Goal: Task Accomplishment & Management: Complete application form

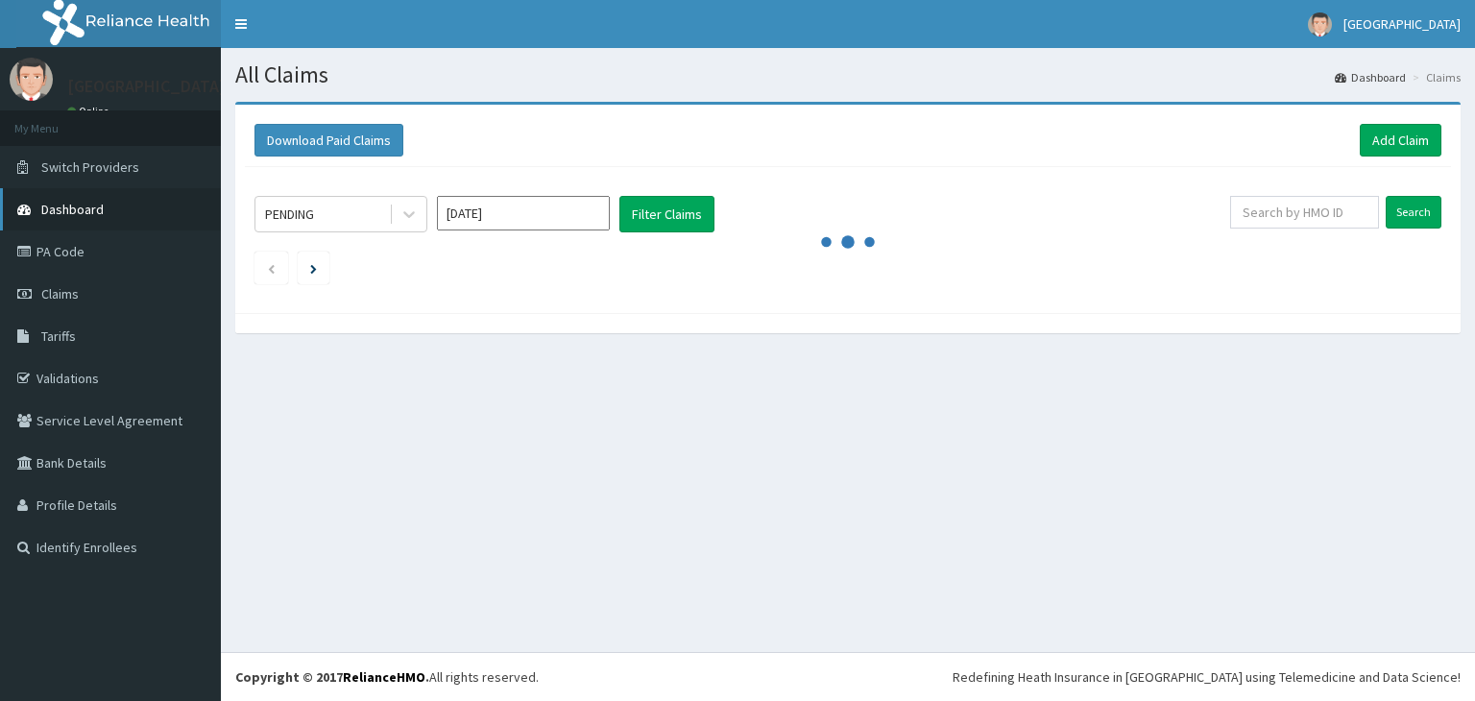
click at [112, 219] on link "Dashboard" at bounding box center [110, 209] width 221 height 42
click at [1393, 138] on link "Add Claim" at bounding box center [1400, 140] width 82 height 33
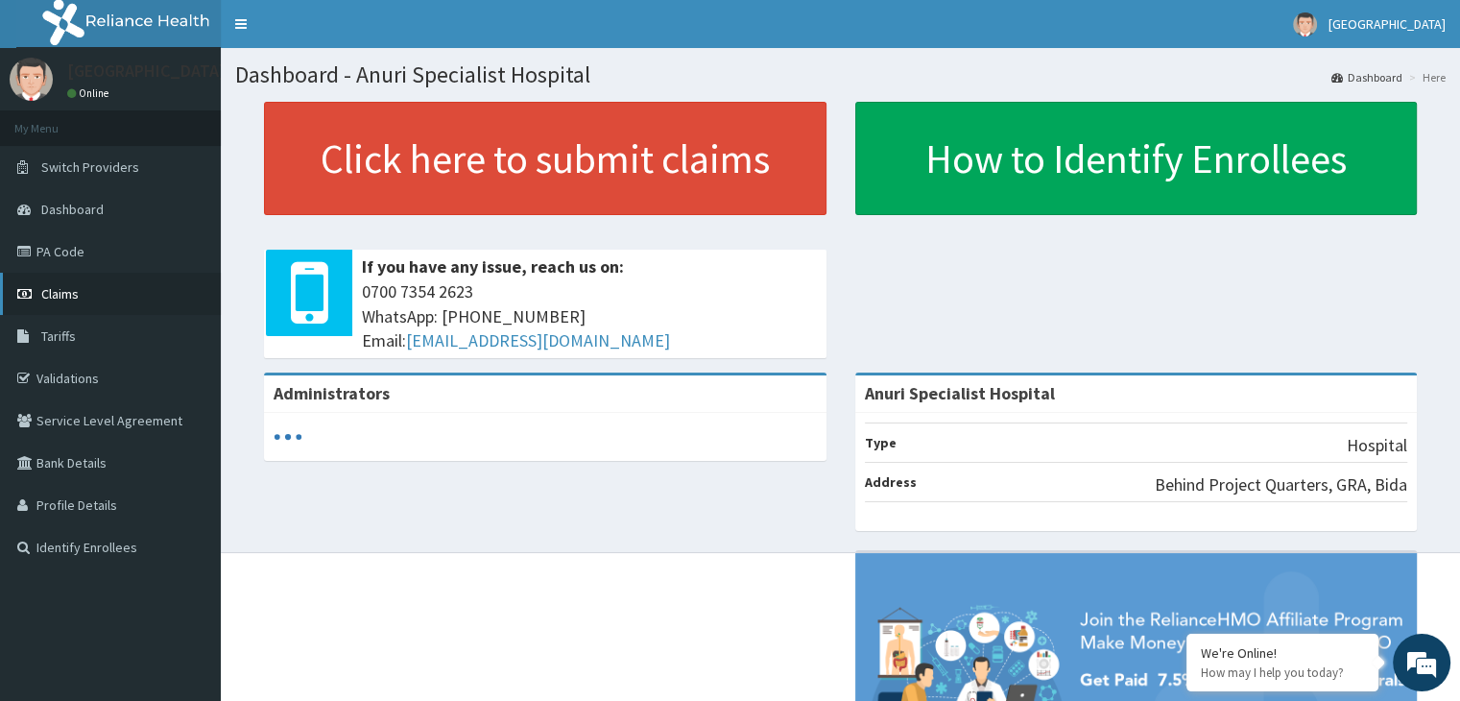
click at [57, 294] on span "Claims" at bounding box center [59, 293] width 37 height 17
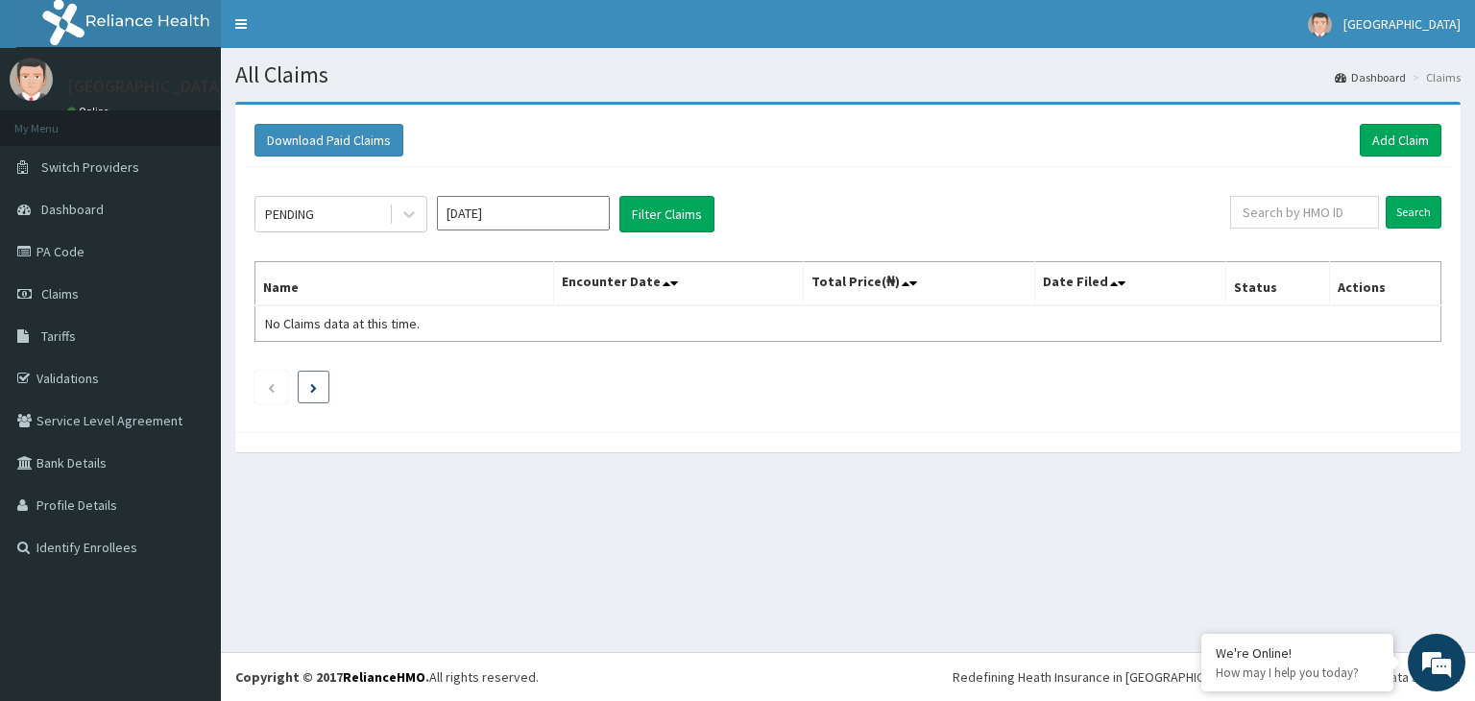
click at [322, 385] on li at bounding box center [314, 387] width 32 height 33
click at [1271, 209] on input "text" at bounding box center [1304, 212] width 149 height 33
click at [77, 249] on link "PA Code" at bounding box center [110, 251] width 221 height 42
click at [1403, 138] on link "Add Claim" at bounding box center [1400, 140] width 82 height 33
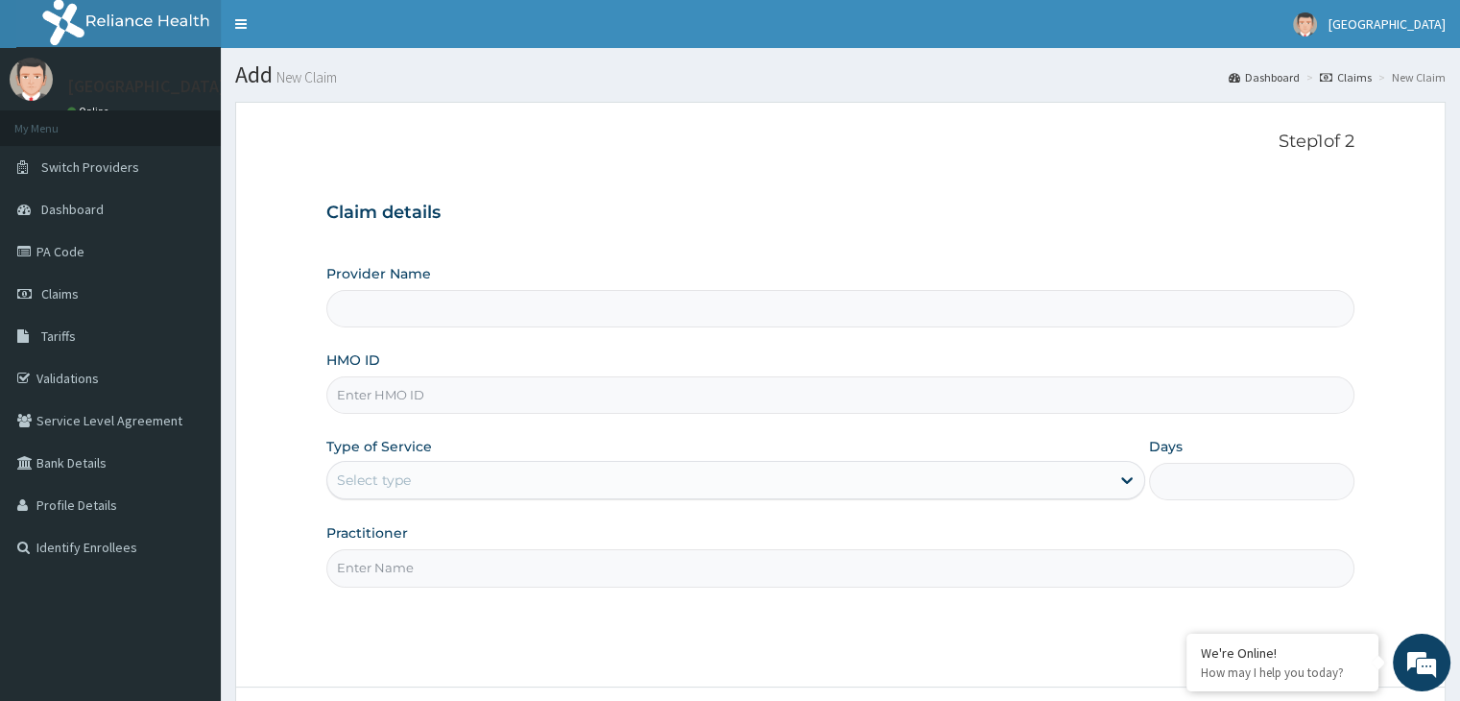
click at [468, 300] on input "Provider Name" at bounding box center [839, 308] width 1027 height 37
type input "Anuri Specialist Hospital"
click at [449, 386] on input "HMO ID" at bounding box center [839, 394] width 1027 height 37
type input "PNO/10045/A"
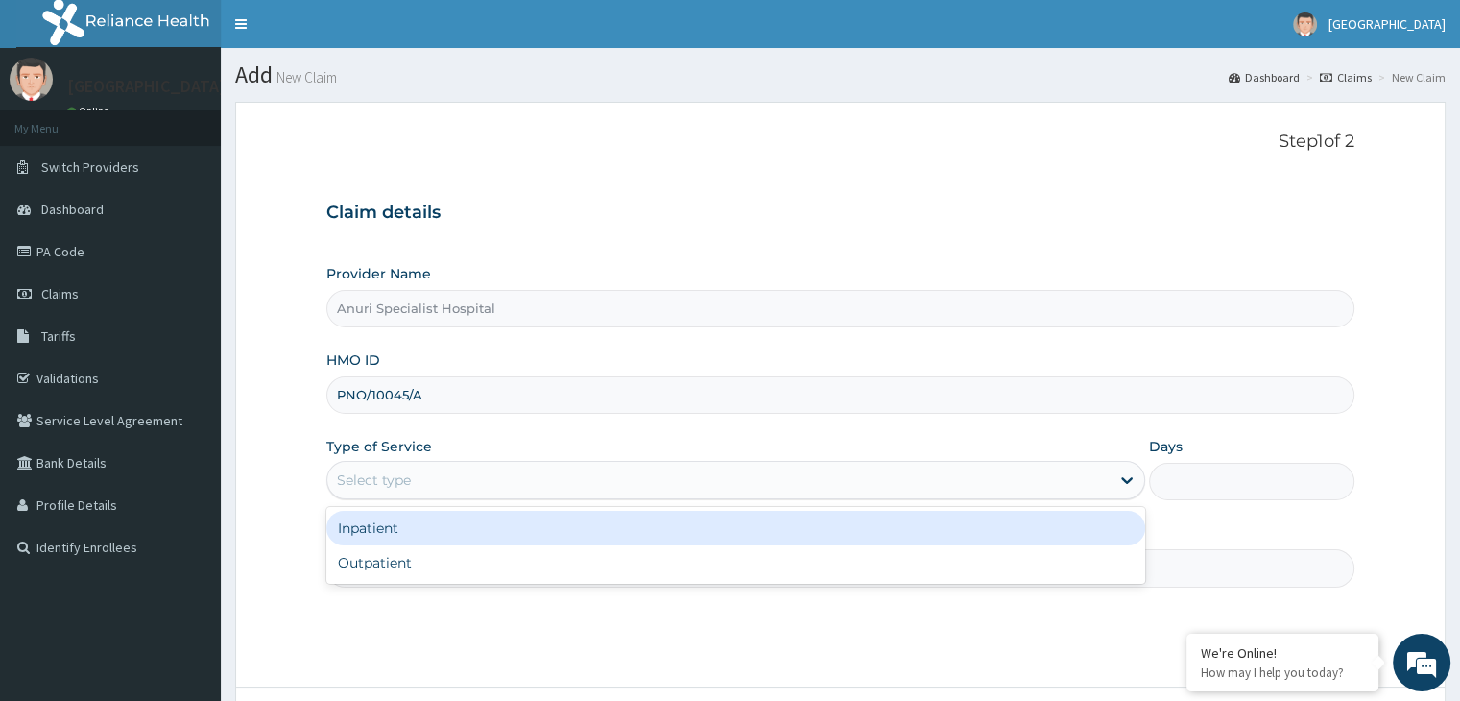
click at [500, 531] on div "Inpatient" at bounding box center [735, 528] width 819 height 35
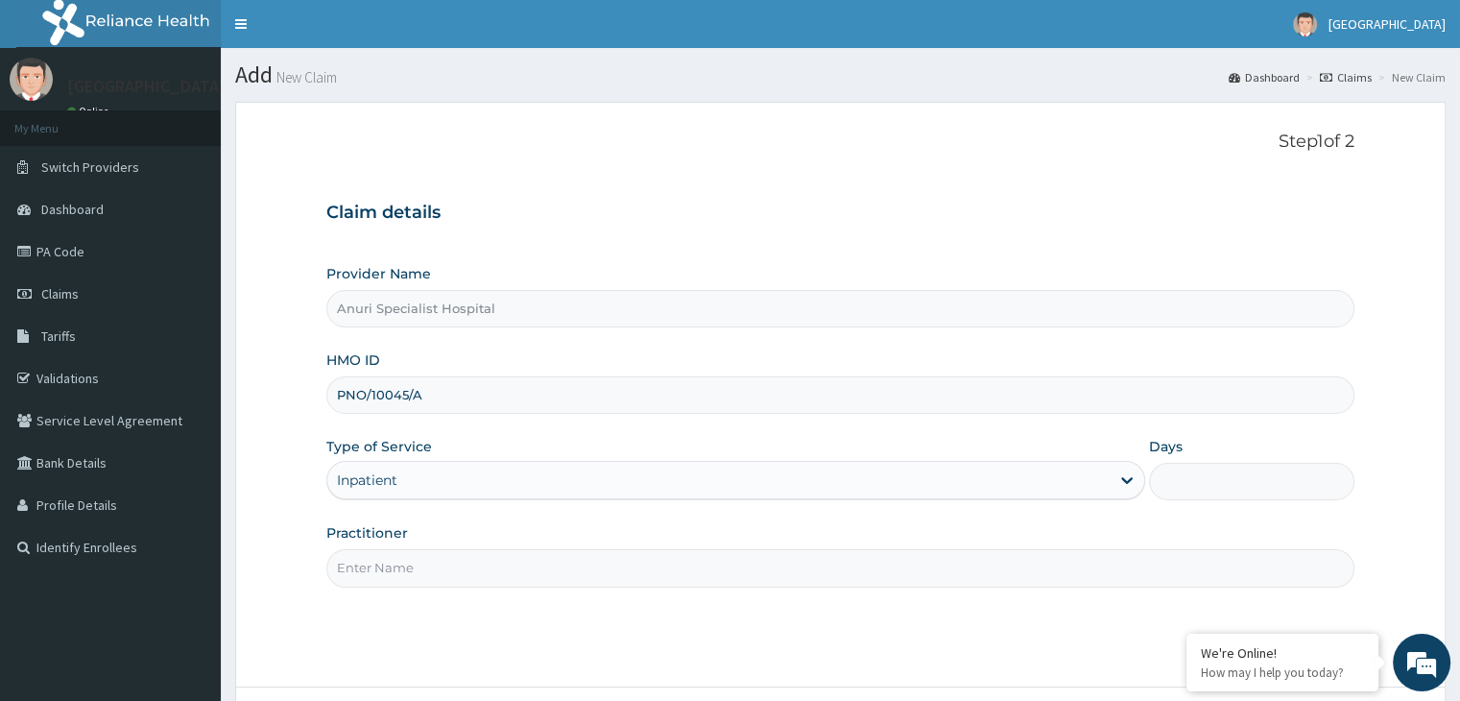
click at [1263, 477] on input "Days" at bounding box center [1251, 481] width 204 height 37
type input "2"
click at [508, 570] on input "Practitioner" at bounding box center [839, 567] width 1027 height 37
click at [493, 562] on input "Practitioner" at bounding box center [839, 567] width 1027 height 37
type input "Dr Yahaya"
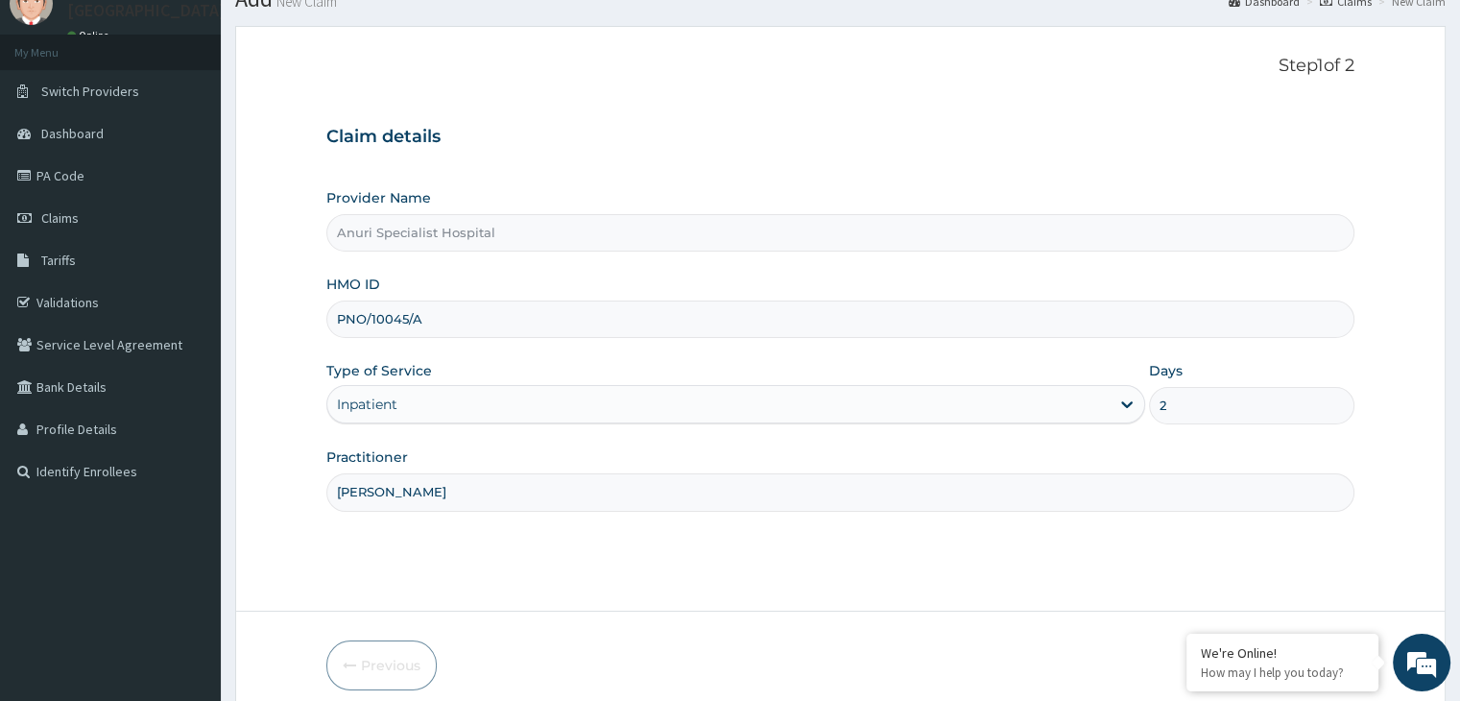
scroll to position [157, 0]
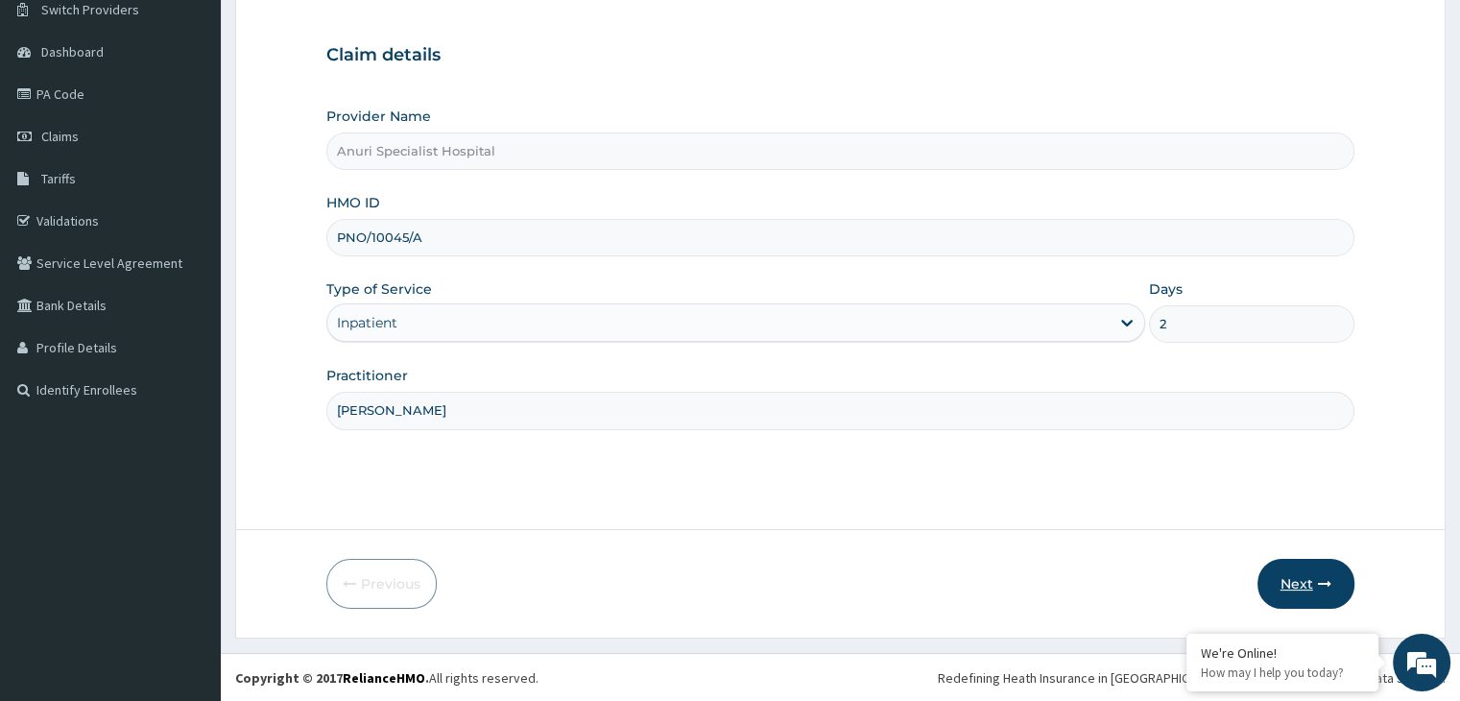
click at [1303, 579] on button "Next" at bounding box center [1306, 584] width 97 height 50
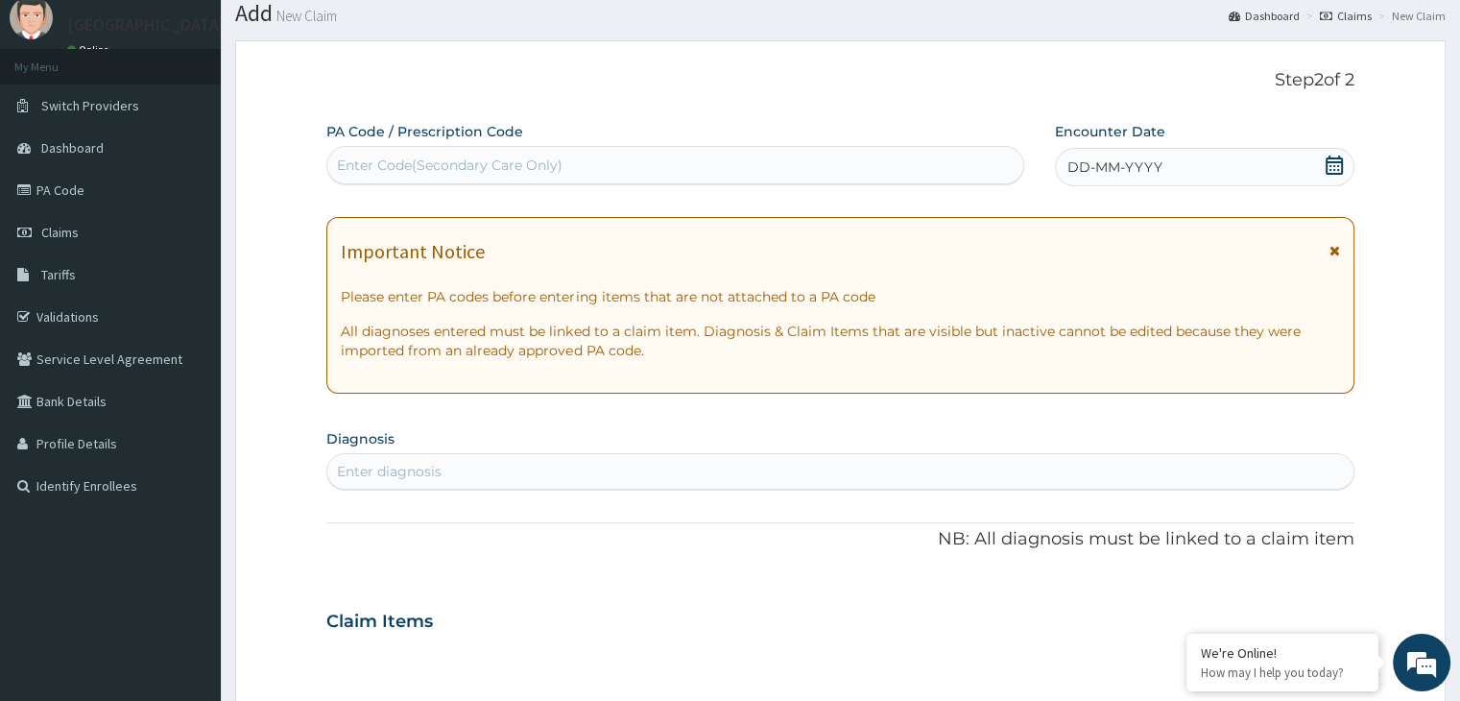
scroll to position [0, 0]
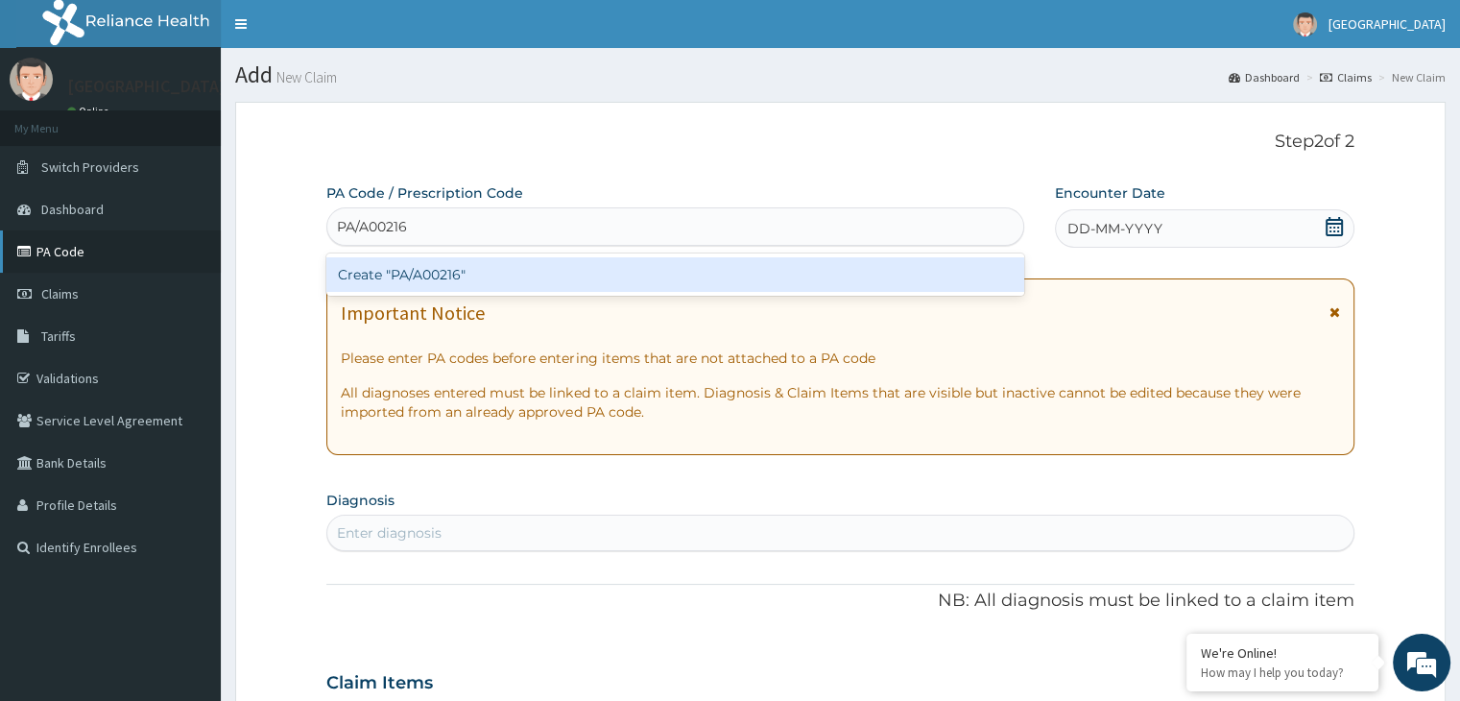
type input "PA/A00216"
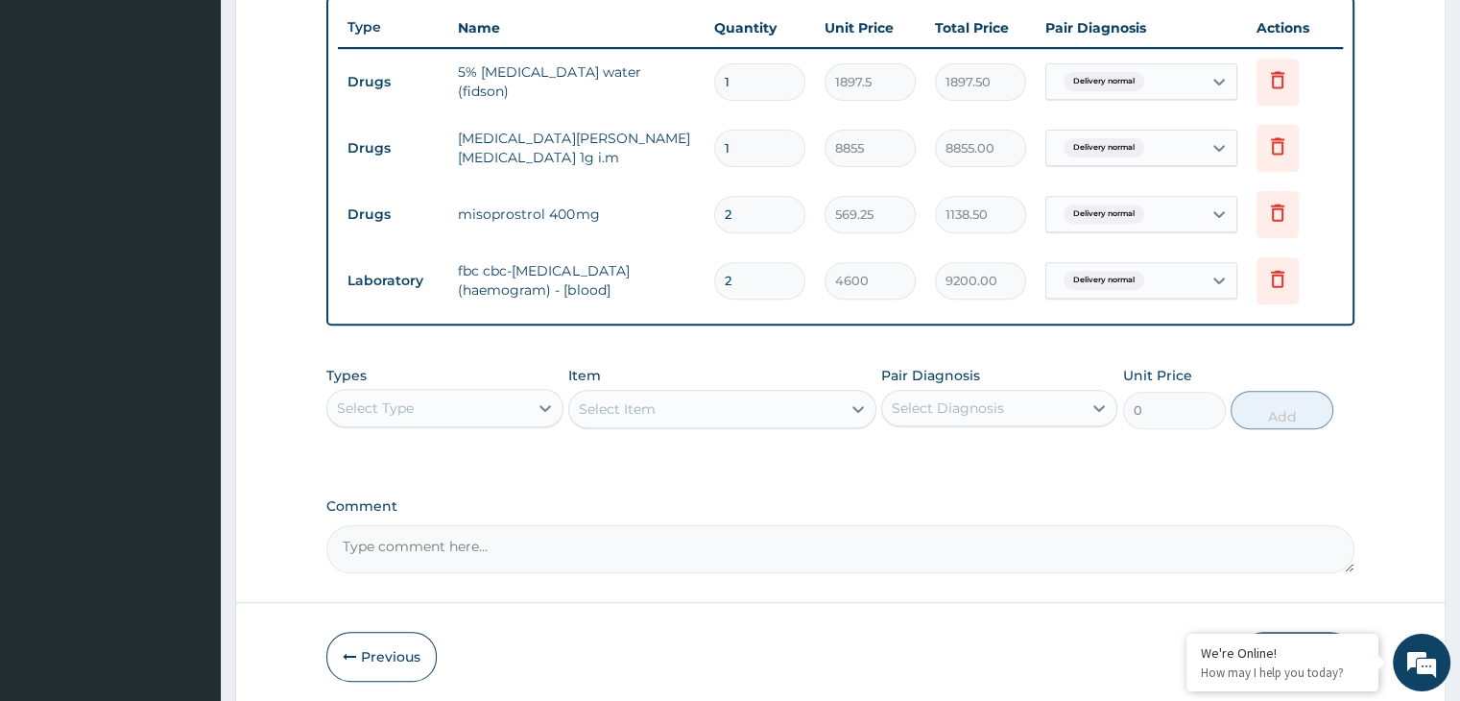
scroll to position [724, 0]
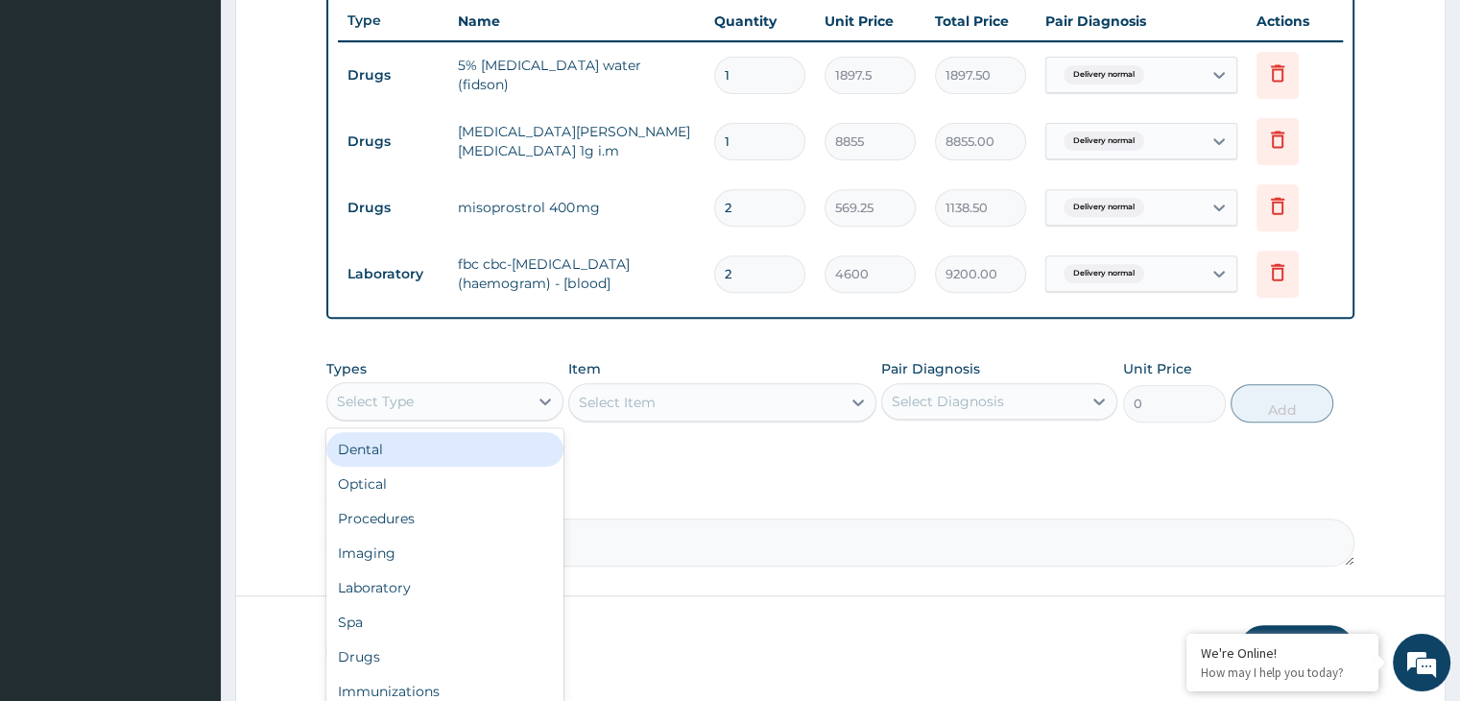
click at [481, 518] on div "Procedures" at bounding box center [444, 518] width 236 height 35
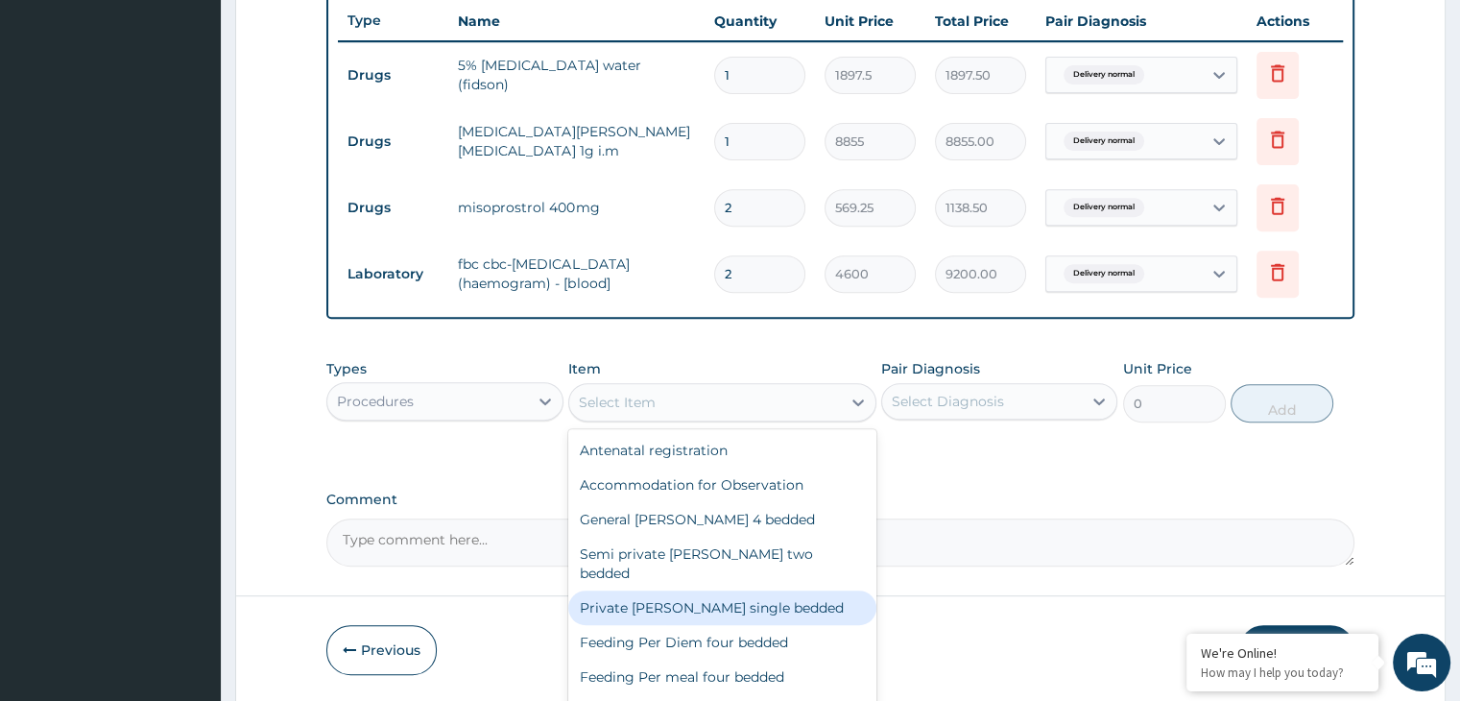
click at [745, 593] on div "Private ward single bedded" at bounding box center [722, 607] width 308 height 35
type input "16100"
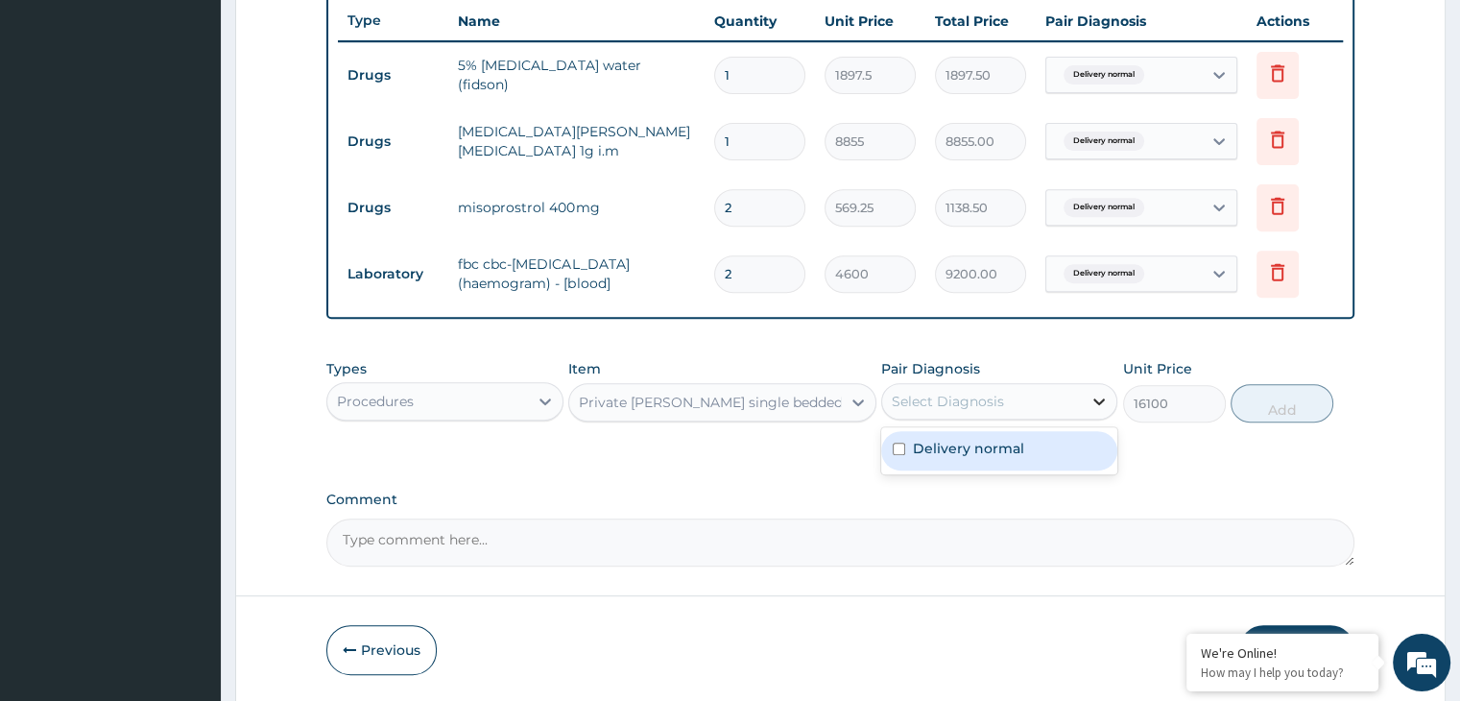
click at [1110, 397] on div at bounding box center [1099, 401] width 35 height 35
click at [1096, 458] on div "Delivery normal" at bounding box center [999, 450] width 236 height 39
checkbox input "true"
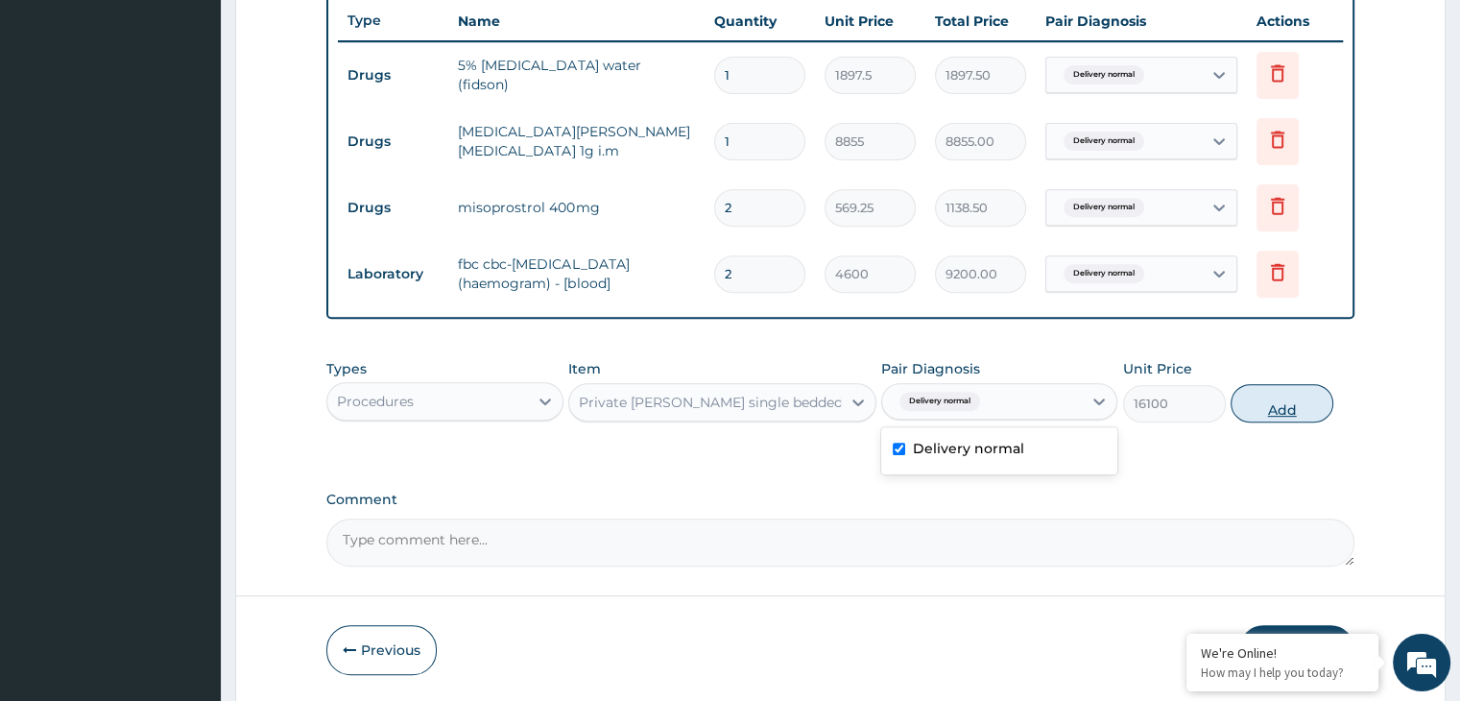
click at [1280, 406] on button "Add" at bounding box center [1282, 403] width 103 height 38
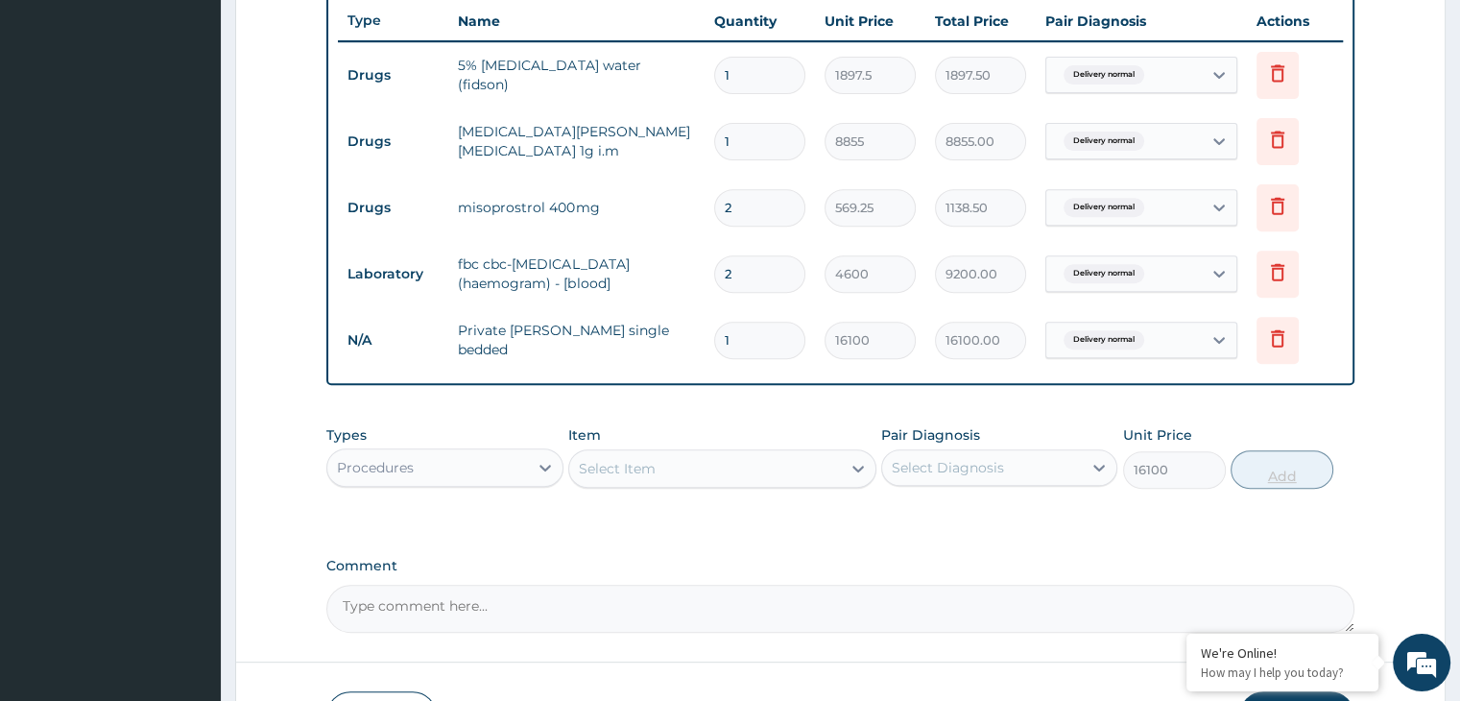
type input "0"
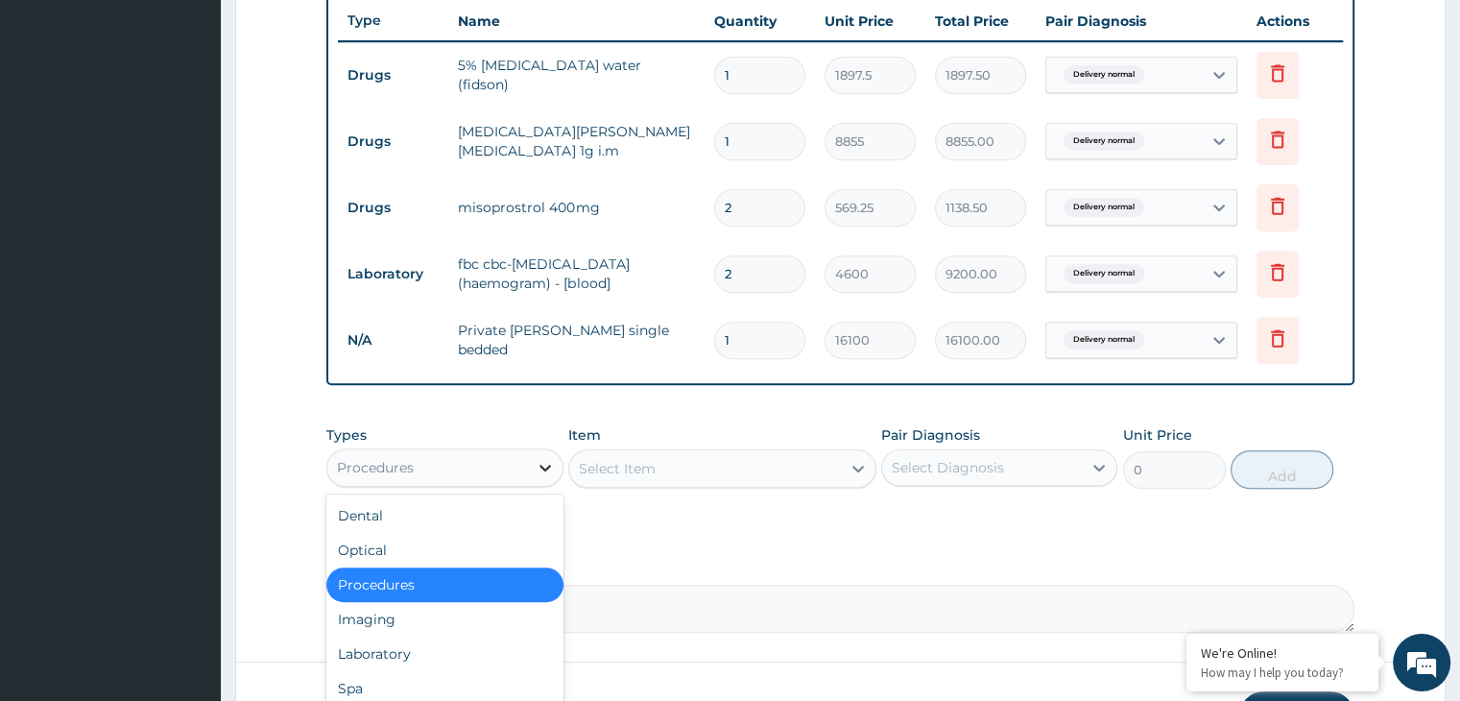
click at [541, 465] on icon at bounding box center [546, 468] width 12 height 7
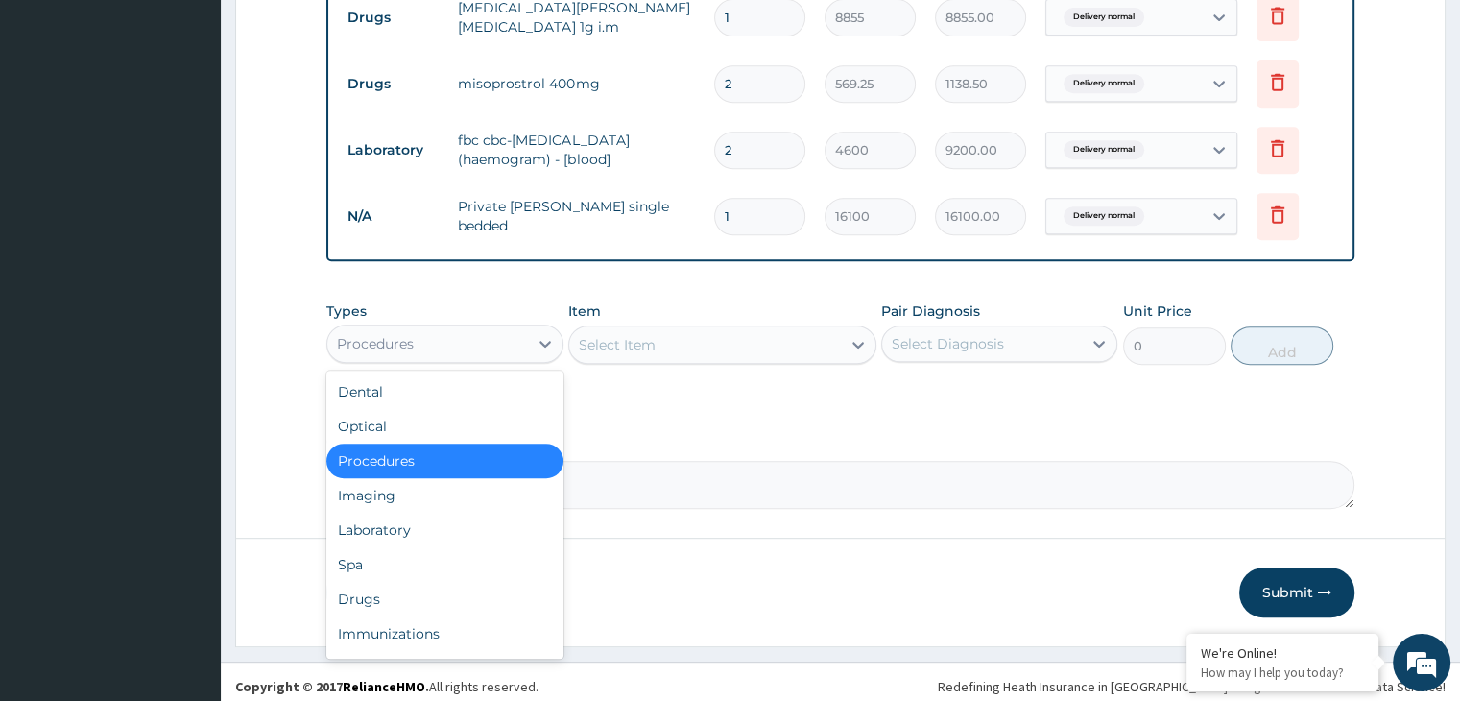
scroll to position [853, 0]
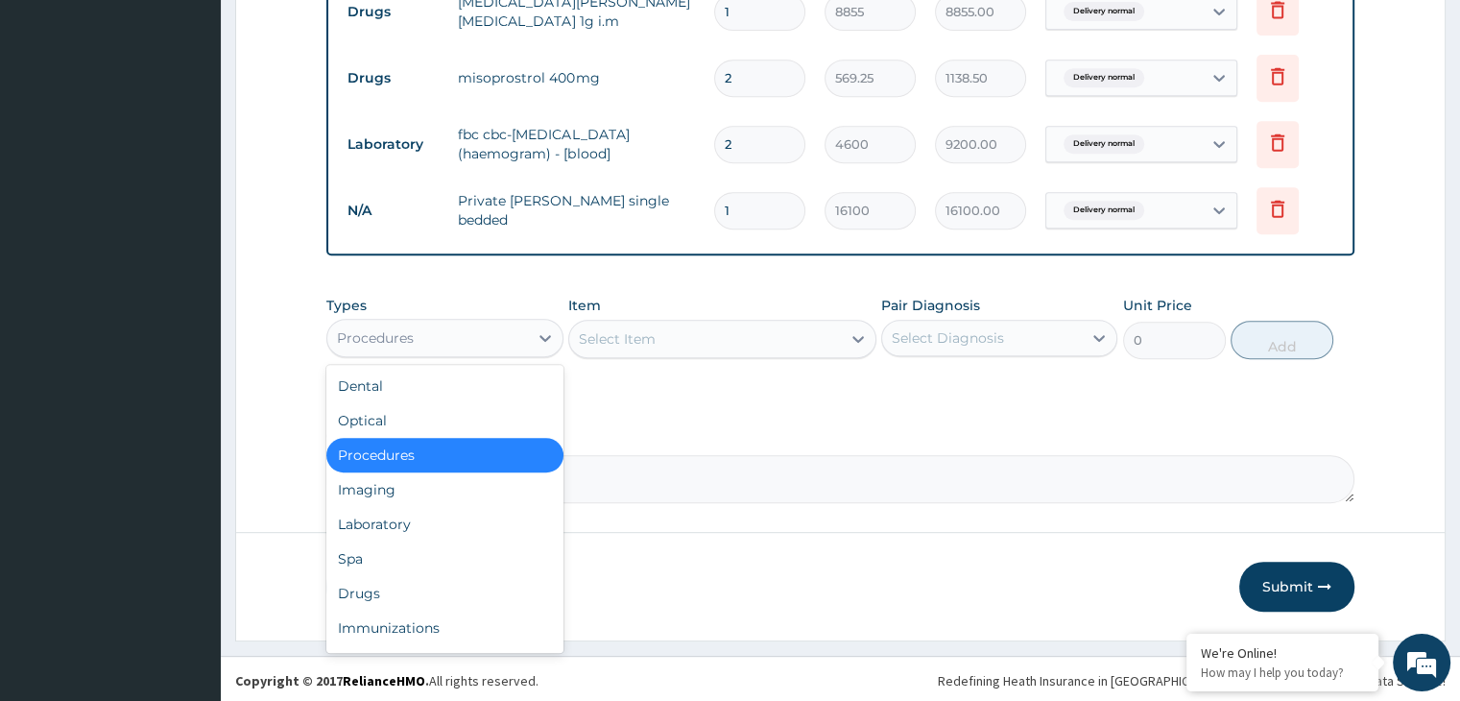
click at [511, 455] on div "Procedures" at bounding box center [444, 455] width 236 height 35
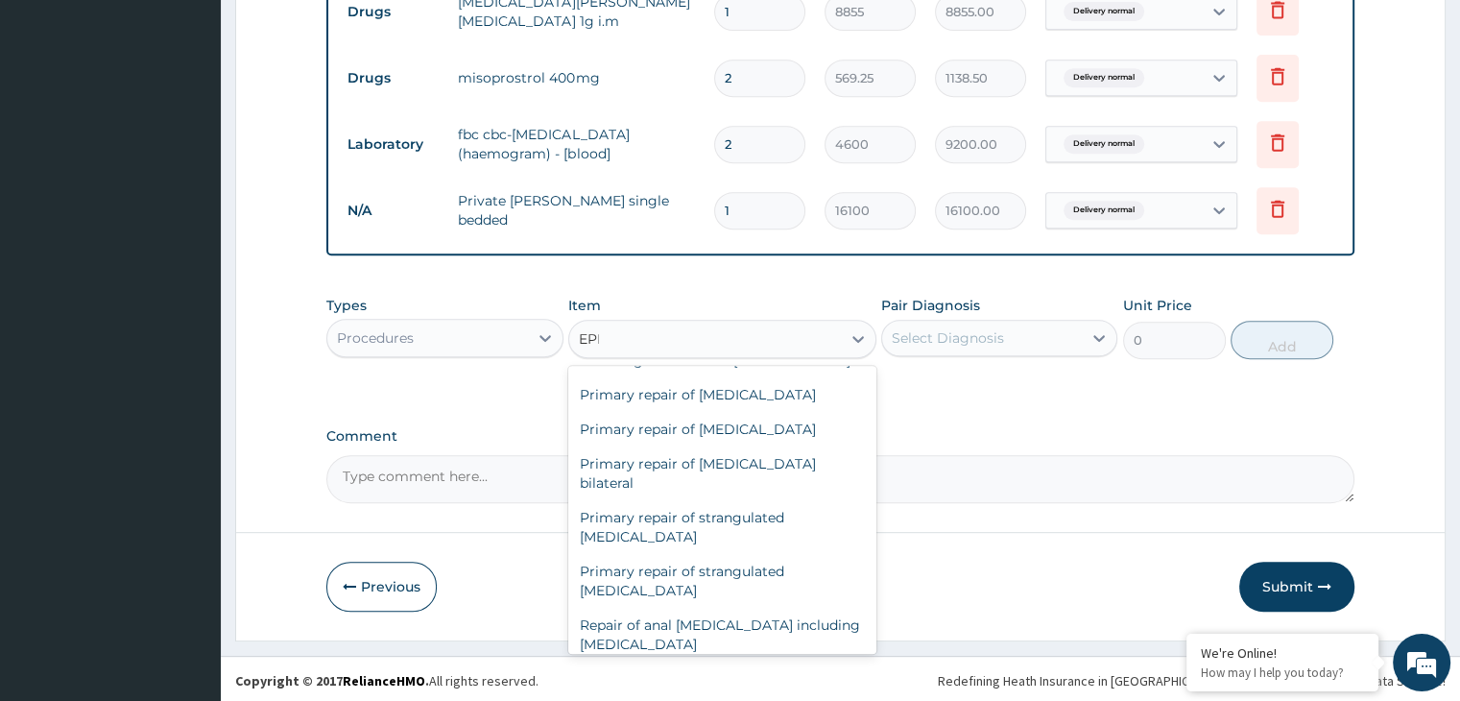
scroll to position [0, 0]
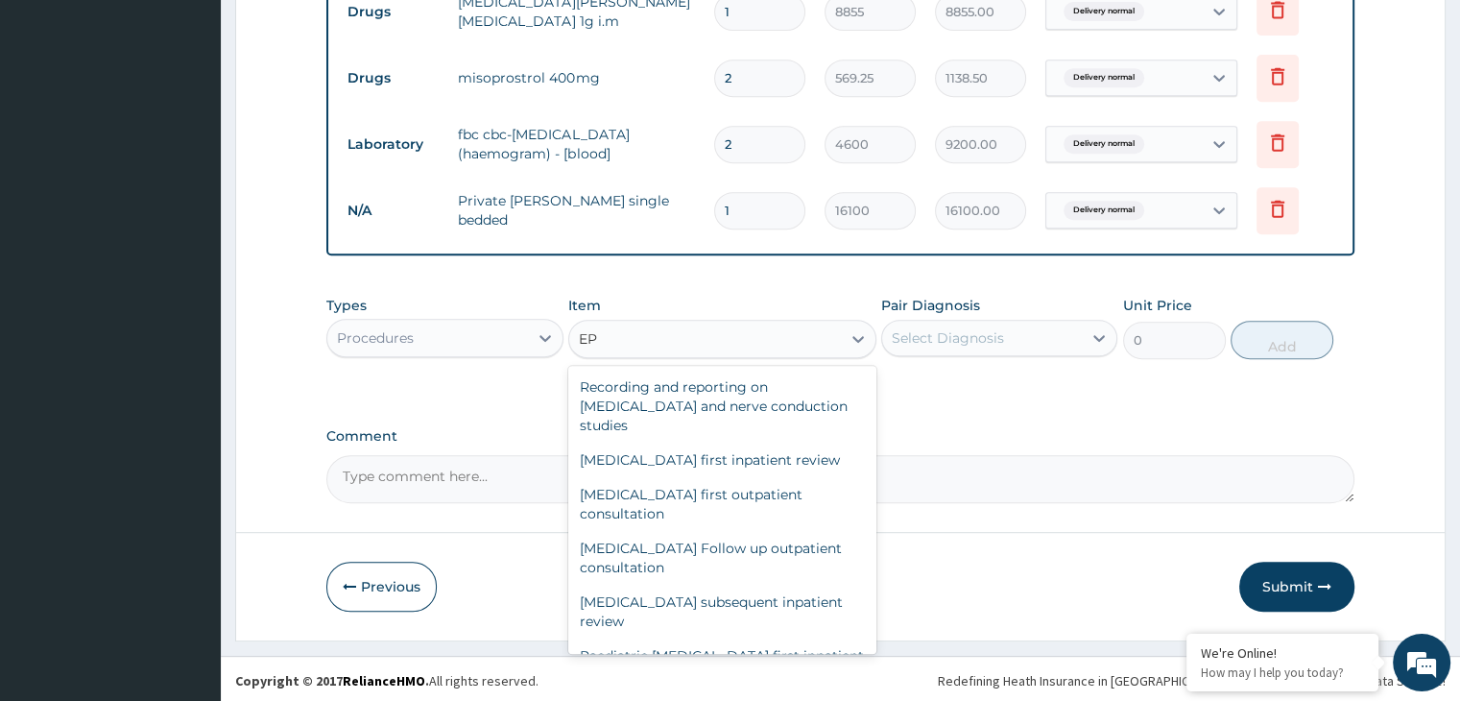
type input "E"
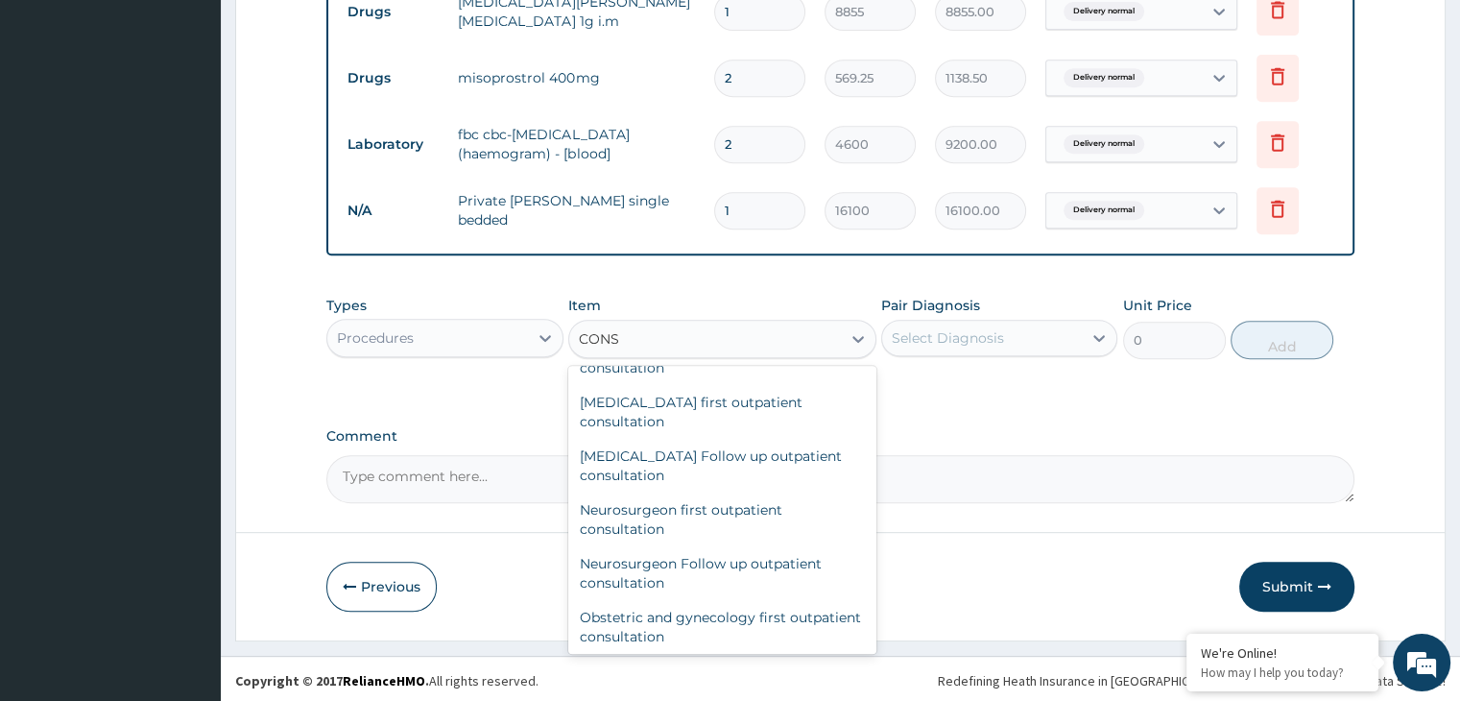
scroll to position [1641, 0]
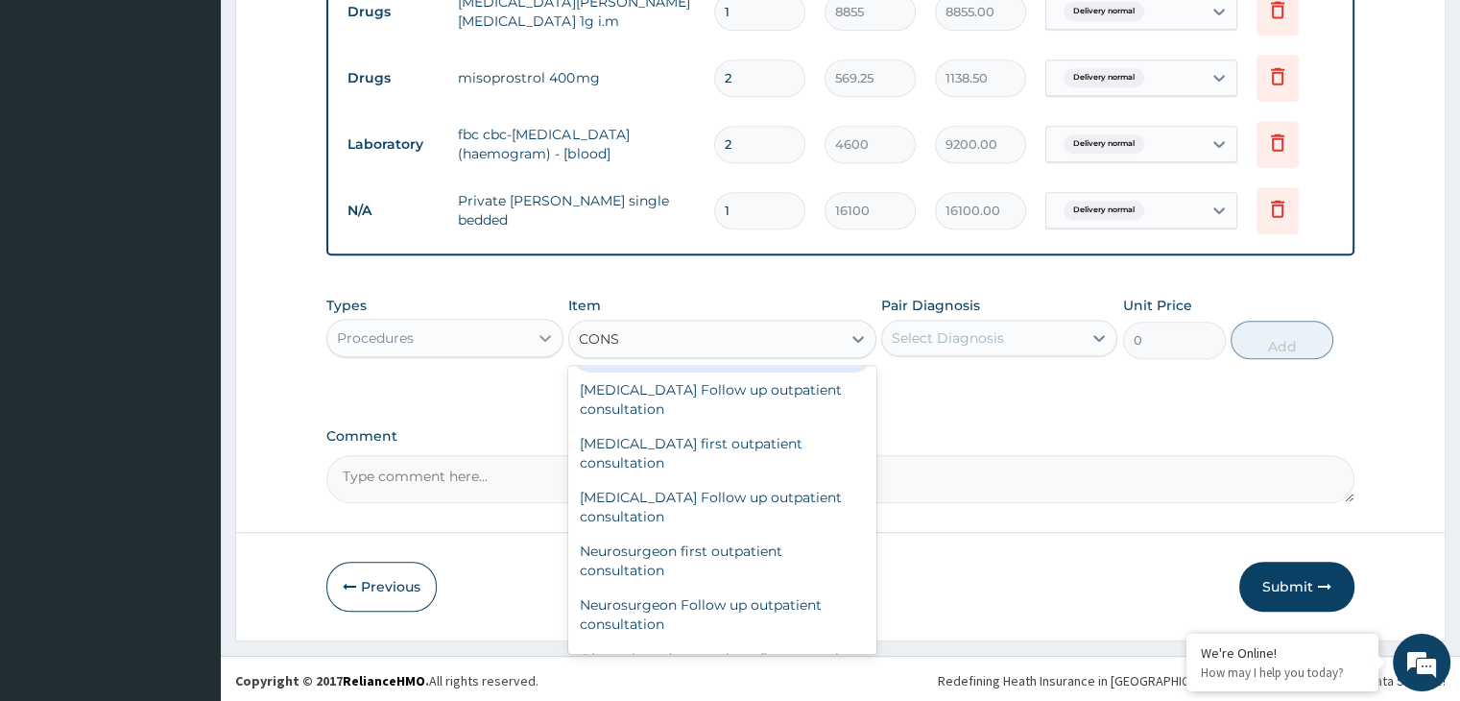
type input "CONS"
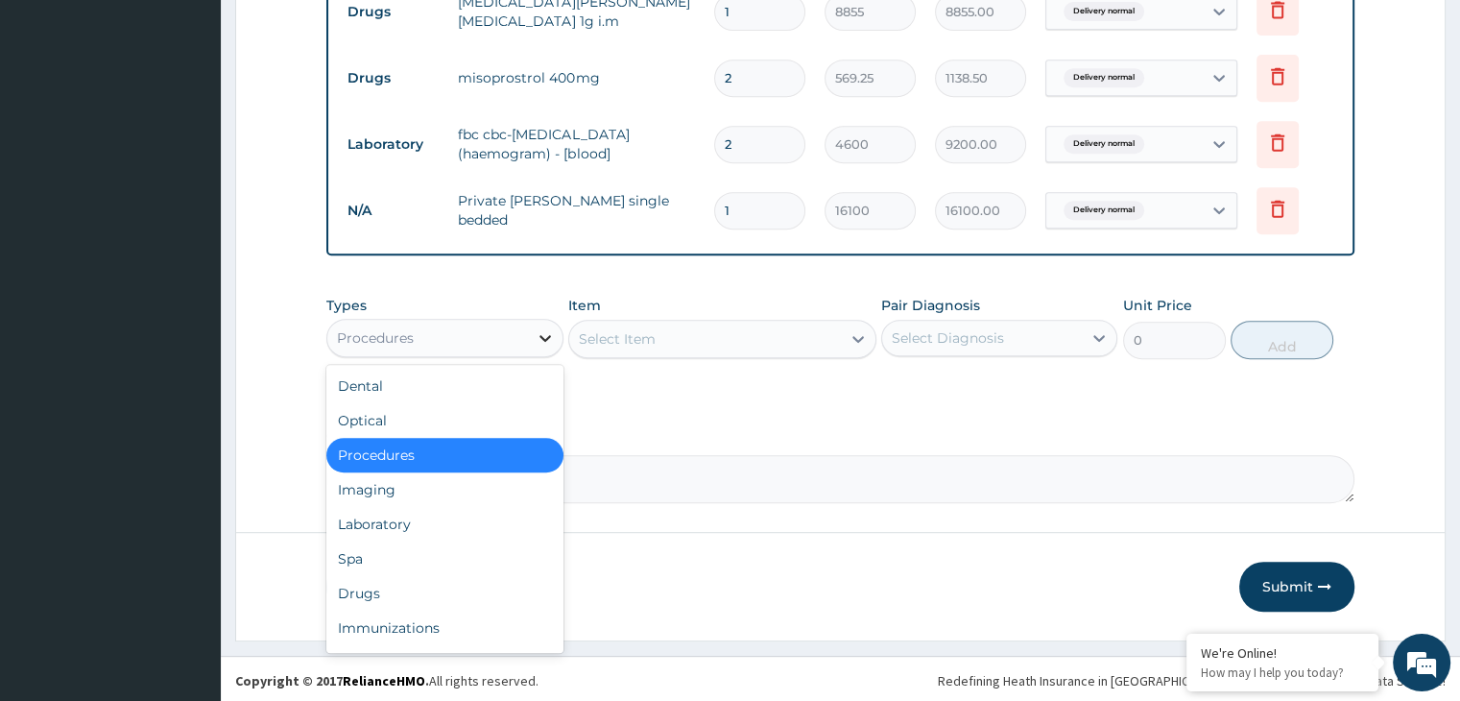
click at [545, 331] on icon at bounding box center [545, 337] width 19 height 19
click at [439, 590] on div "Drugs" at bounding box center [444, 593] width 236 height 35
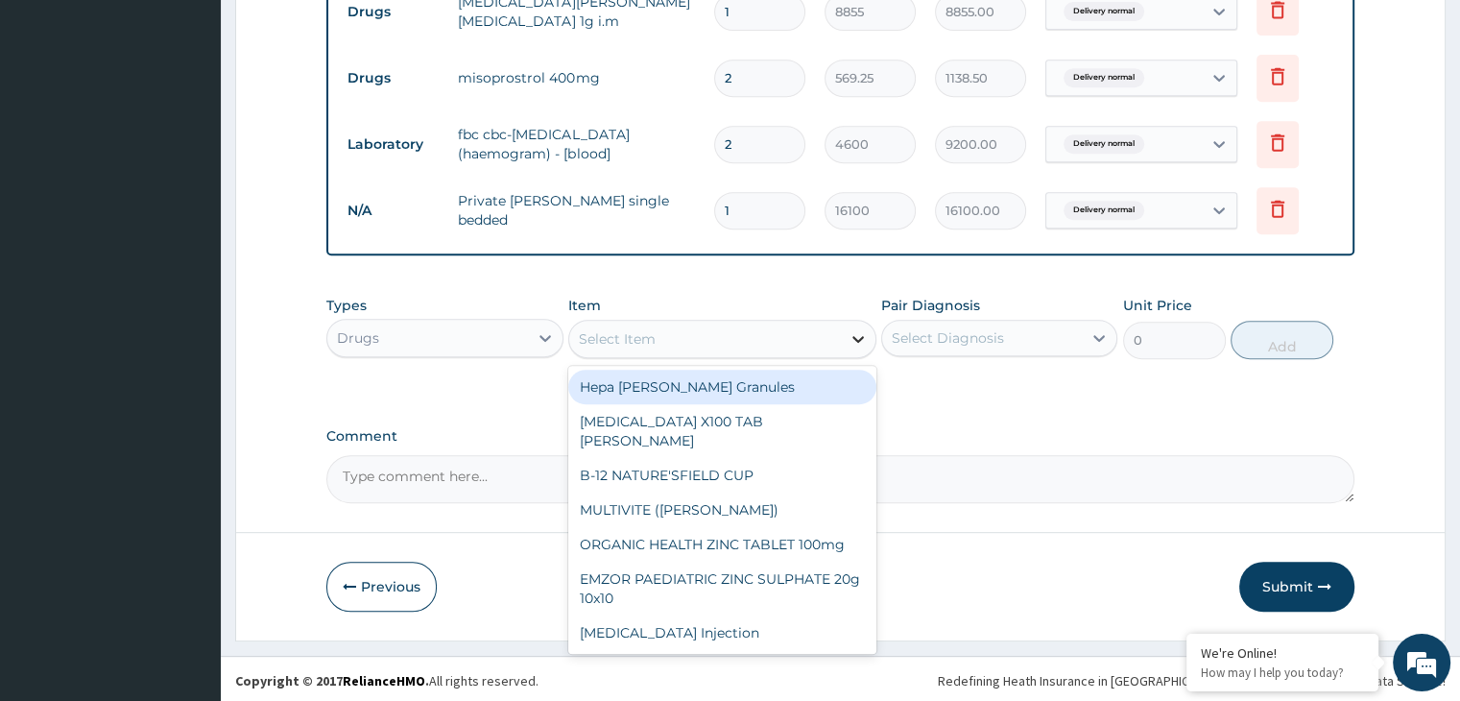
click at [853, 342] on icon at bounding box center [858, 338] width 19 height 19
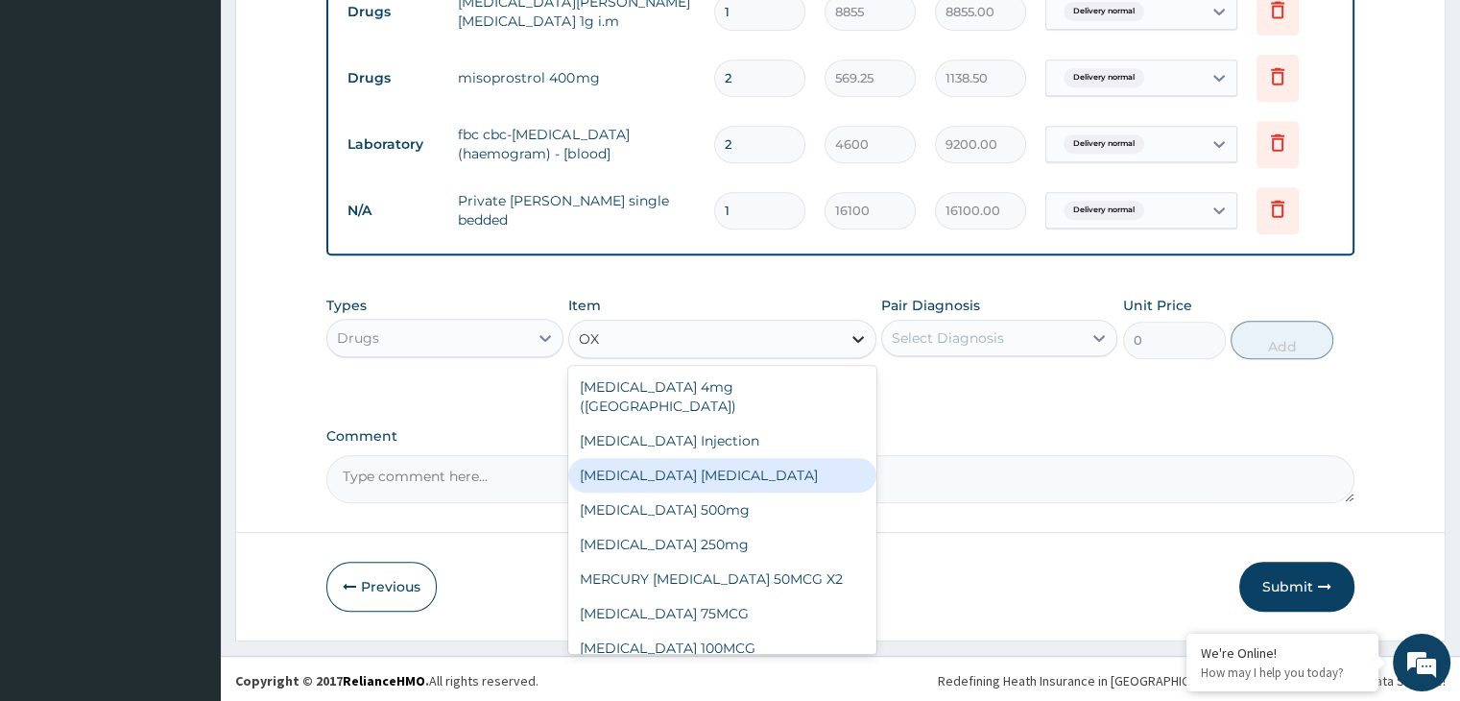
type input "OXY"
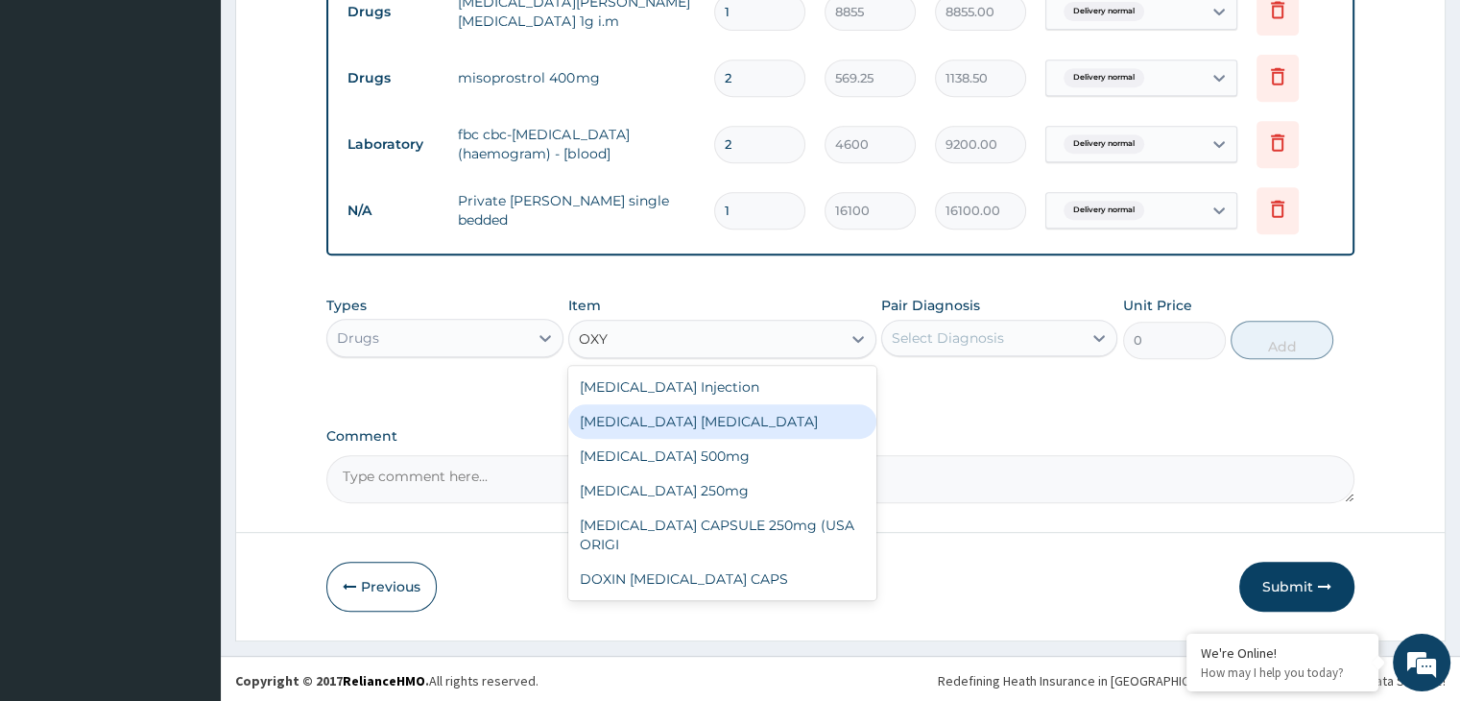
click at [760, 380] on div "OXYTOCIN Injection" at bounding box center [722, 387] width 308 height 35
type input "885.5"
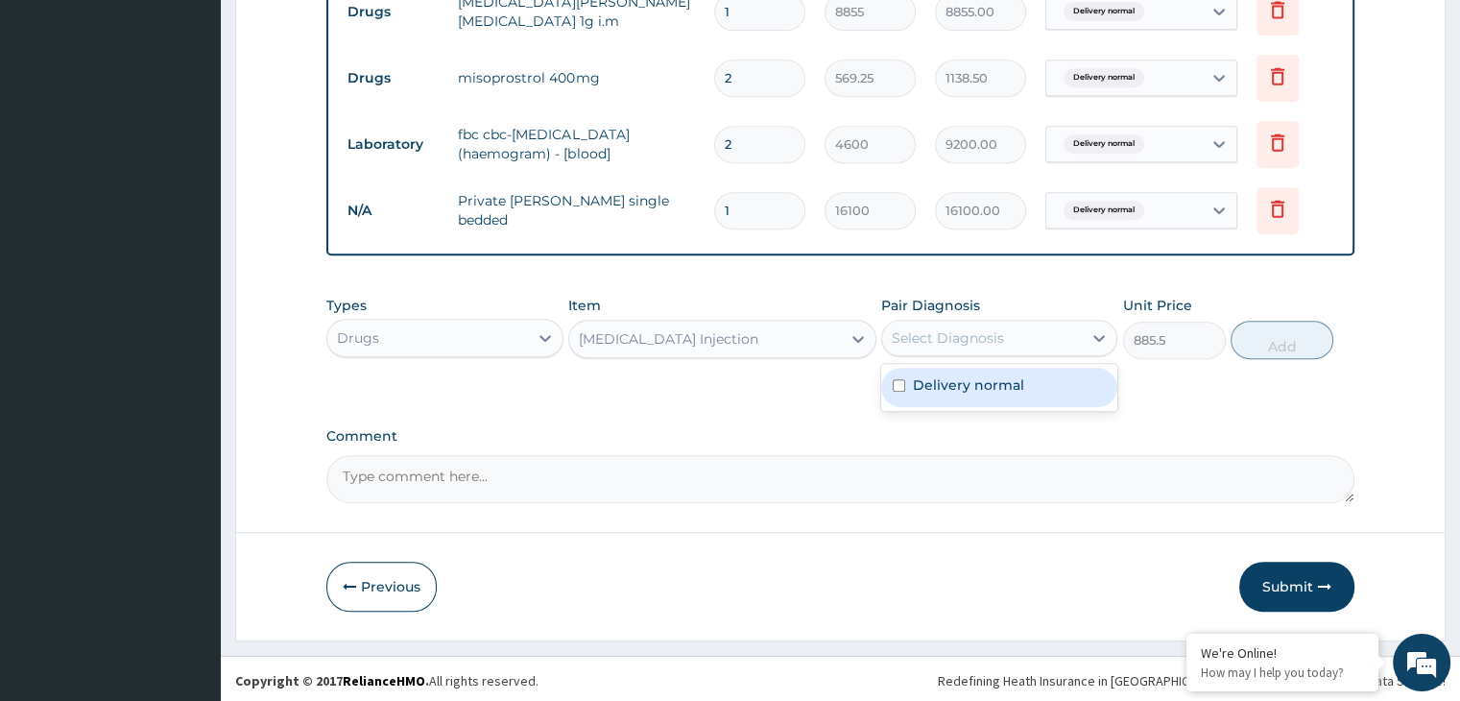
click at [1022, 383] on div "Delivery normal" at bounding box center [999, 387] width 236 height 39
checkbox input "true"
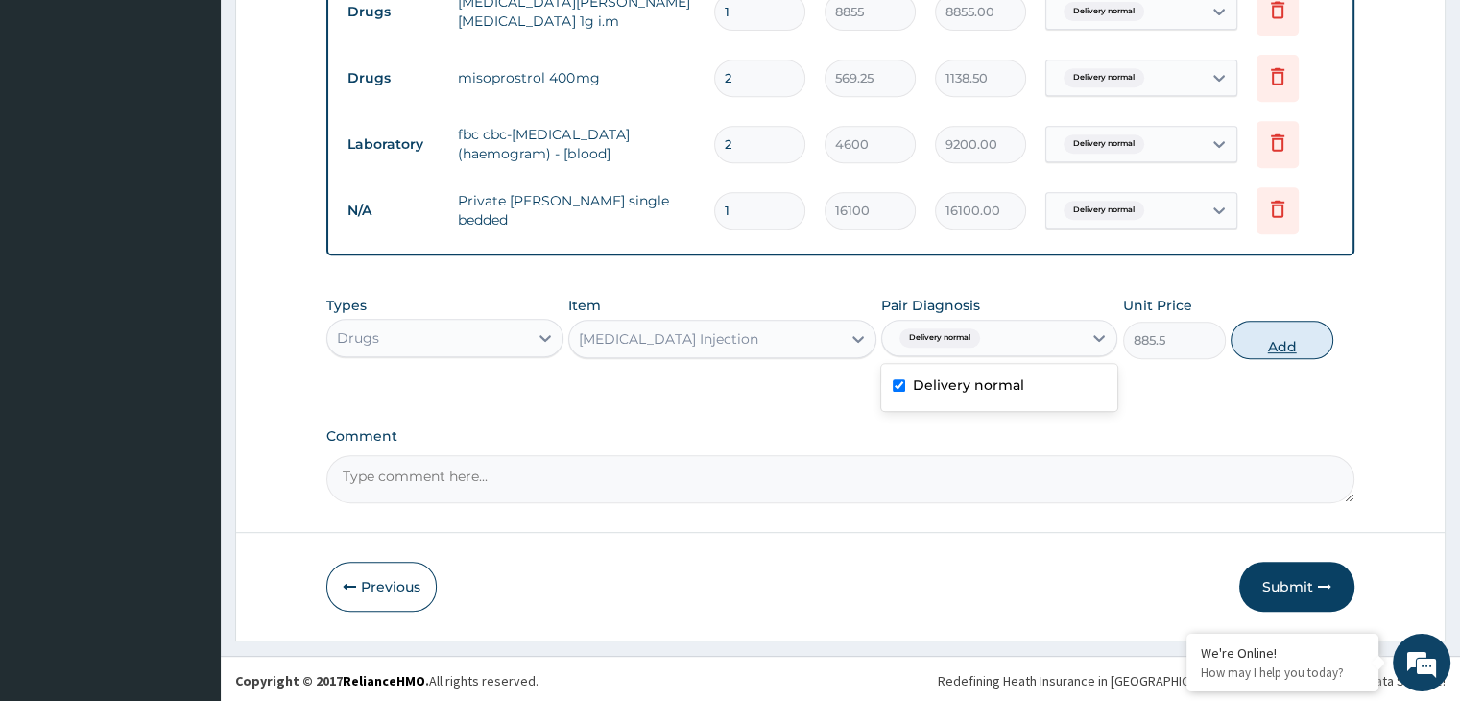
click at [1271, 332] on button "Add" at bounding box center [1282, 340] width 103 height 38
type input "0"
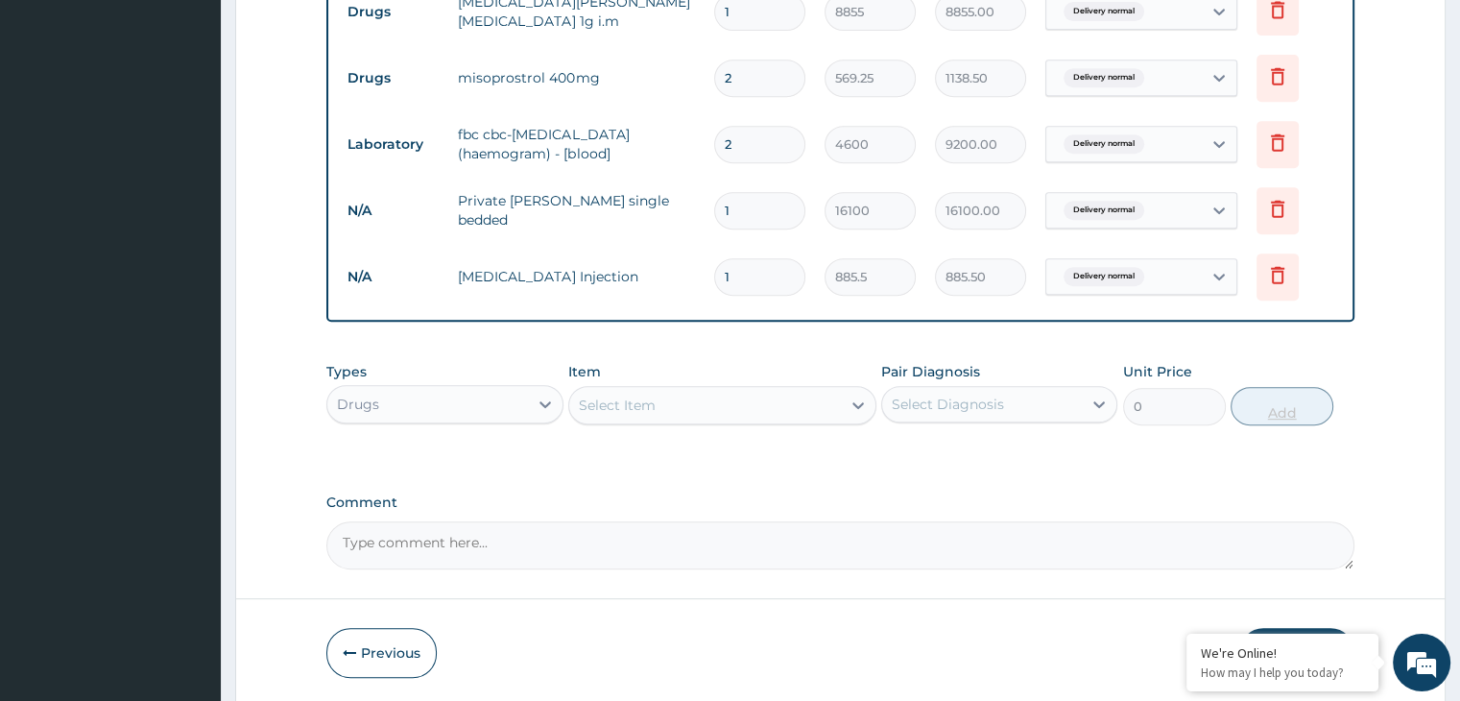
type input "0.00"
type input "6"
type input "5313.00"
type input "6"
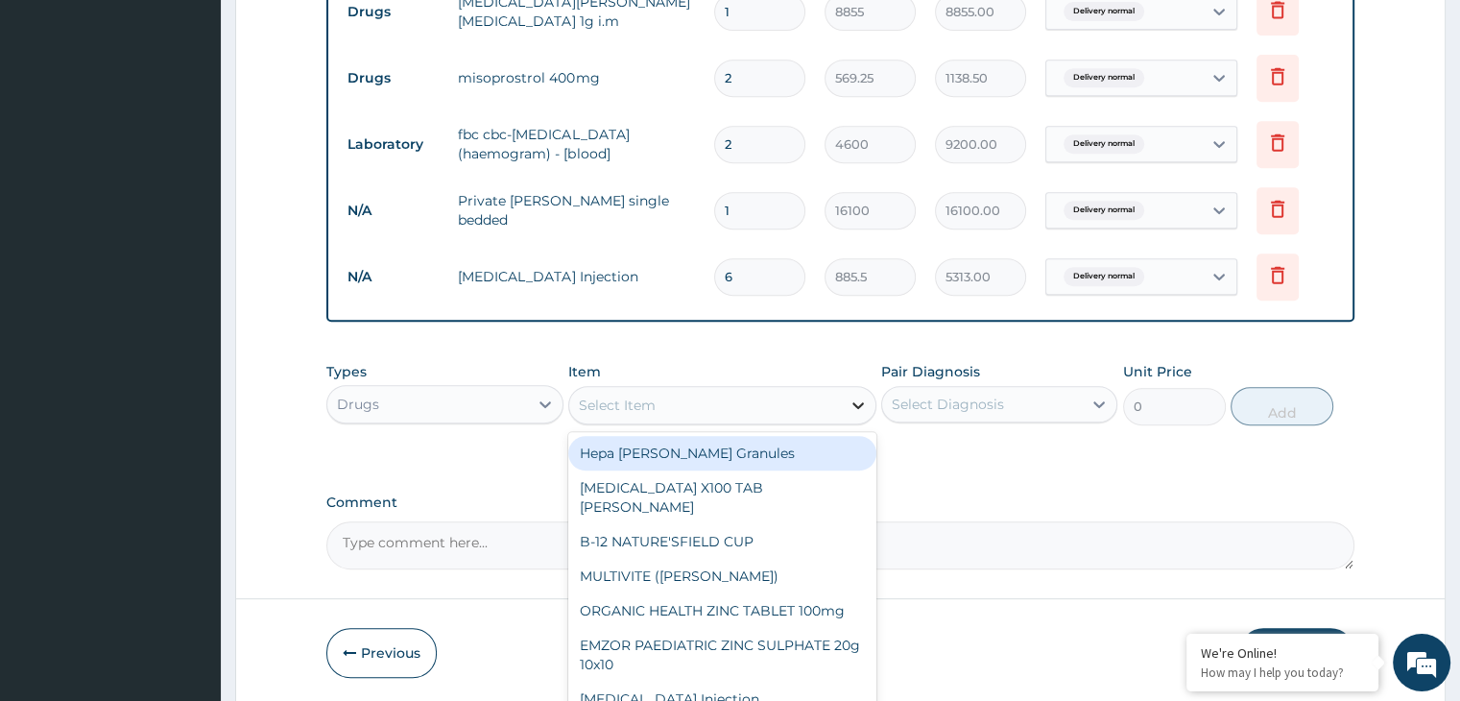
click at [860, 404] on icon at bounding box center [858, 405] width 19 height 19
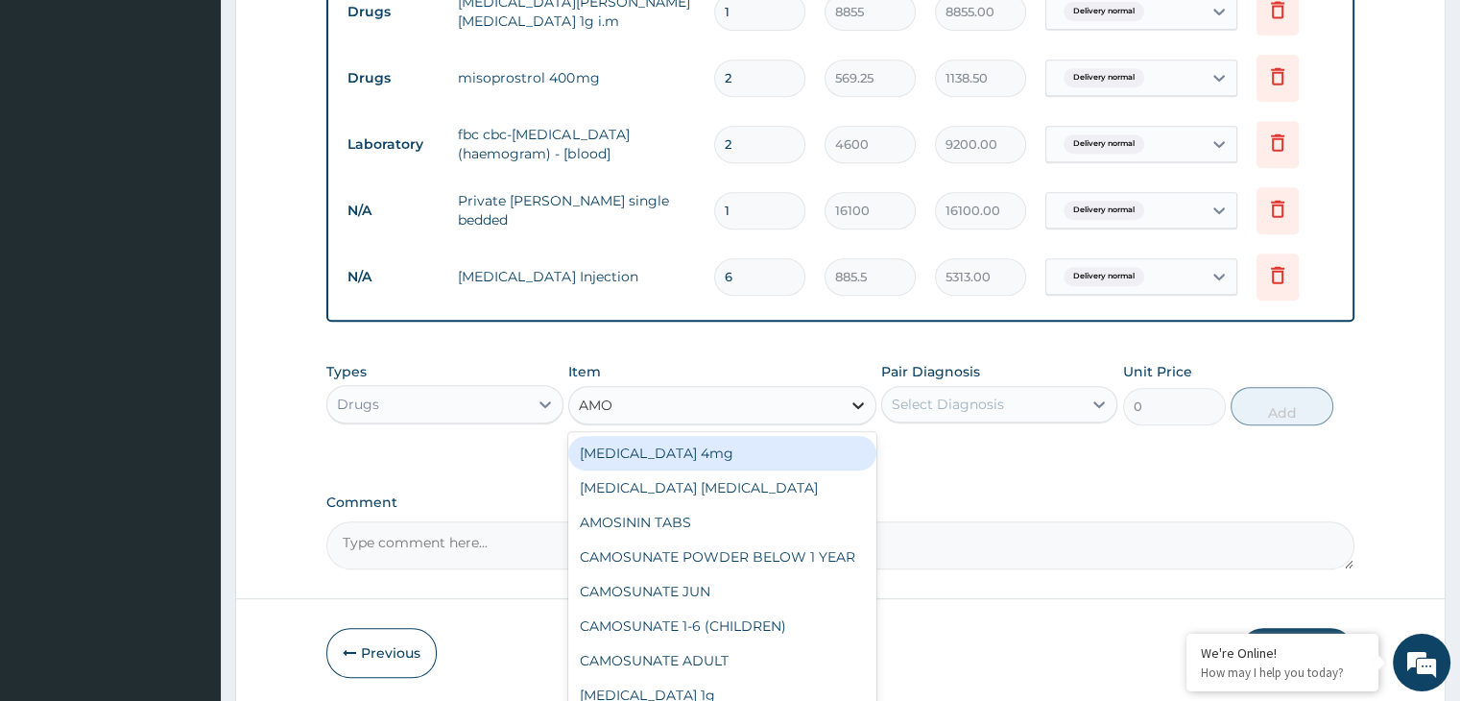
type input "AMOX"
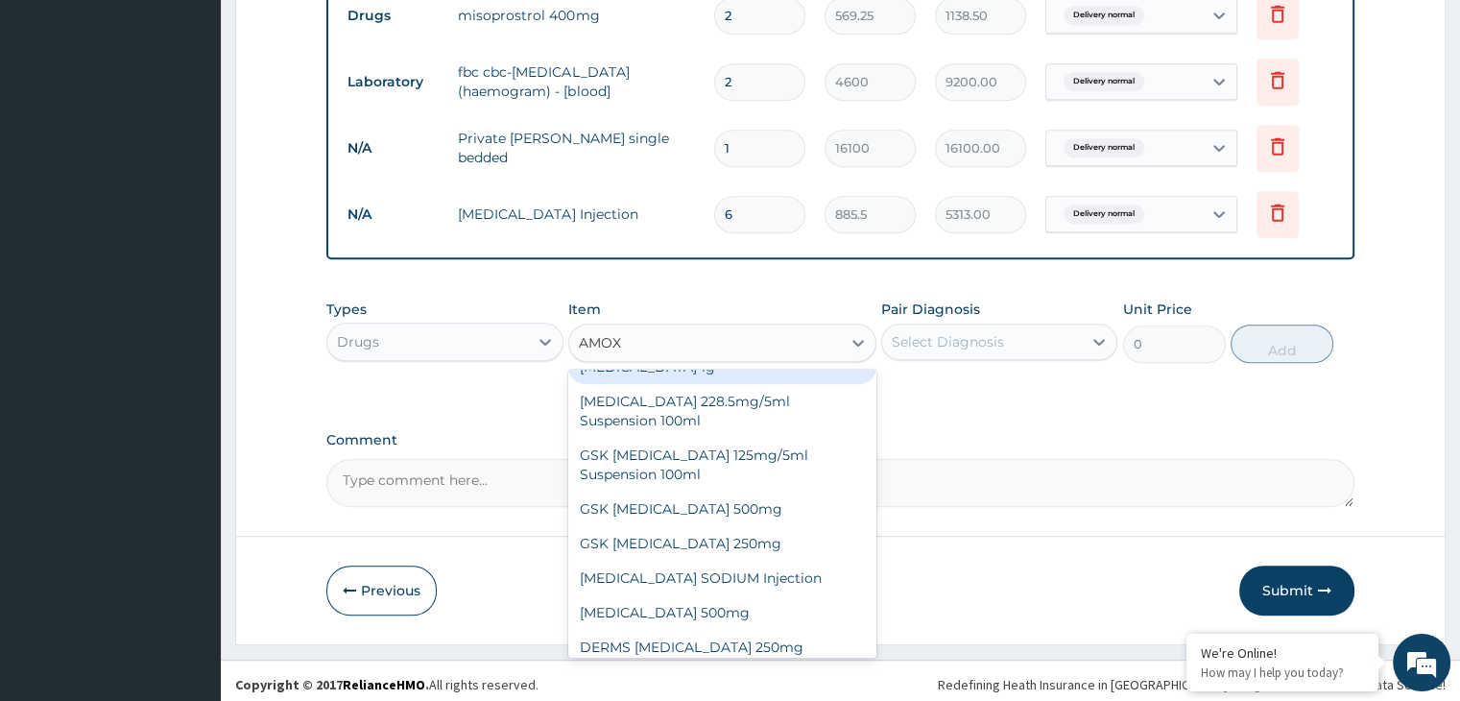
scroll to position [35, 0]
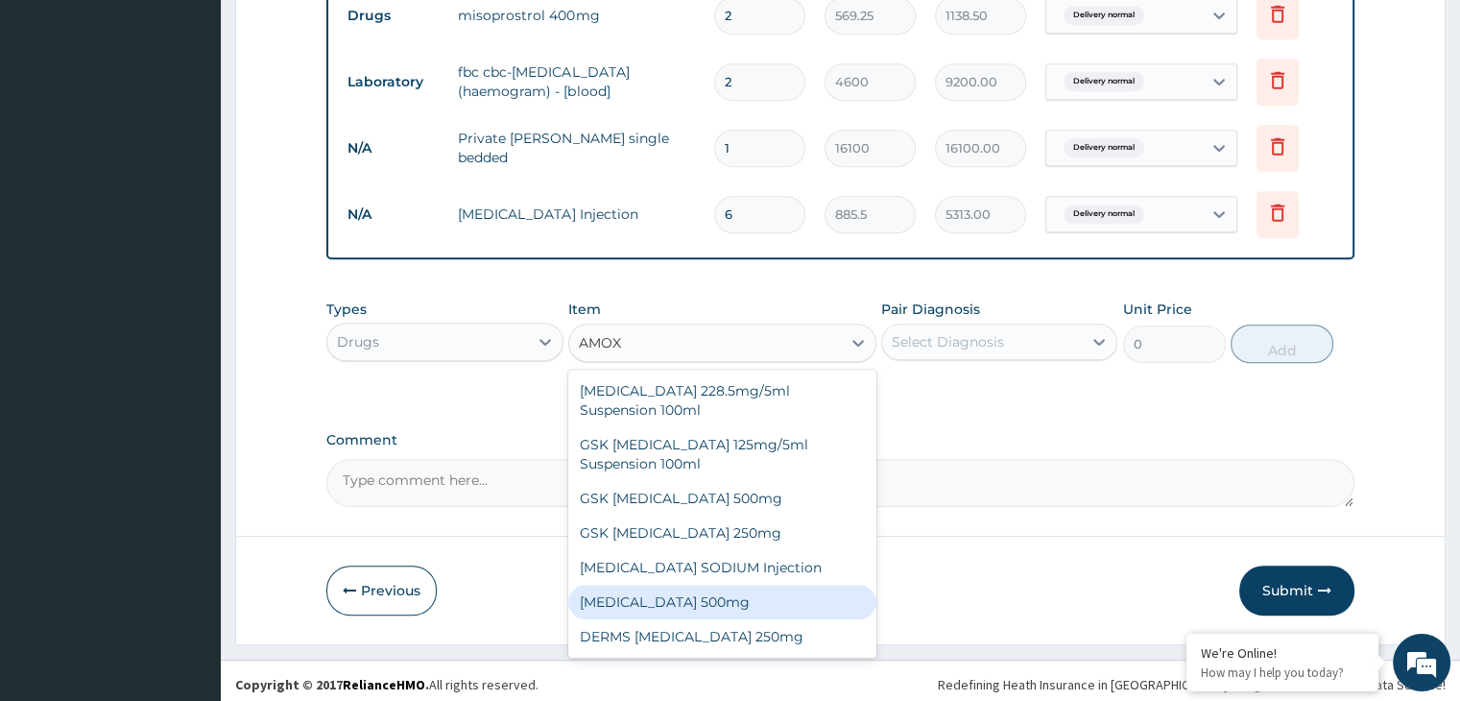
click at [733, 606] on div "AMOXICILLIN 500mg" at bounding box center [722, 602] width 308 height 35
type input "75.9"
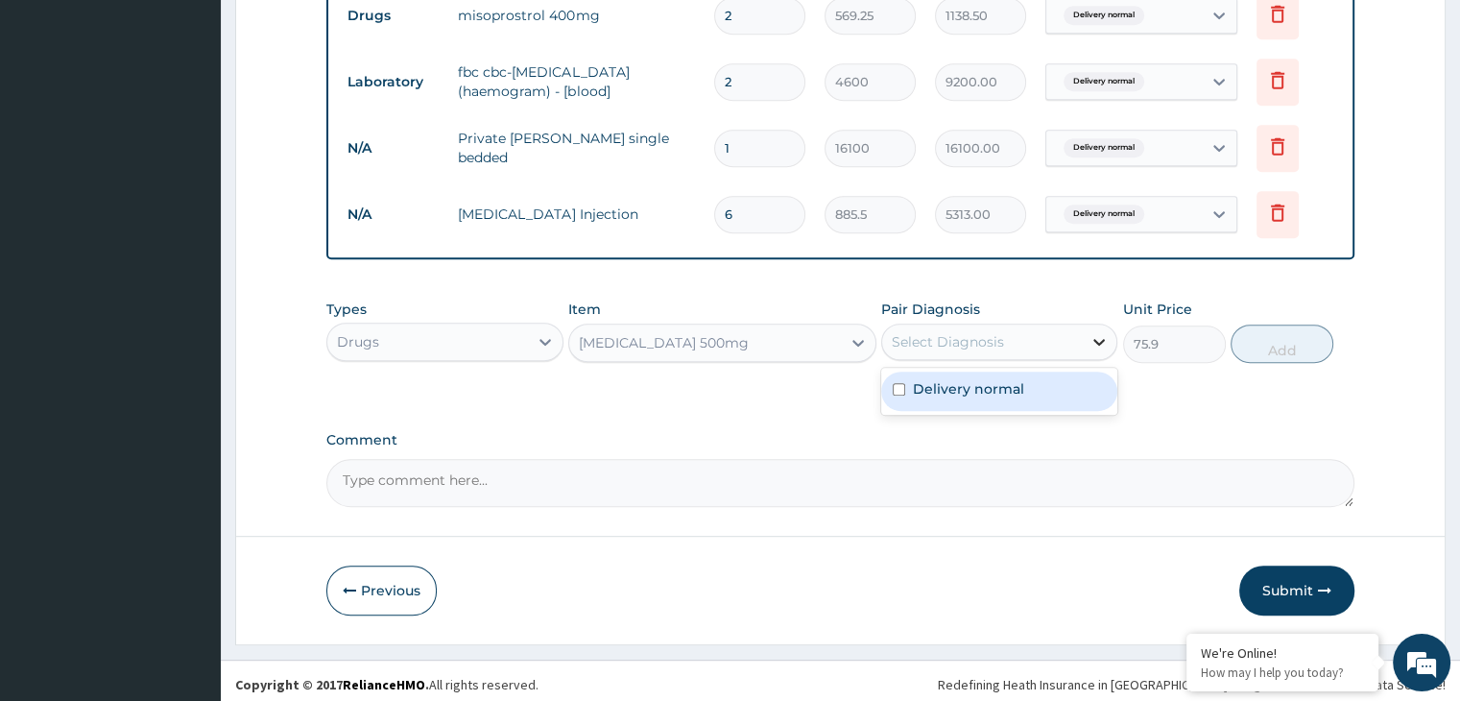
click at [1105, 339] on icon at bounding box center [1099, 341] width 19 height 19
click at [1080, 374] on div "Delivery normal" at bounding box center [999, 391] width 236 height 39
checkbox input "true"
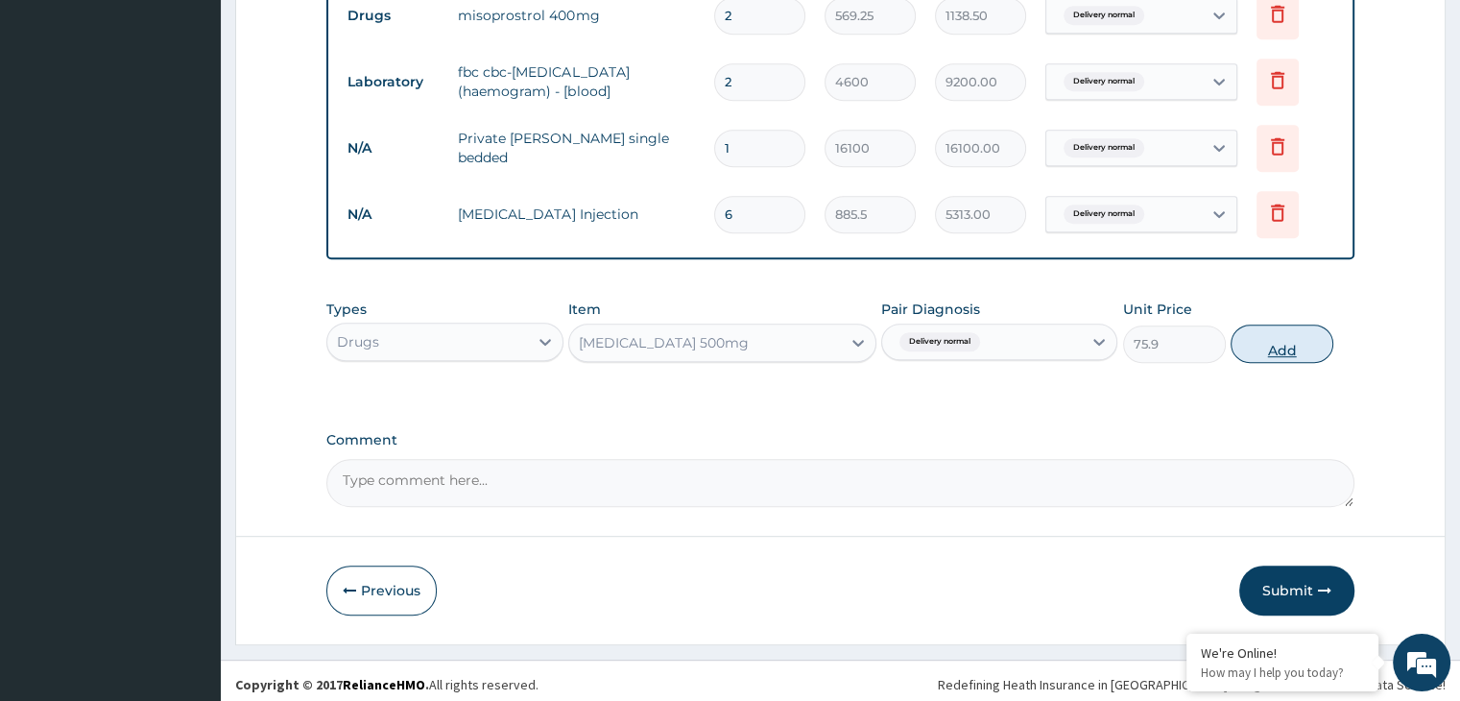
click at [1263, 338] on button "Add" at bounding box center [1282, 343] width 103 height 38
type input "0"
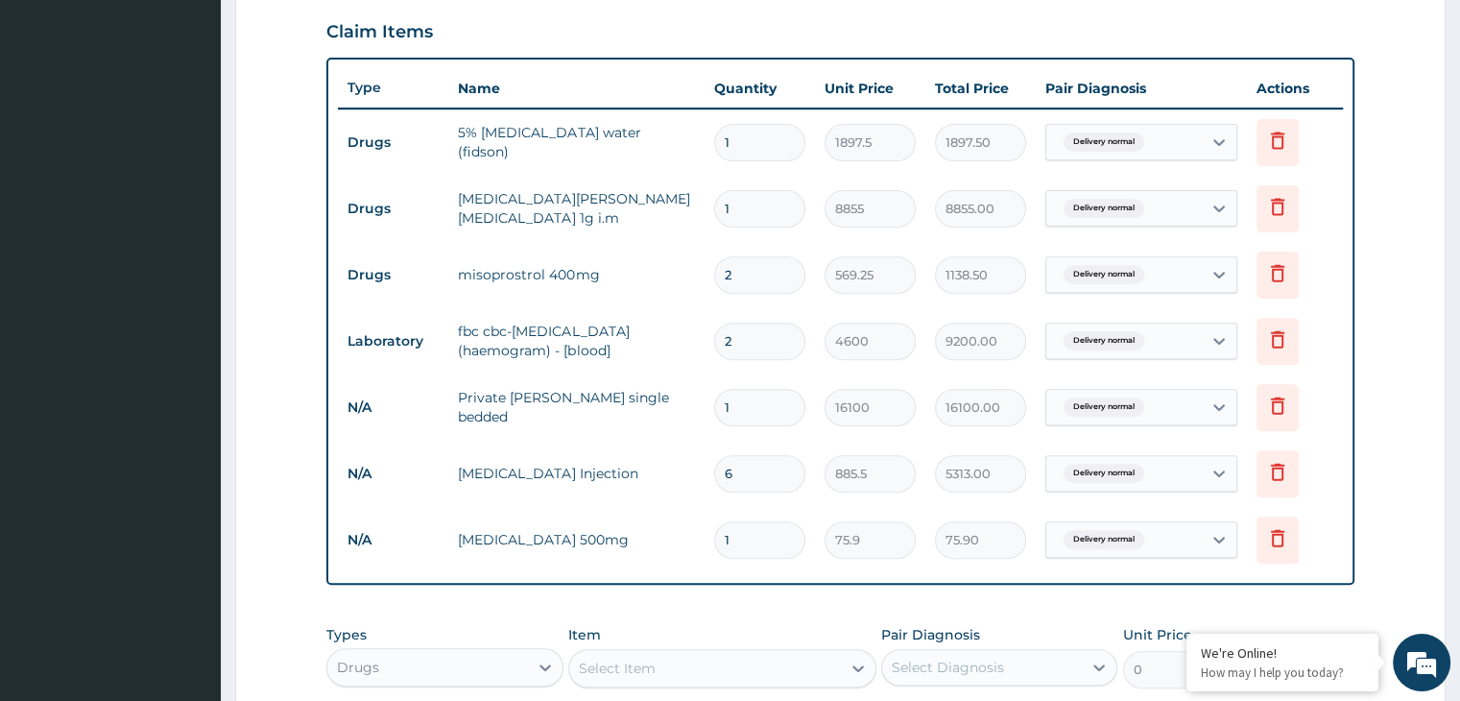
scroll to position [657, 0]
type input "0.00"
type input "2"
type input "151.80"
type input "20"
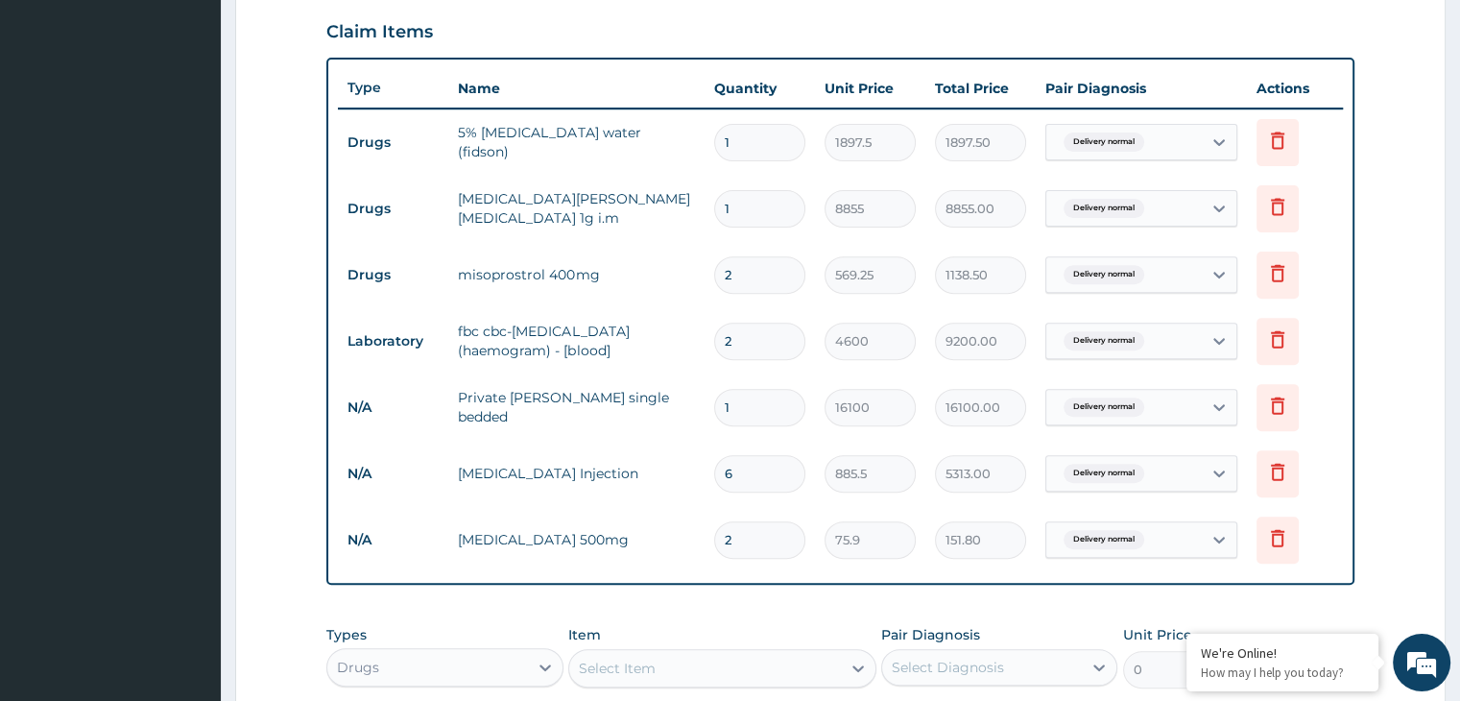
type input "1518.00"
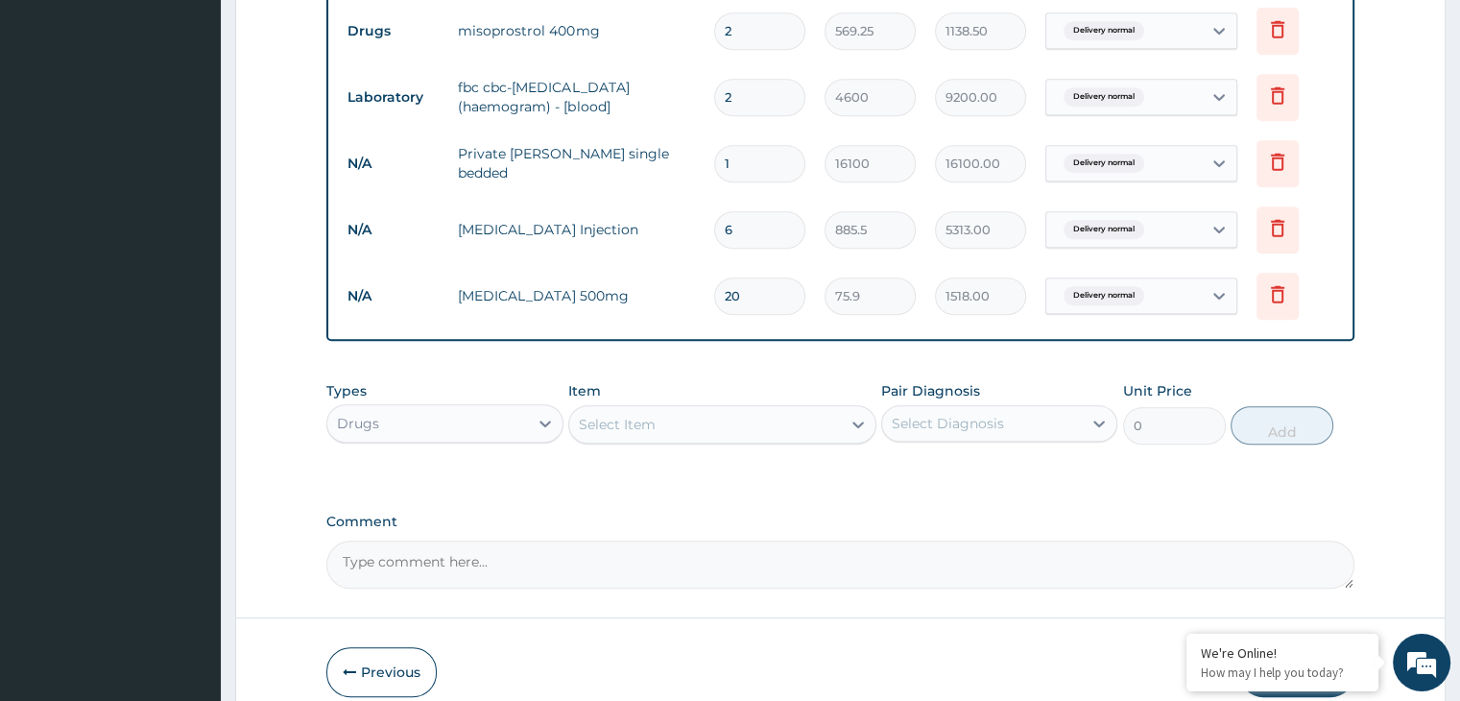
scroll to position [986, 0]
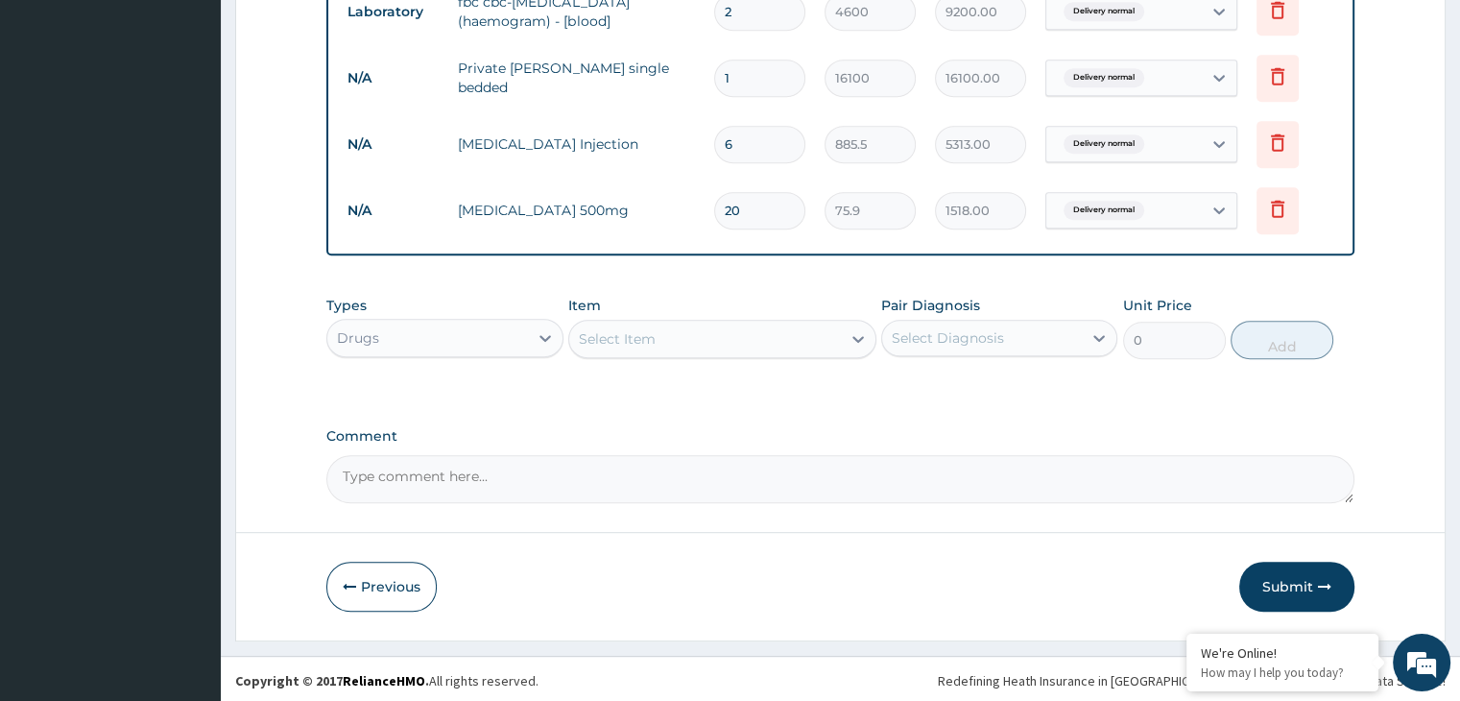
type input "20"
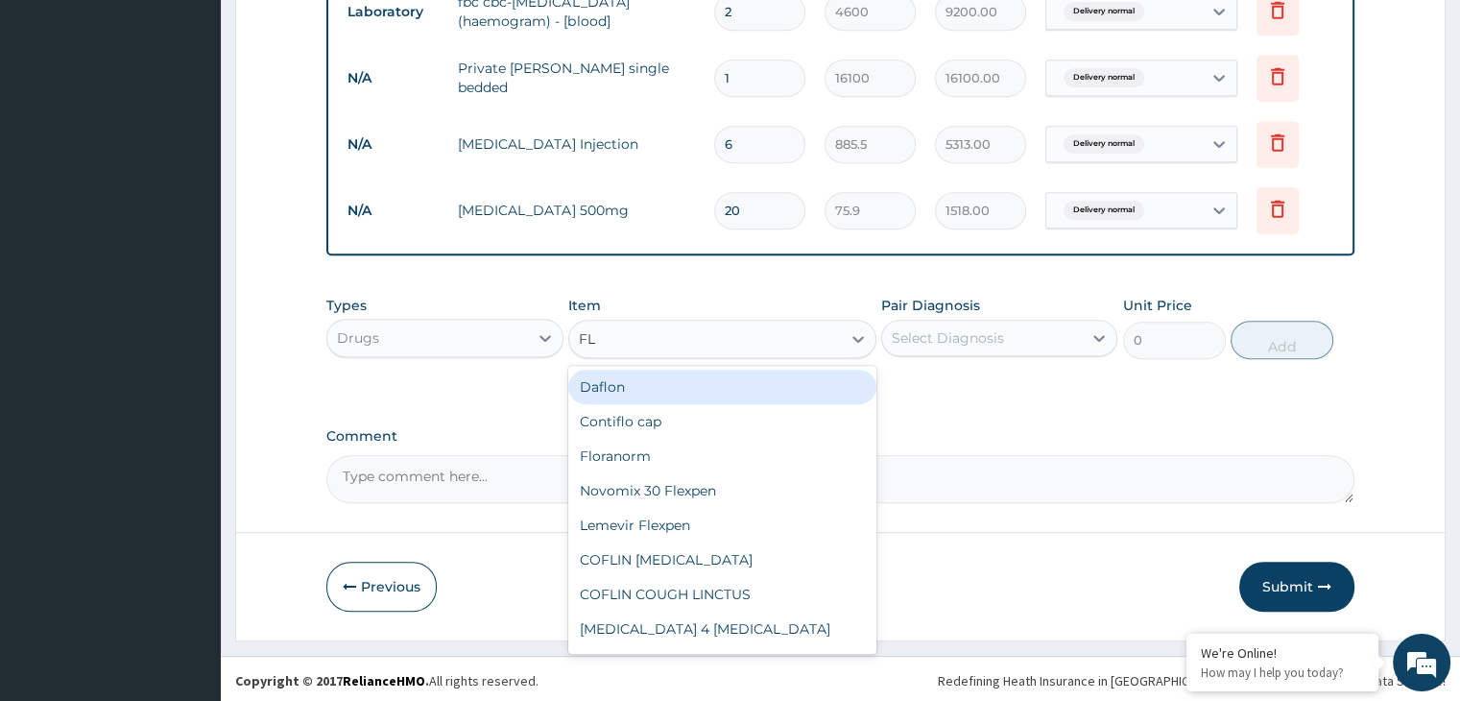
type input "FLA"
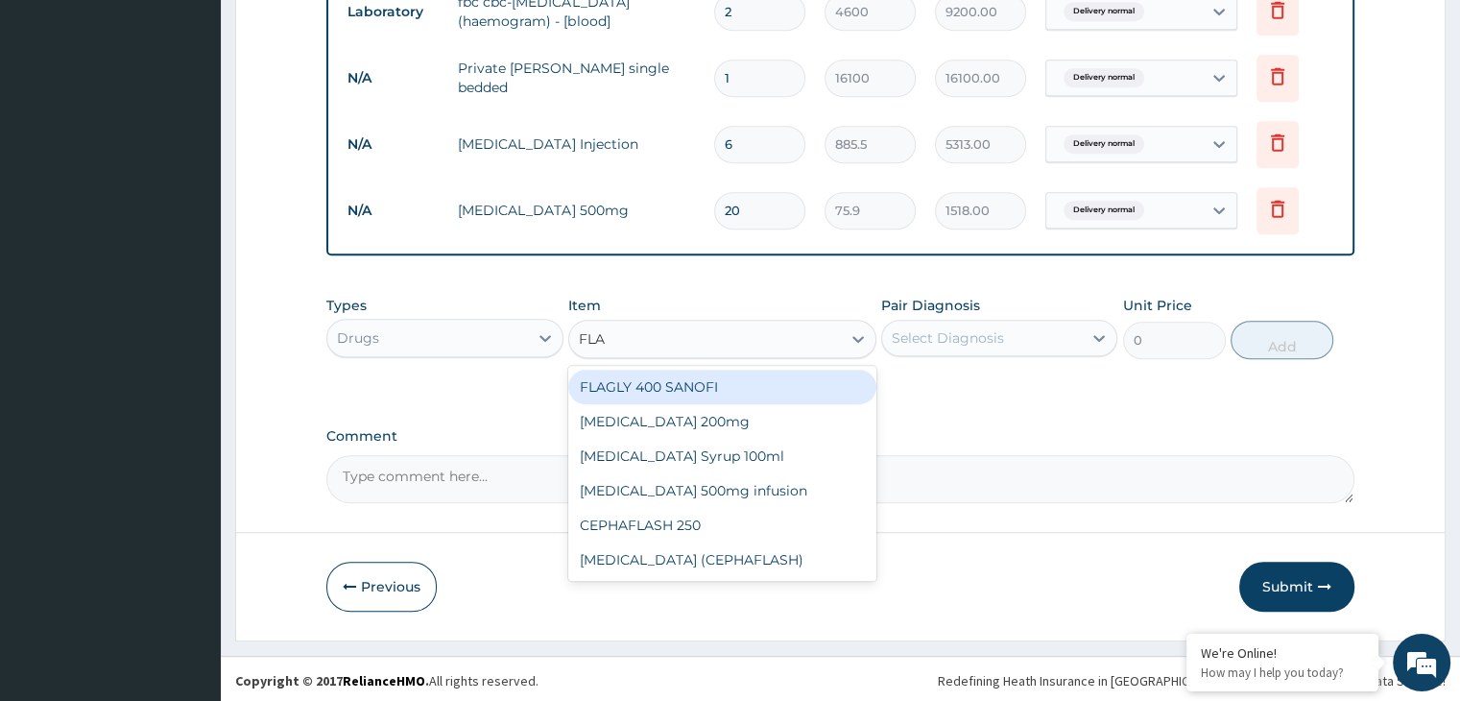
click at [757, 384] on div "FLAGLY 400 SANOFI" at bounding box center [722, 387] width 308 height 35
type input "75.9"
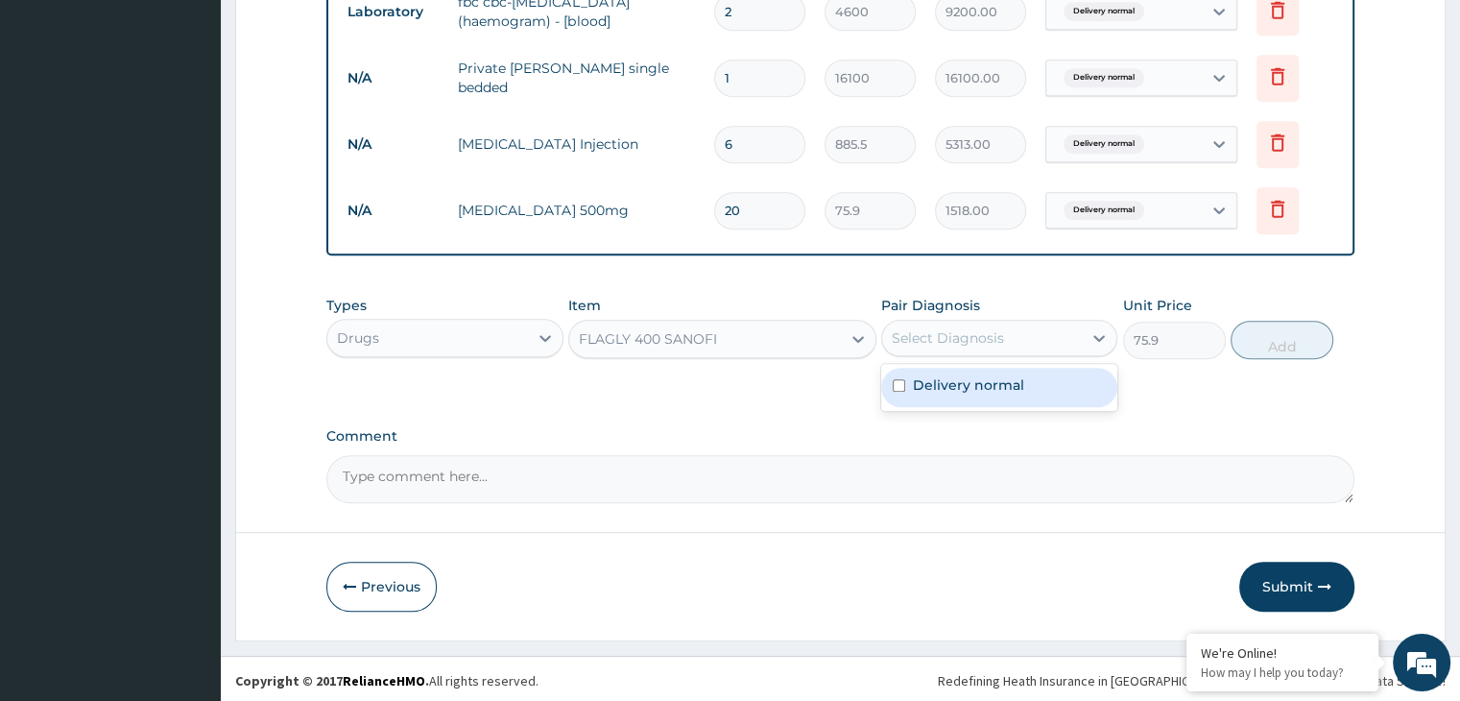
click at [1060, 383] on div "Delivery normal" at bounding box center [999, 387] width 236 height 39
checkbox input "true"
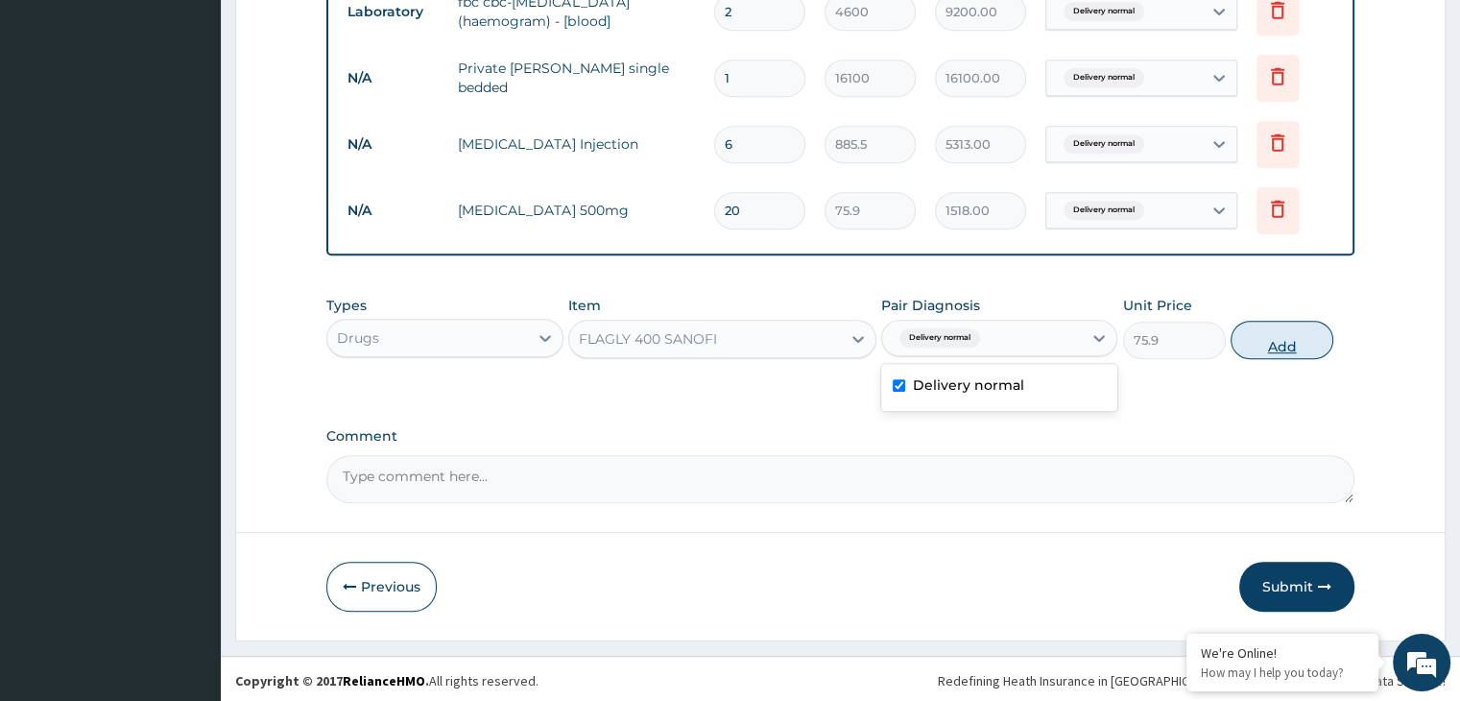
click at [1268, 337] on button "Add" at bounding box center [1282, 340] width 103 height 38
type input "0"
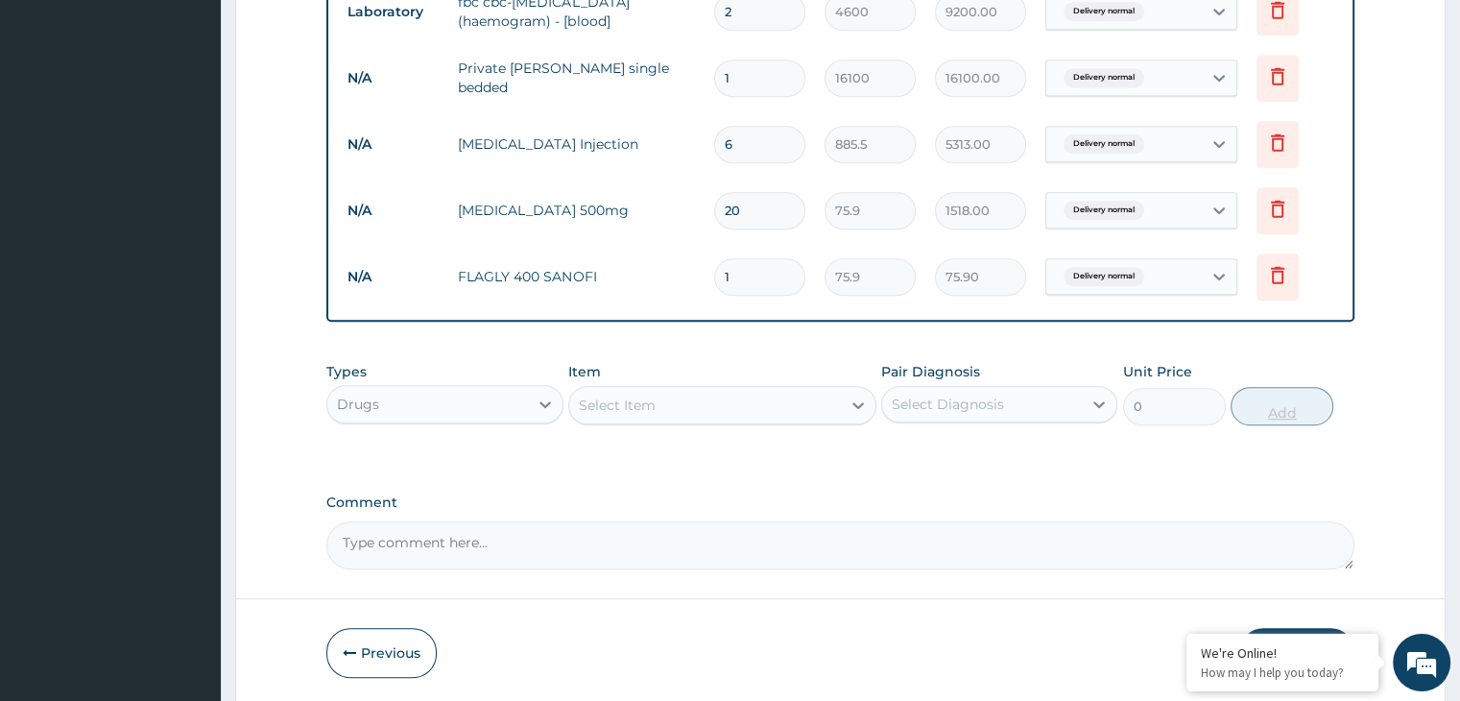
type input "0.00"
type input "2"
type input "151.80"
type input "20"
type input "1518.00"
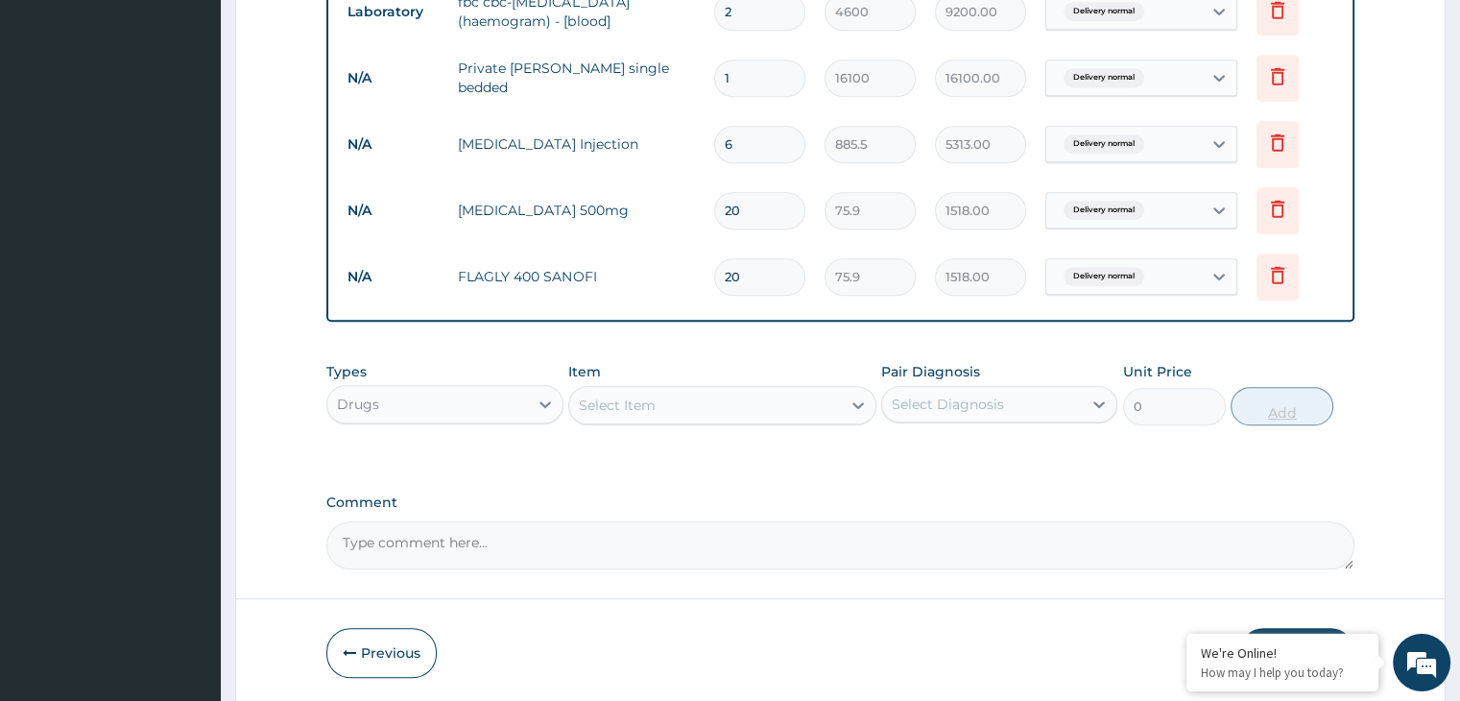
type input "20"
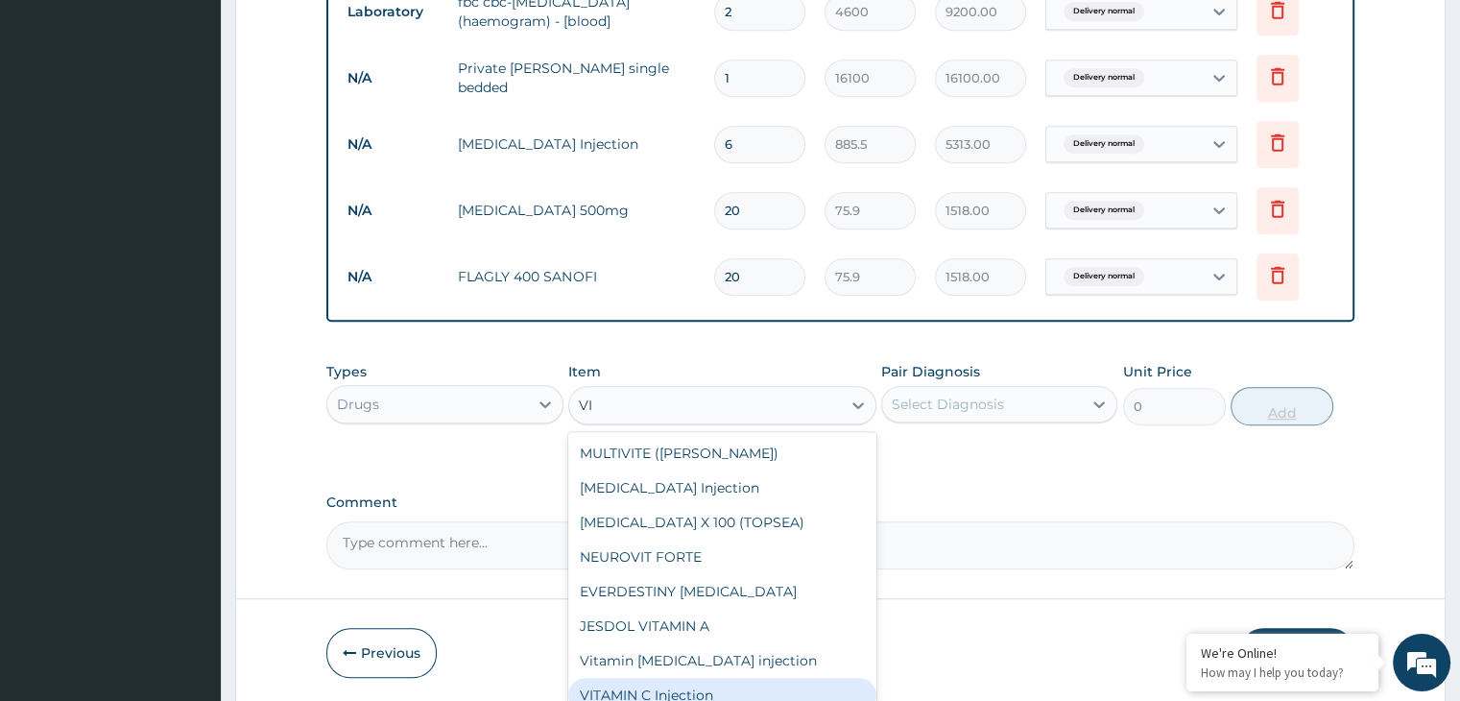
type input "V"
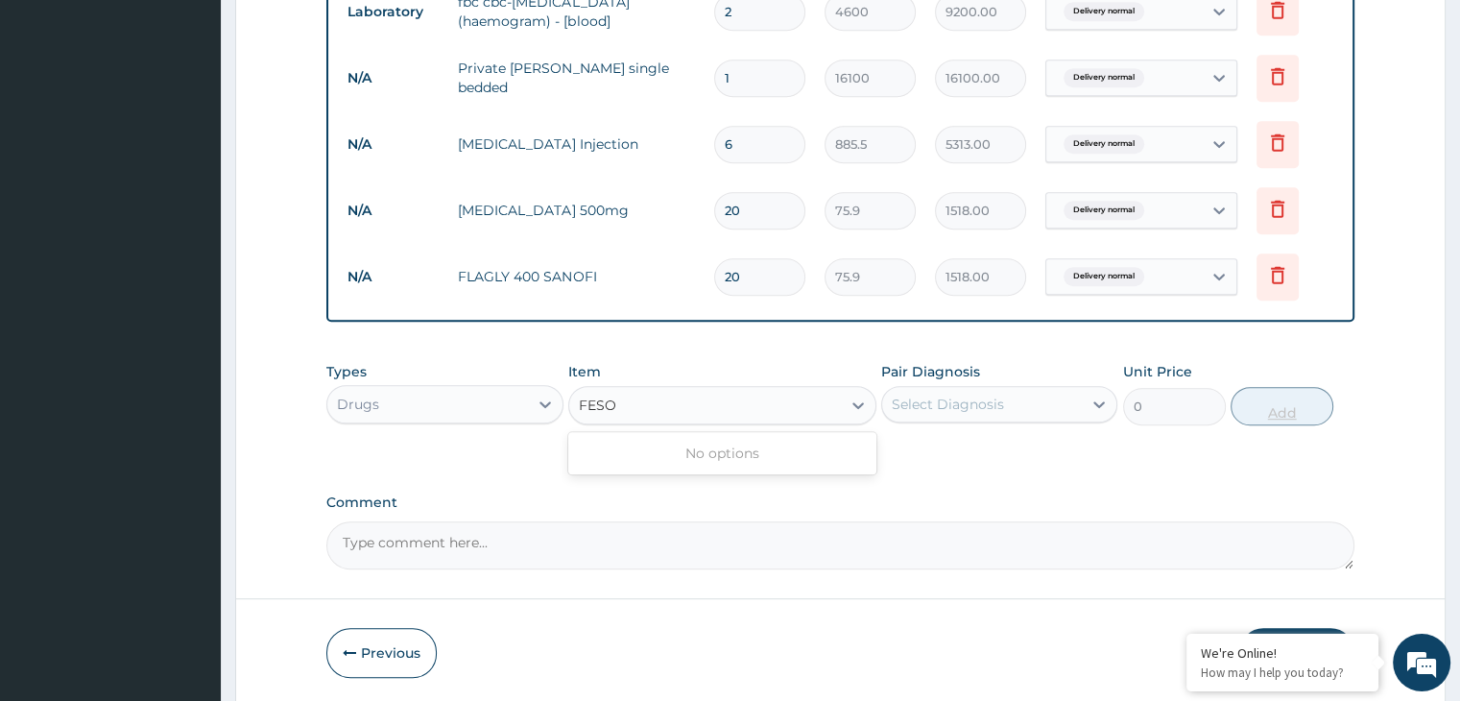
type input "FES"
click at [727, 453] on div "FESULF X 100" at bounding box center [722, 453] width 308 height 35
type input "25.3"
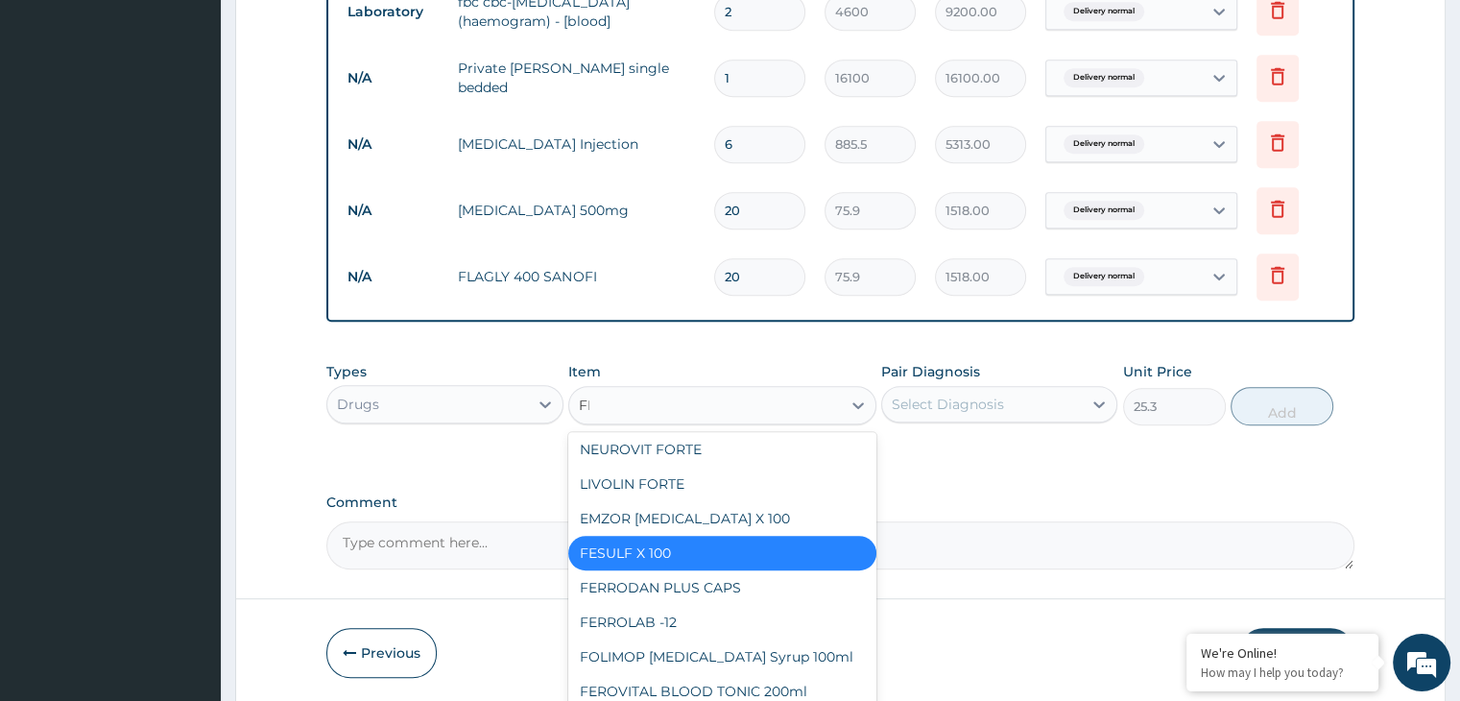
scroll to position [0, 0]
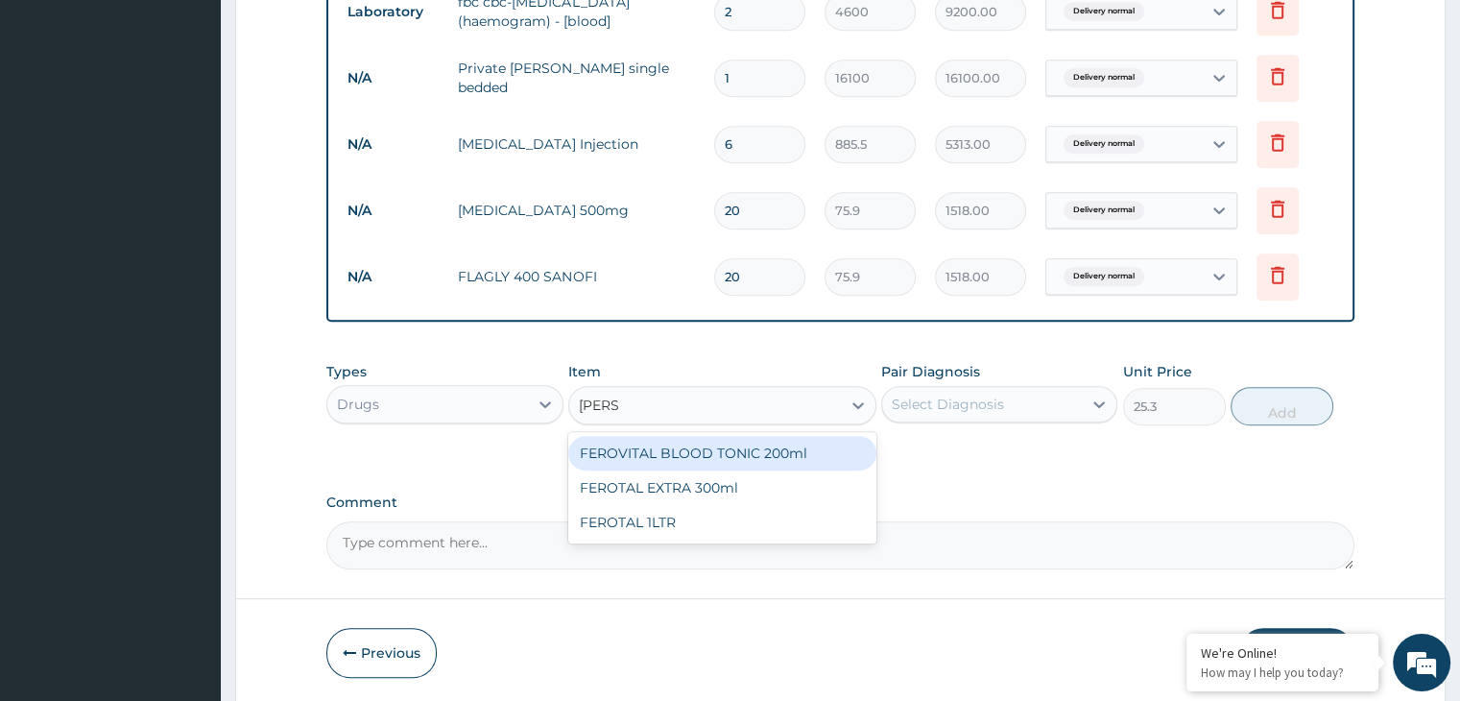
type input "FER"
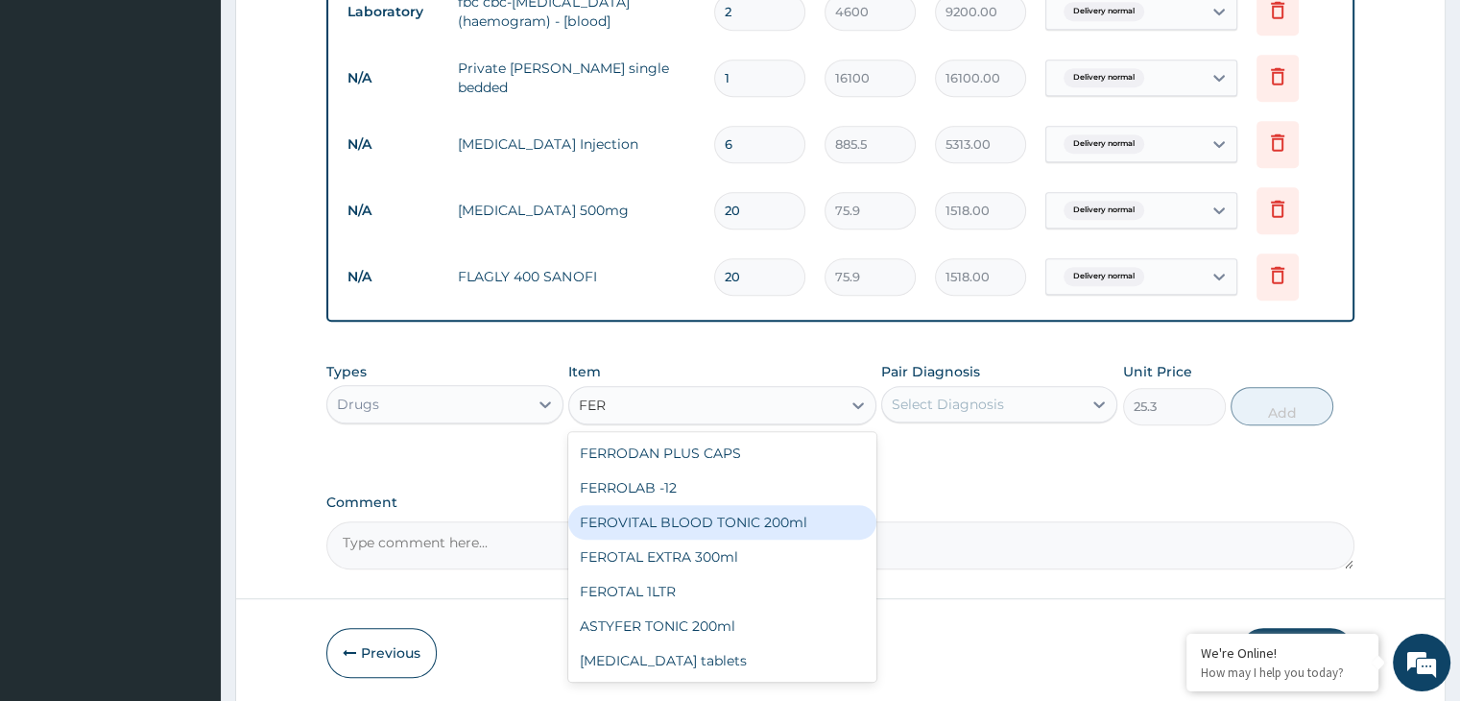
click at [733, 452] on div "FERRODAN PLUS CAPS" at bounding box center [722, 453] width 308 height 35
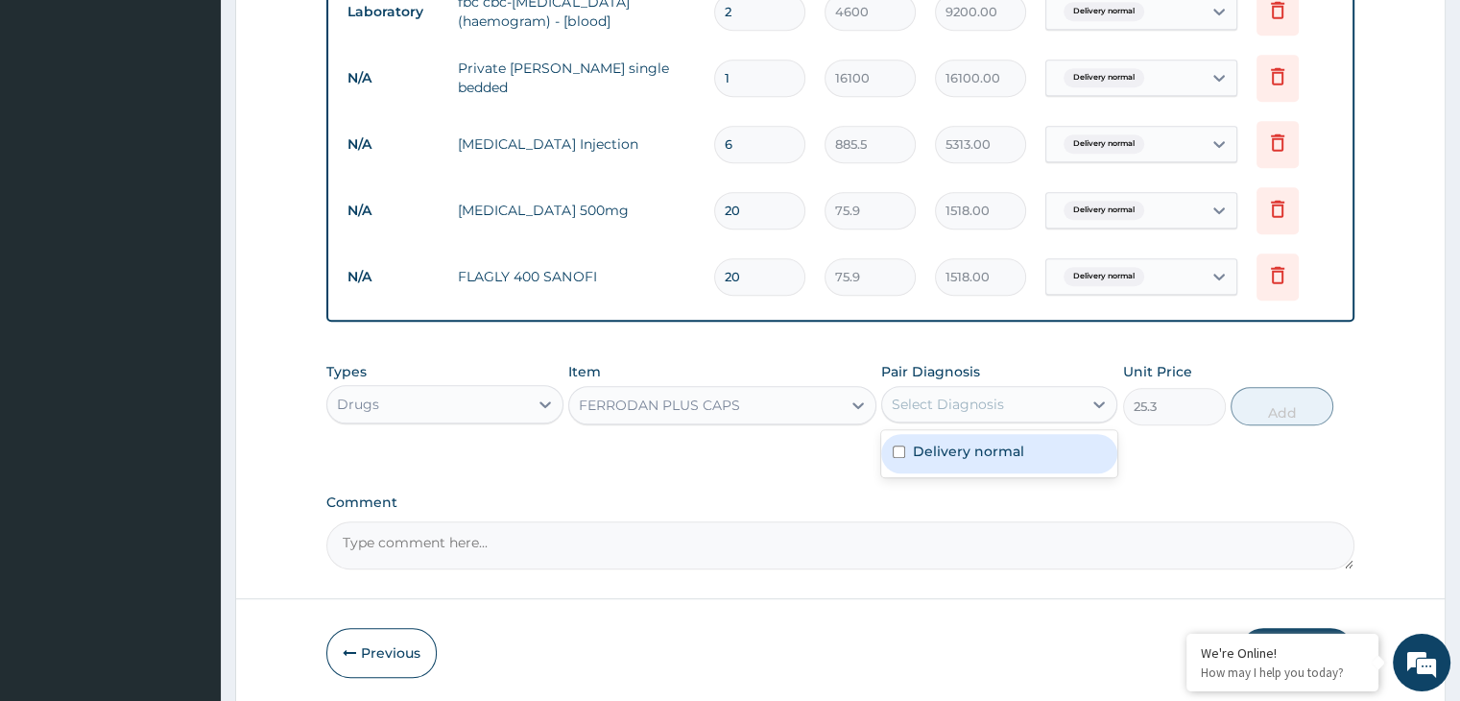
click at [1009, 442] on label "Delivery normal" at bounding box center [968, 451] width 111 height 19
checkbox input "true"
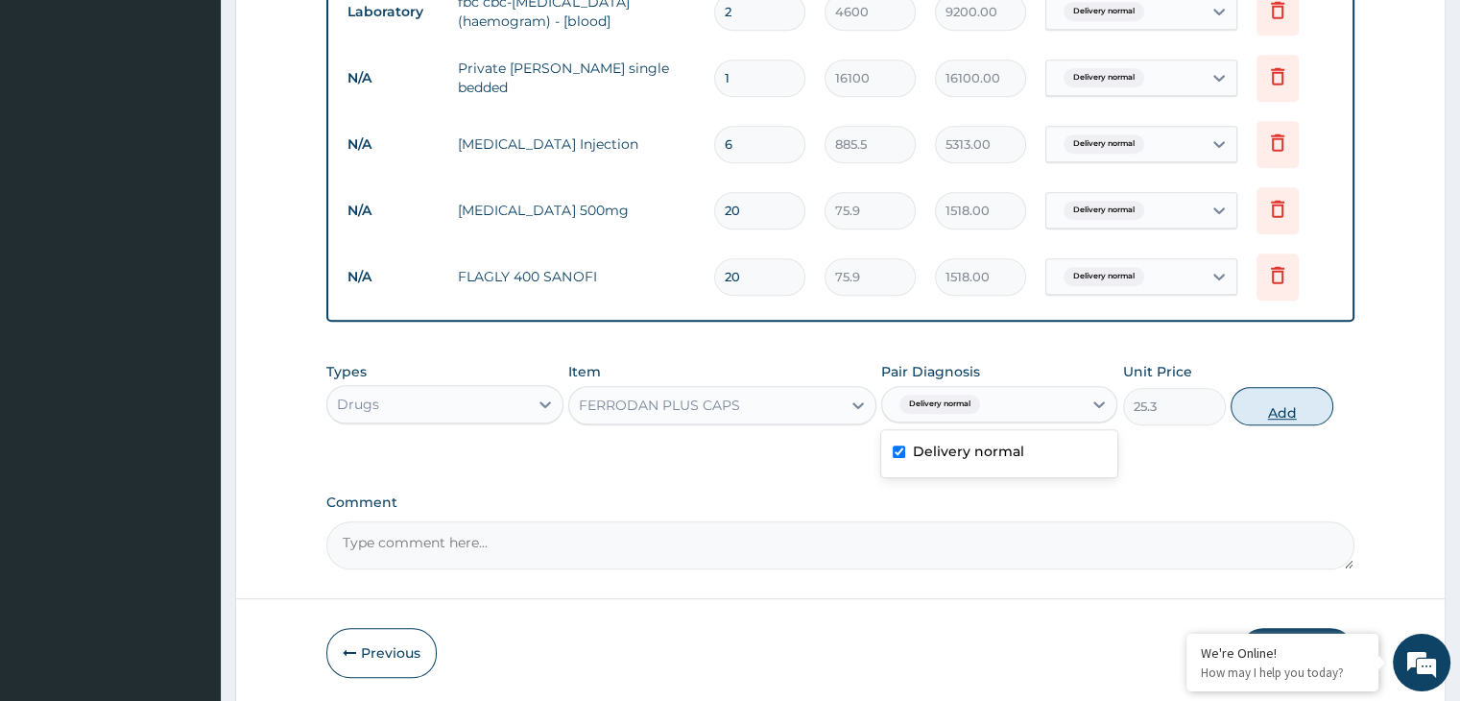
click at [1266, 409] on button "Add" at bounding box center [1282, 406] width 103 height 38
type input "0"
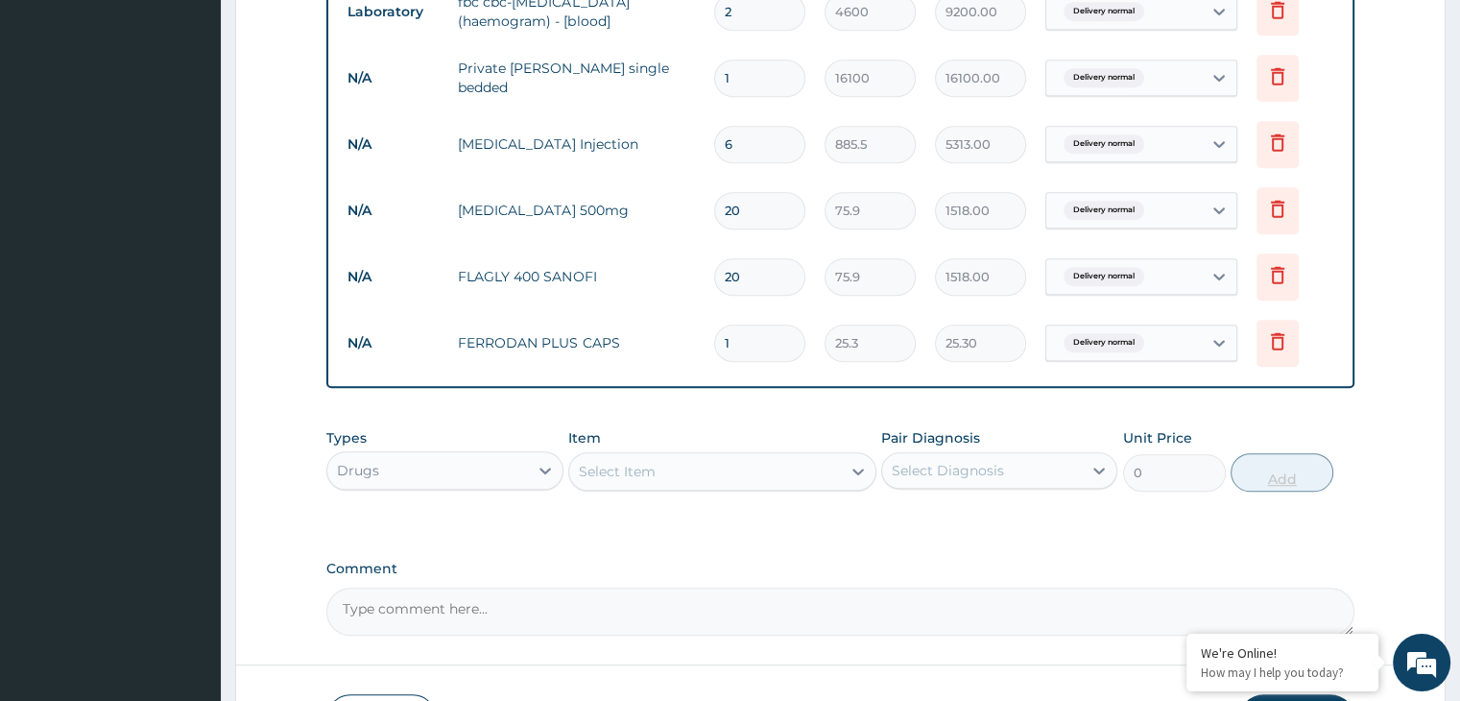
type input "0.00"
type input "3"
type input "75.90"
type input "30"
type input "759.00"
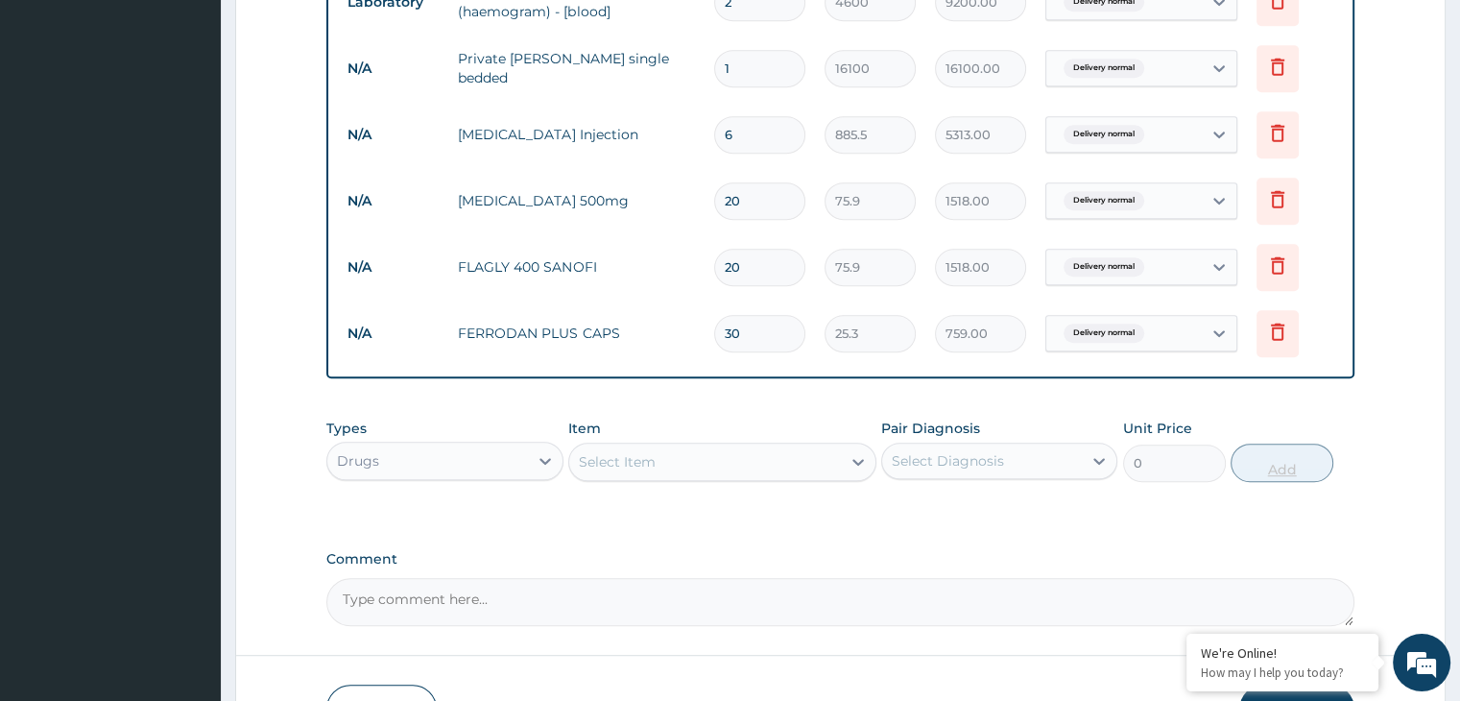
scroll to position [1117, 0]
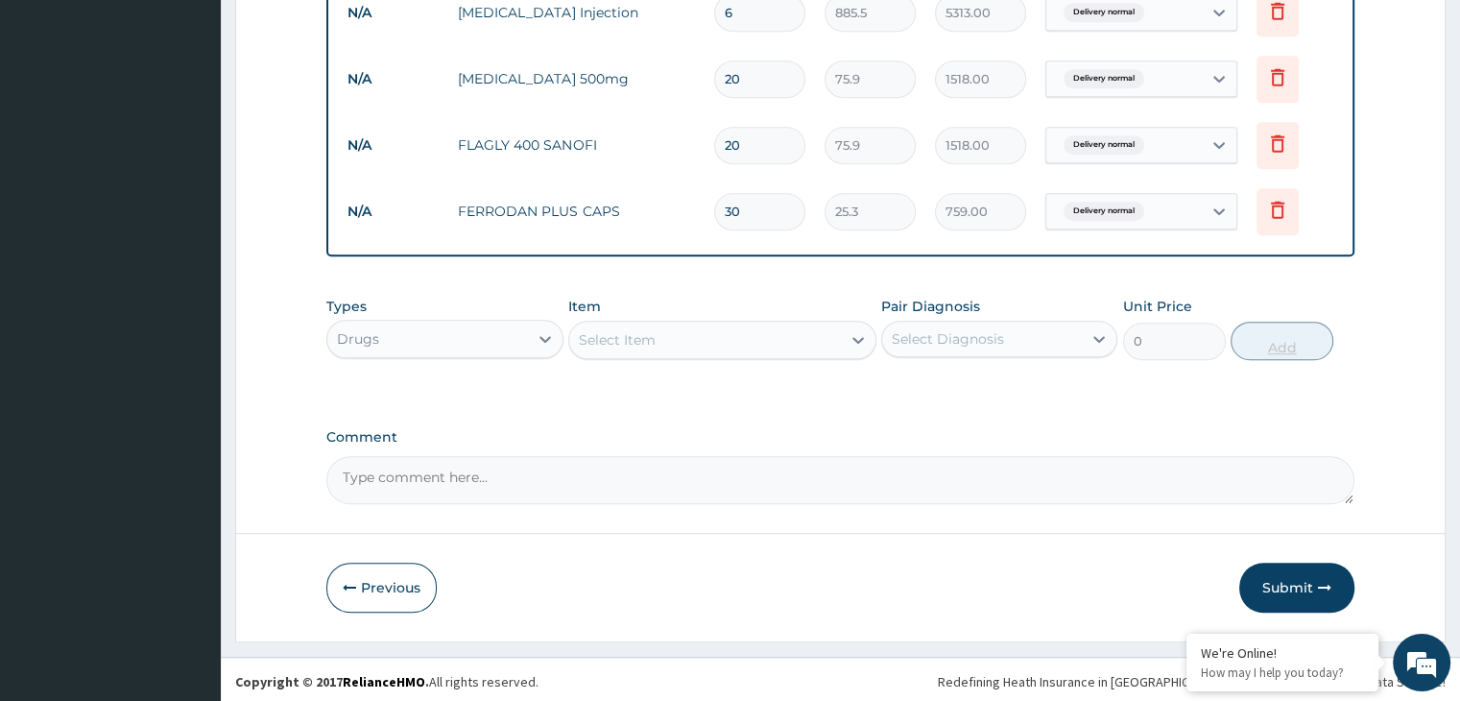
type input "30"
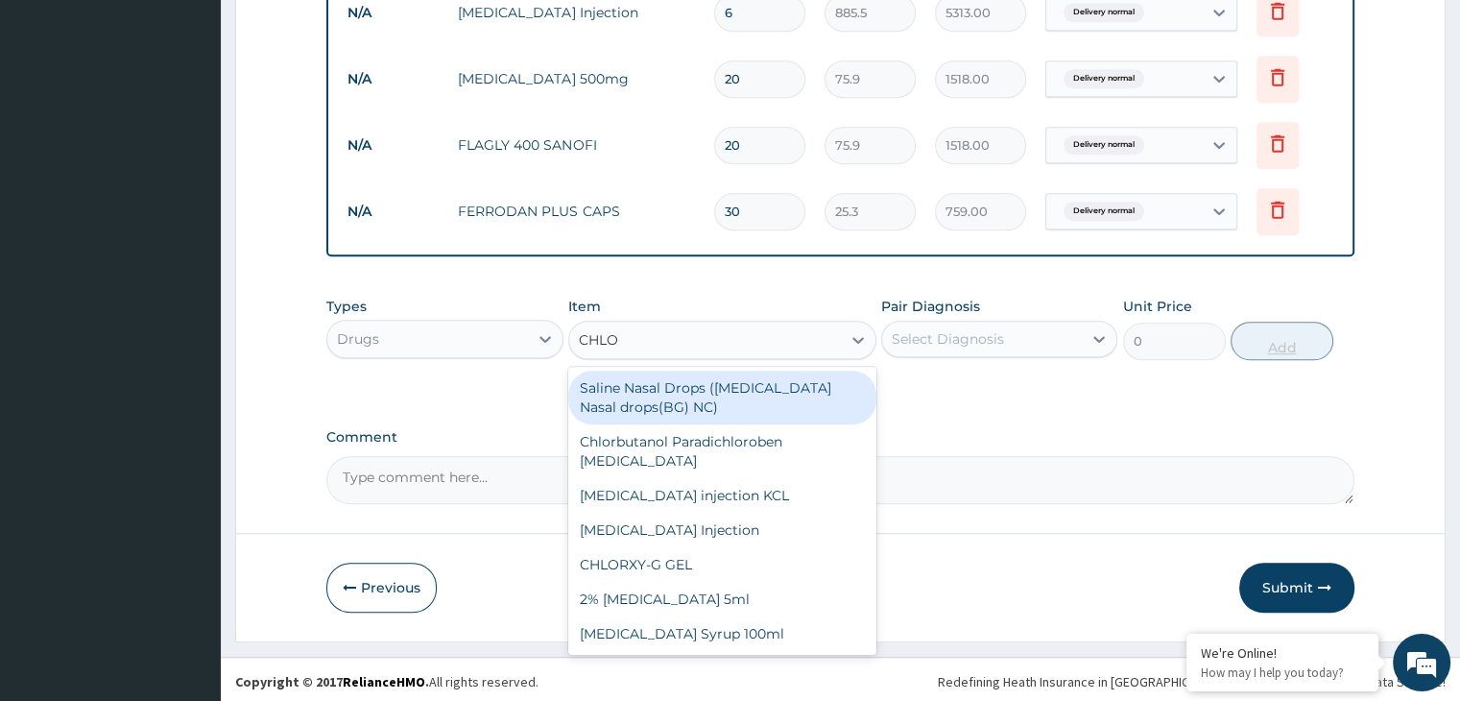
type input "CHLOR"
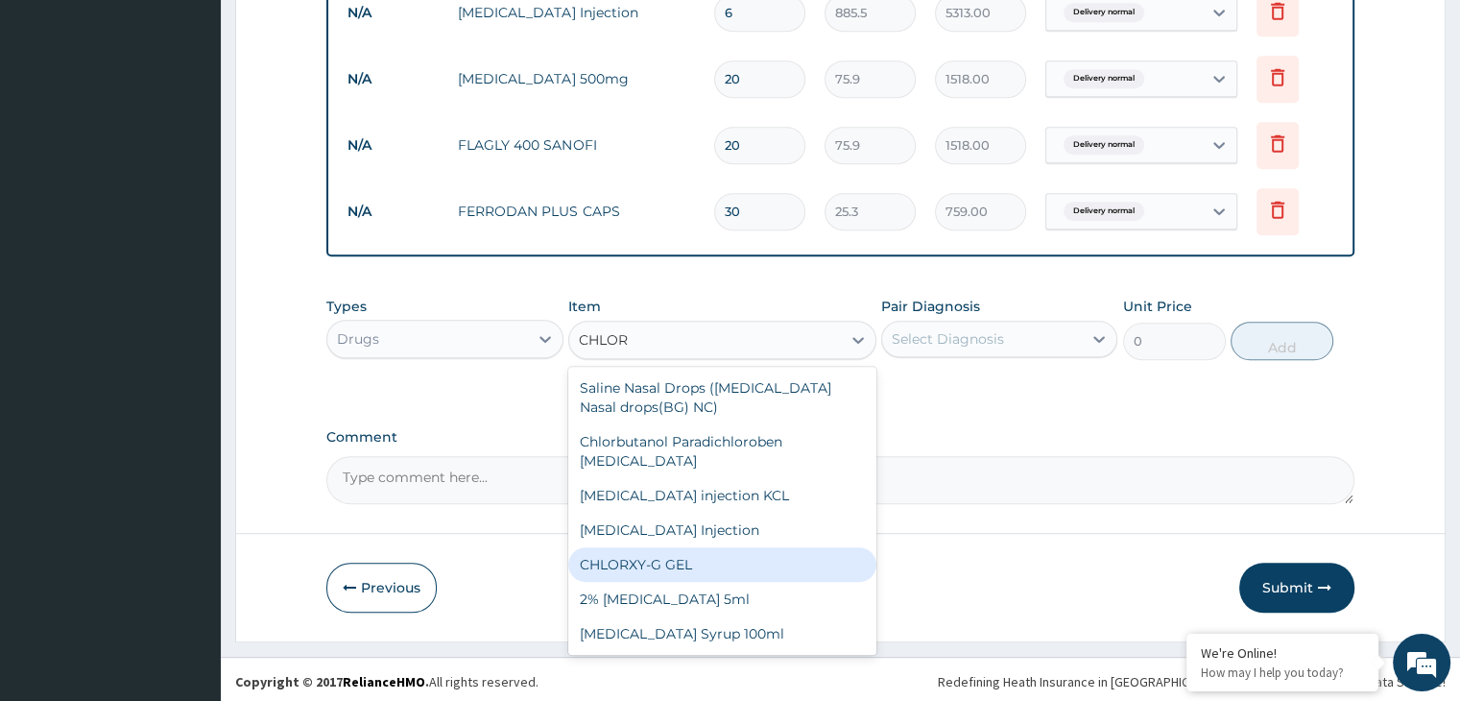
click at [805, 547] on div "CHLORXY-G GEL" at bounding box center [722, 564] width 308 height 35
type input "1012"
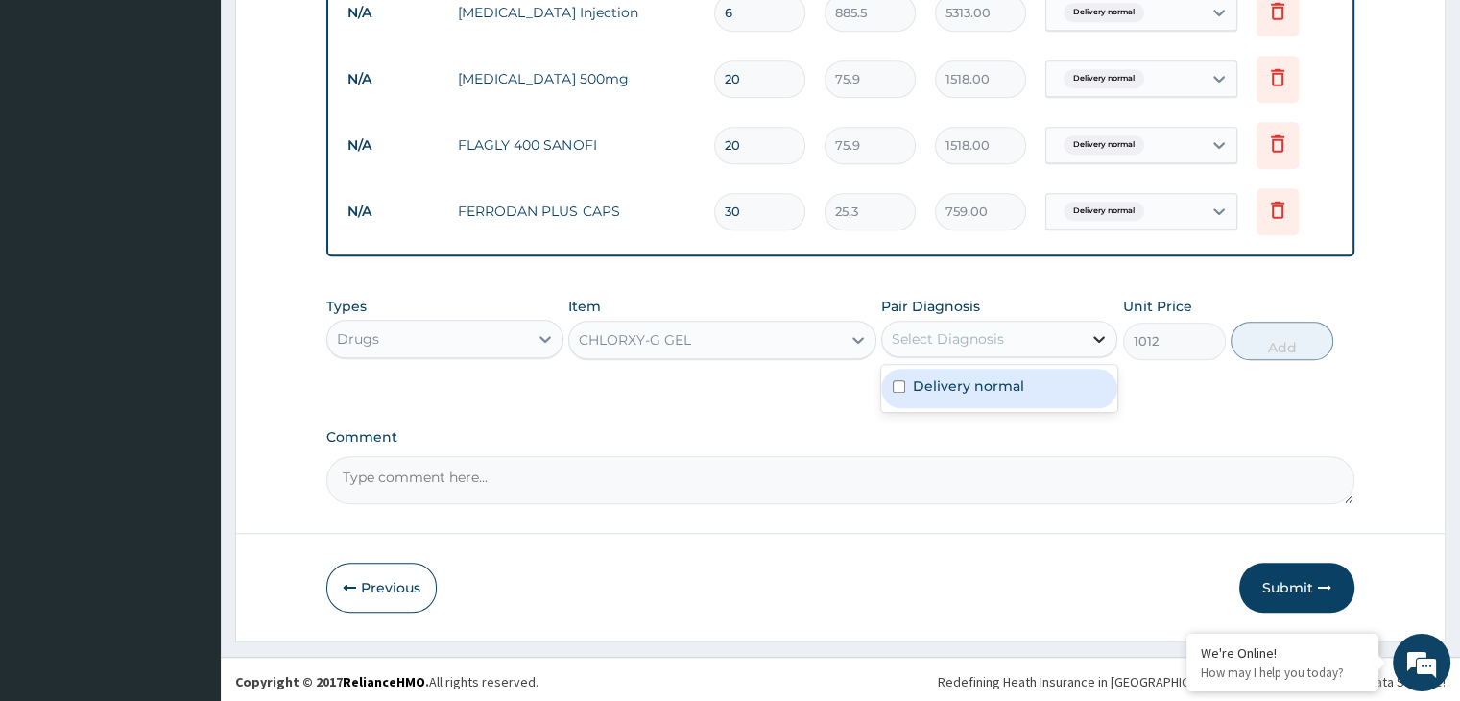
click at [1098, 336] on icon at bounding box center [1100, 339] width 12 height 7
click at [1077, 378] on div "Delivery normal" at bounding box center [999, 388] width 236 height 39
checkbox input "true"
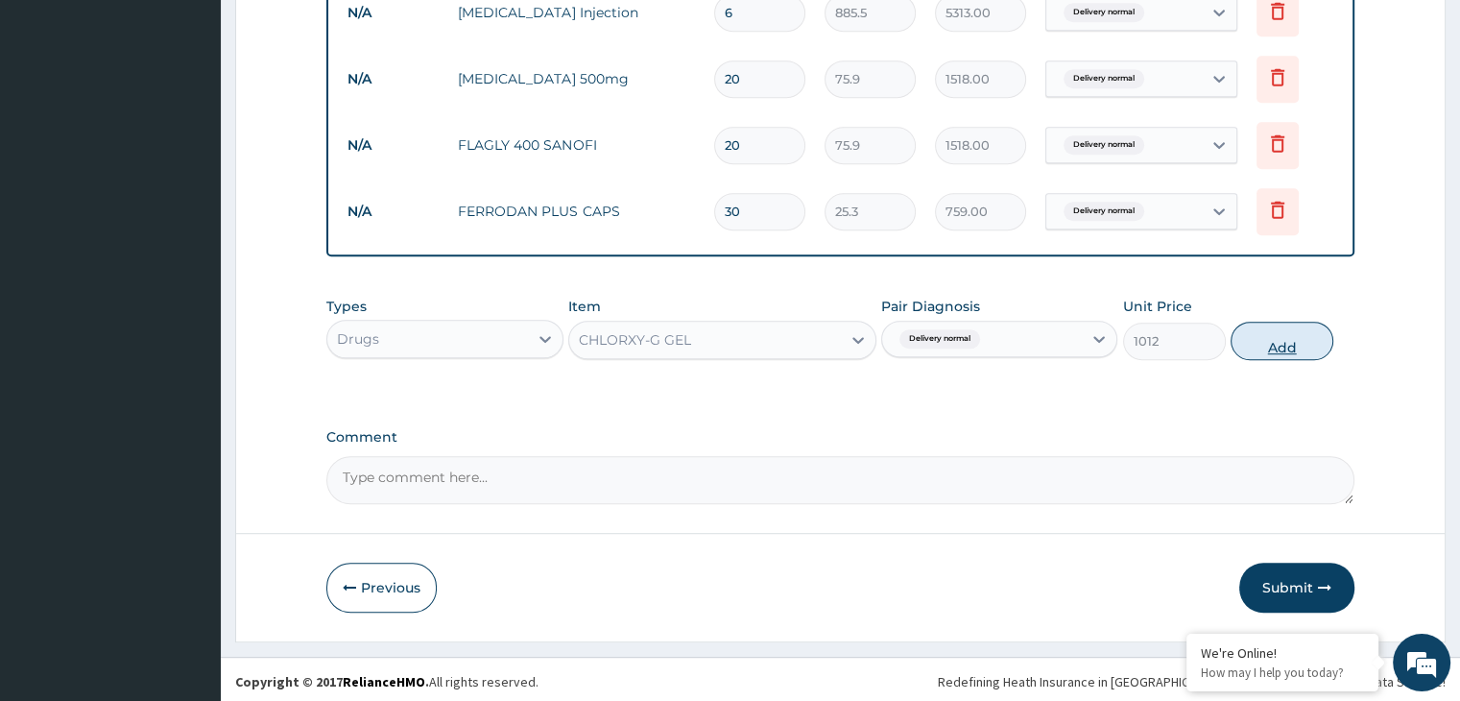
click at [1245, 340] on button "Add" at bounding box center [1282, 341] width 103 height 38
type input "0"
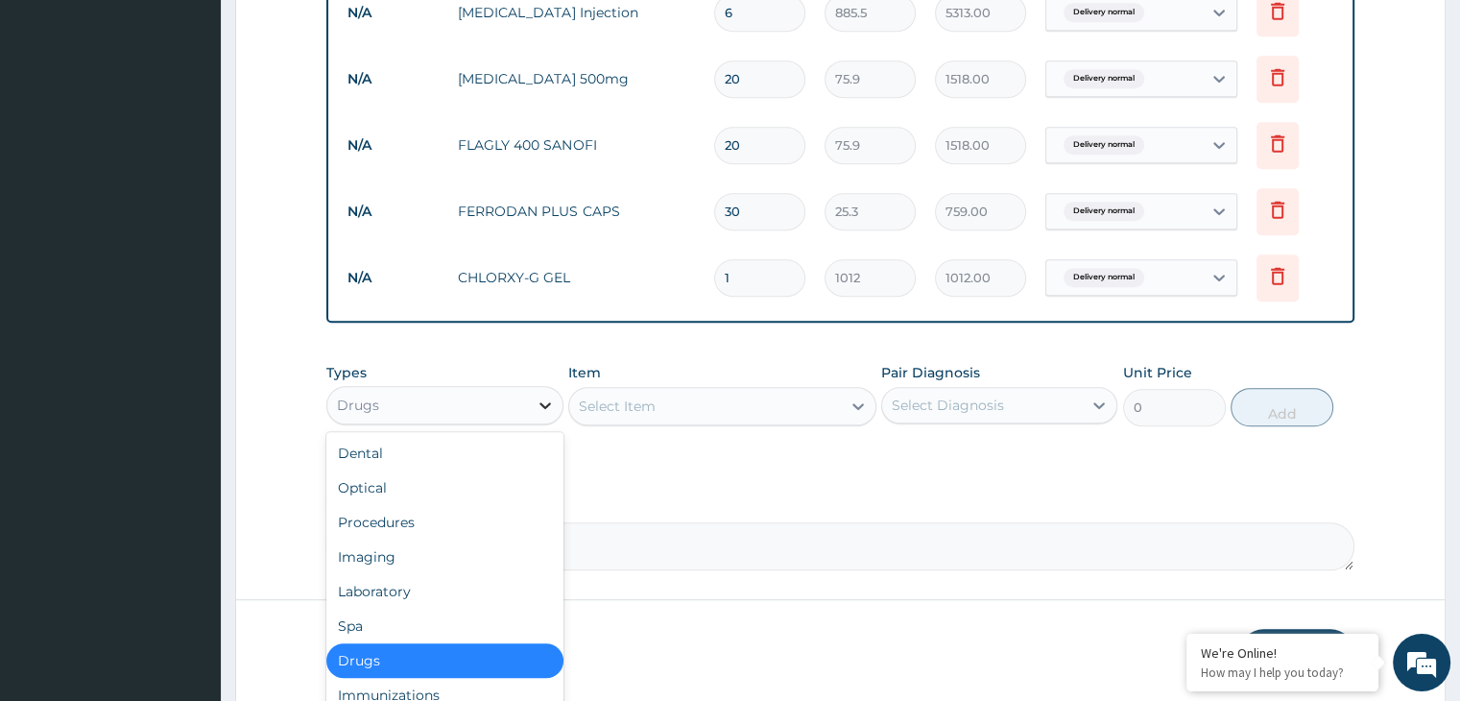
click at [547, 402] on icon at bounding box center [546, 405] width 12 height 7
click at [856, 408] on icon at bounding box center [858, 405] width 19 height 19
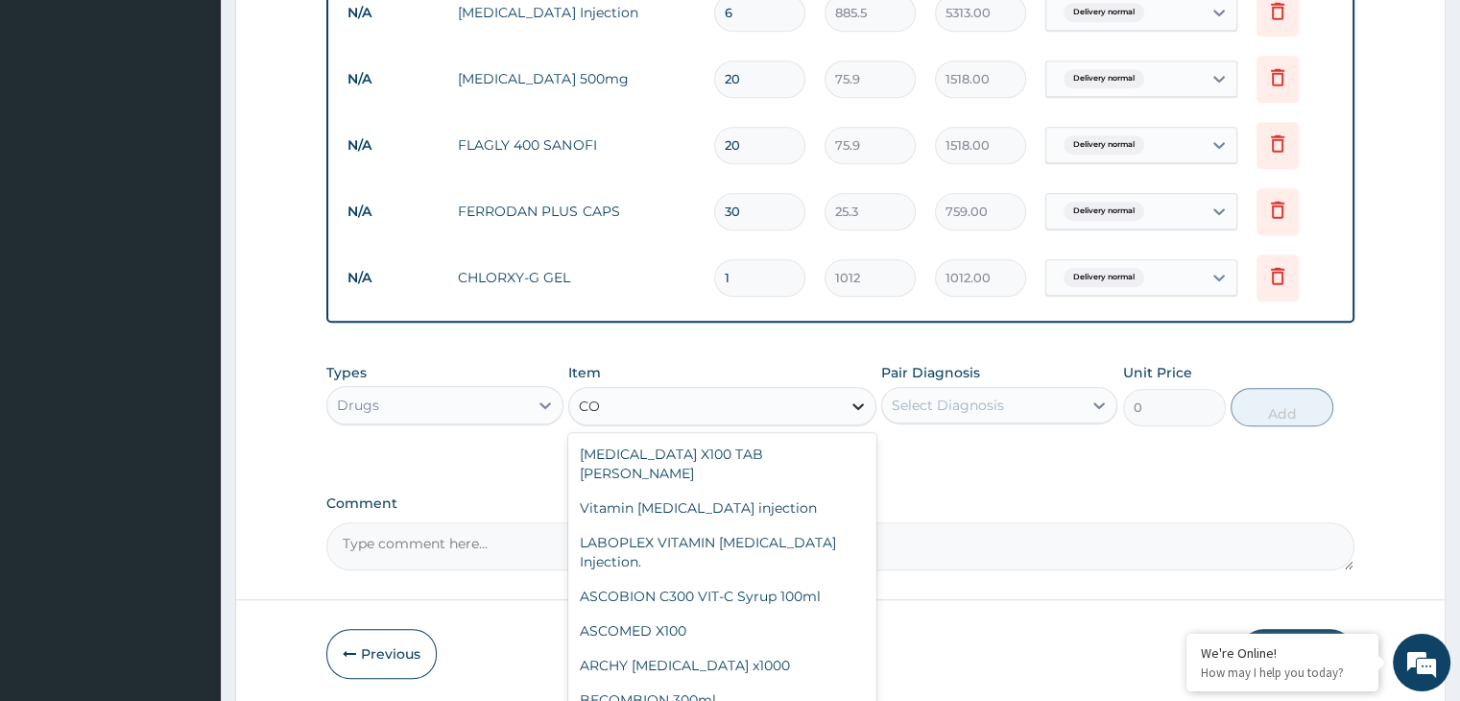
type input "C"
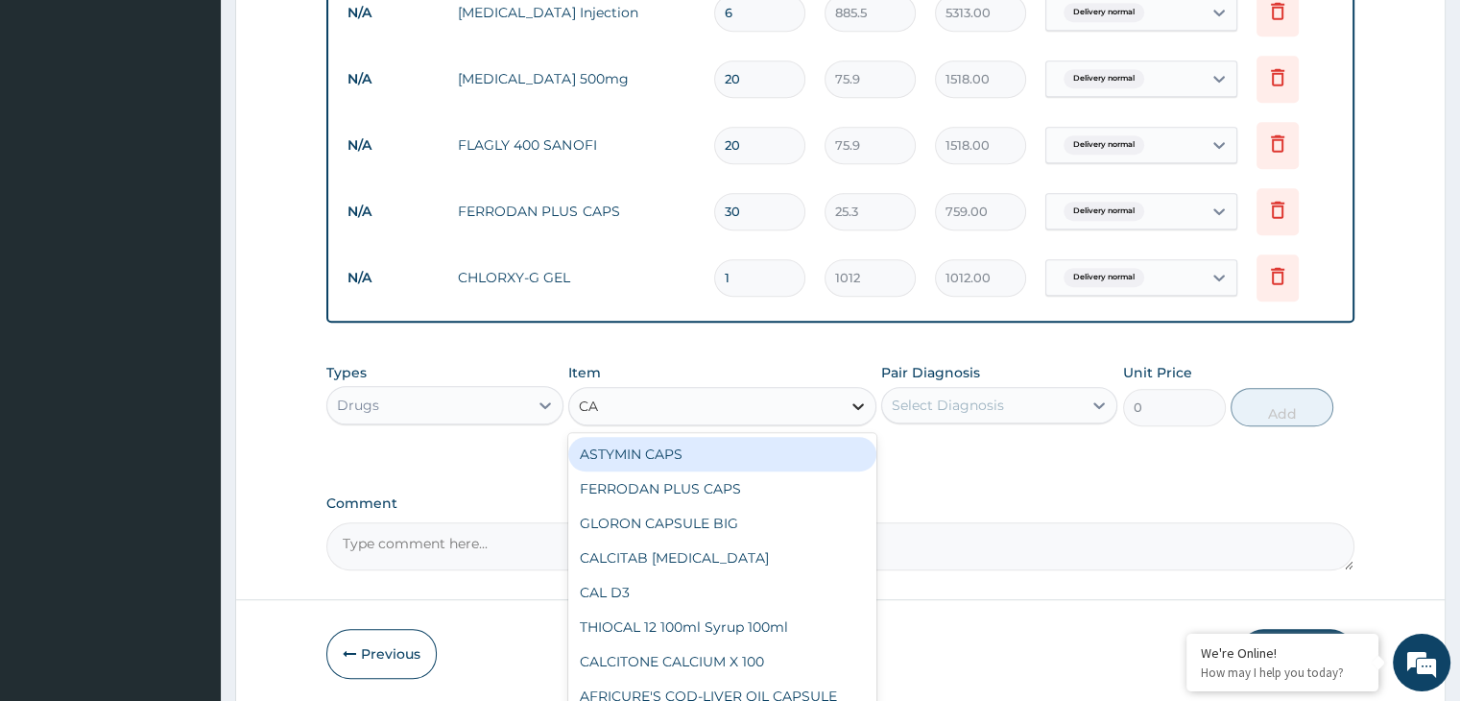
type input "CAN"
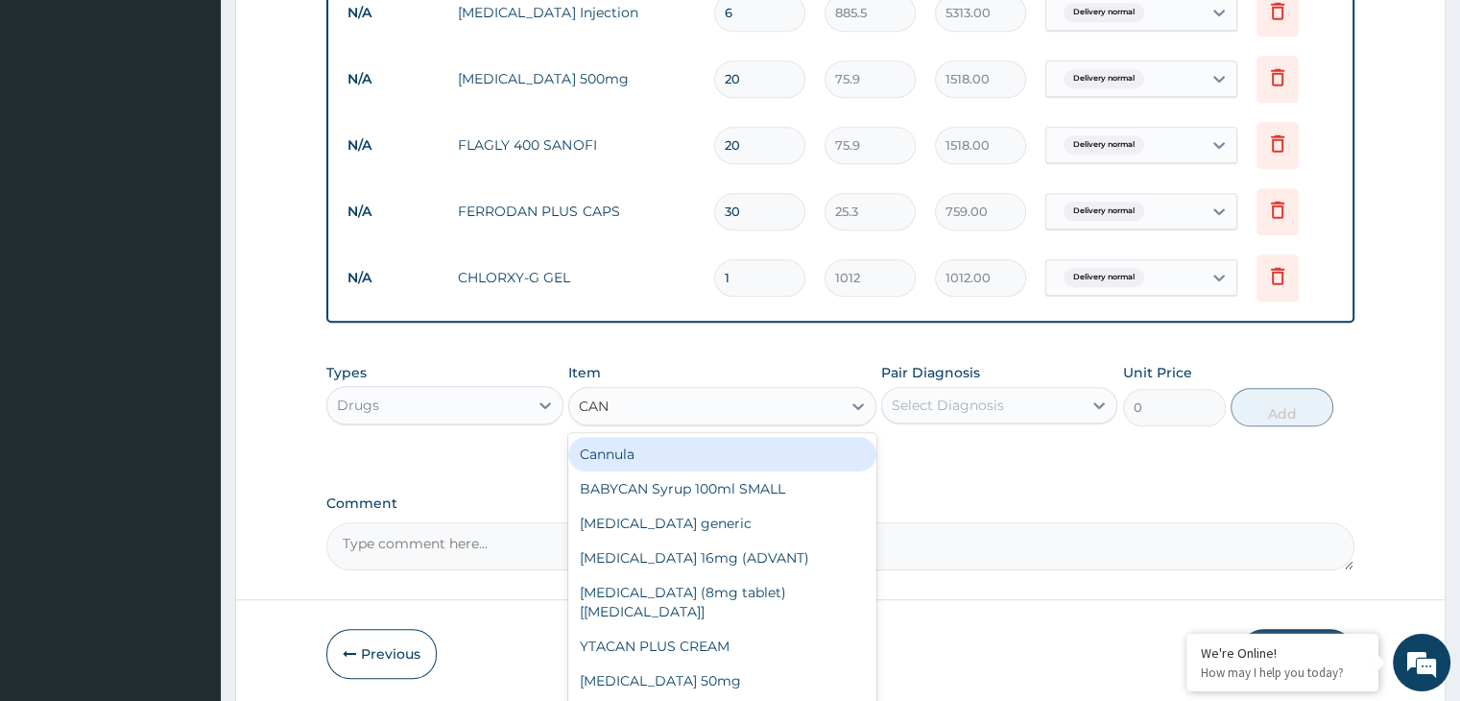
click at [746, 446] on div "Cannula" at bounding box center [722, 454] width 308 height 35
type input "253"
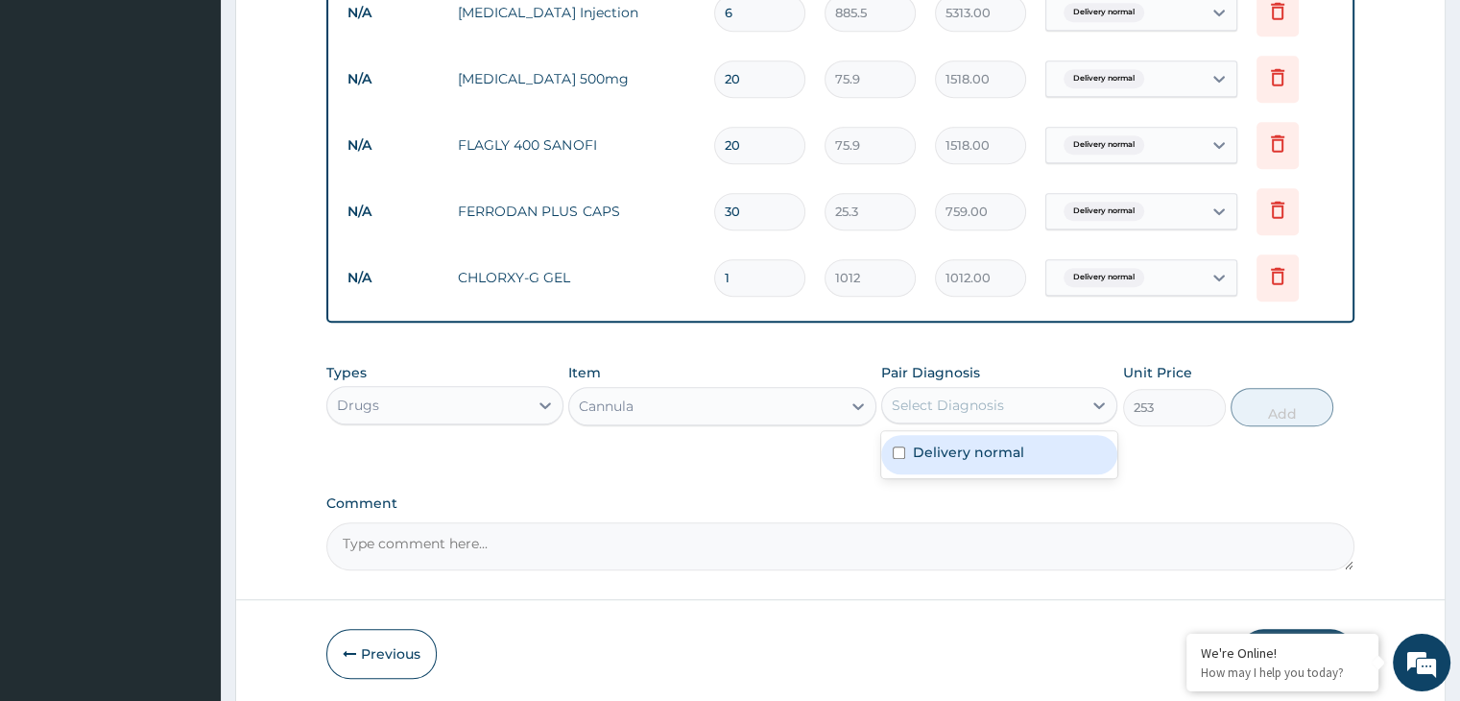
click at [1016, 462] on div "Delivery normal" at bounding box center [999, 454] width 236 height 39
checkbox input "true"
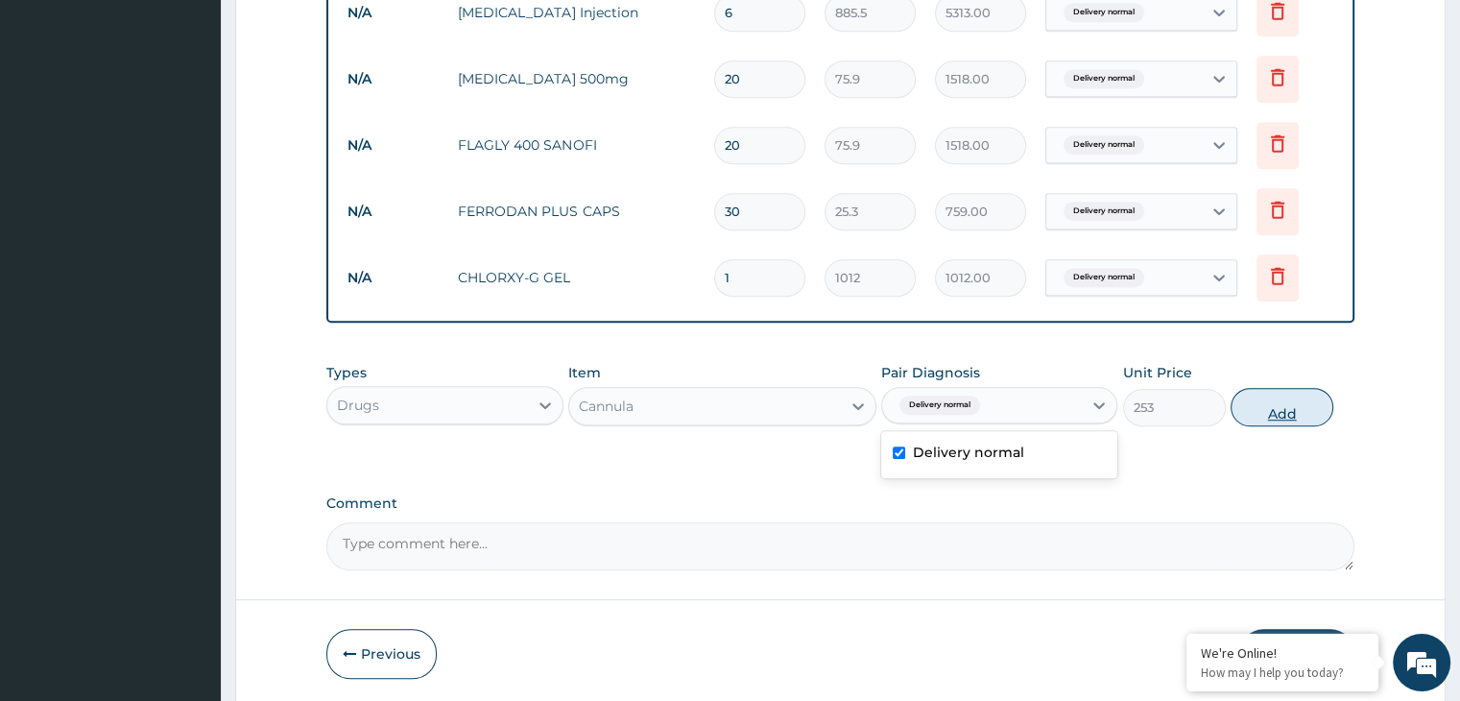
click at [1285, 407] on button "Add" at bounding box center [1282, 407] width 103 height 38
type input "0"
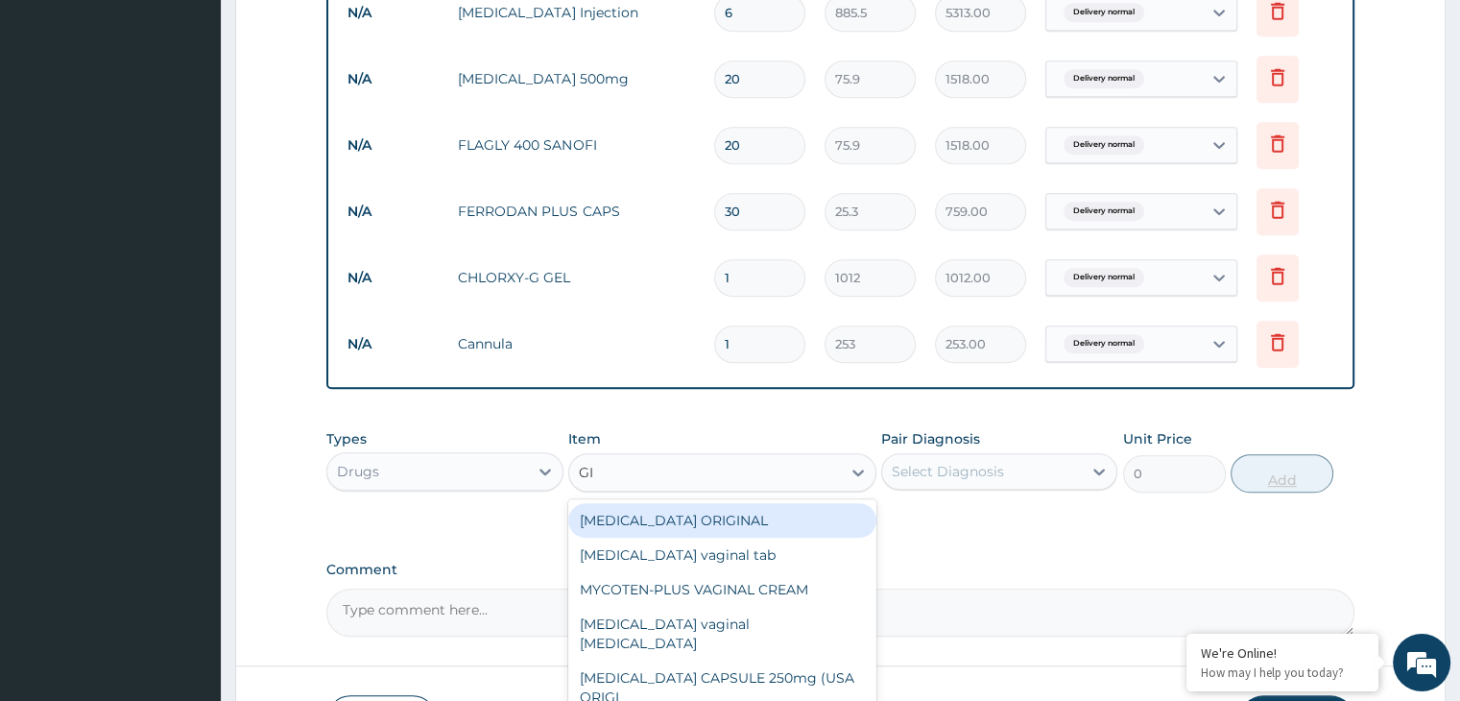
type input "G"
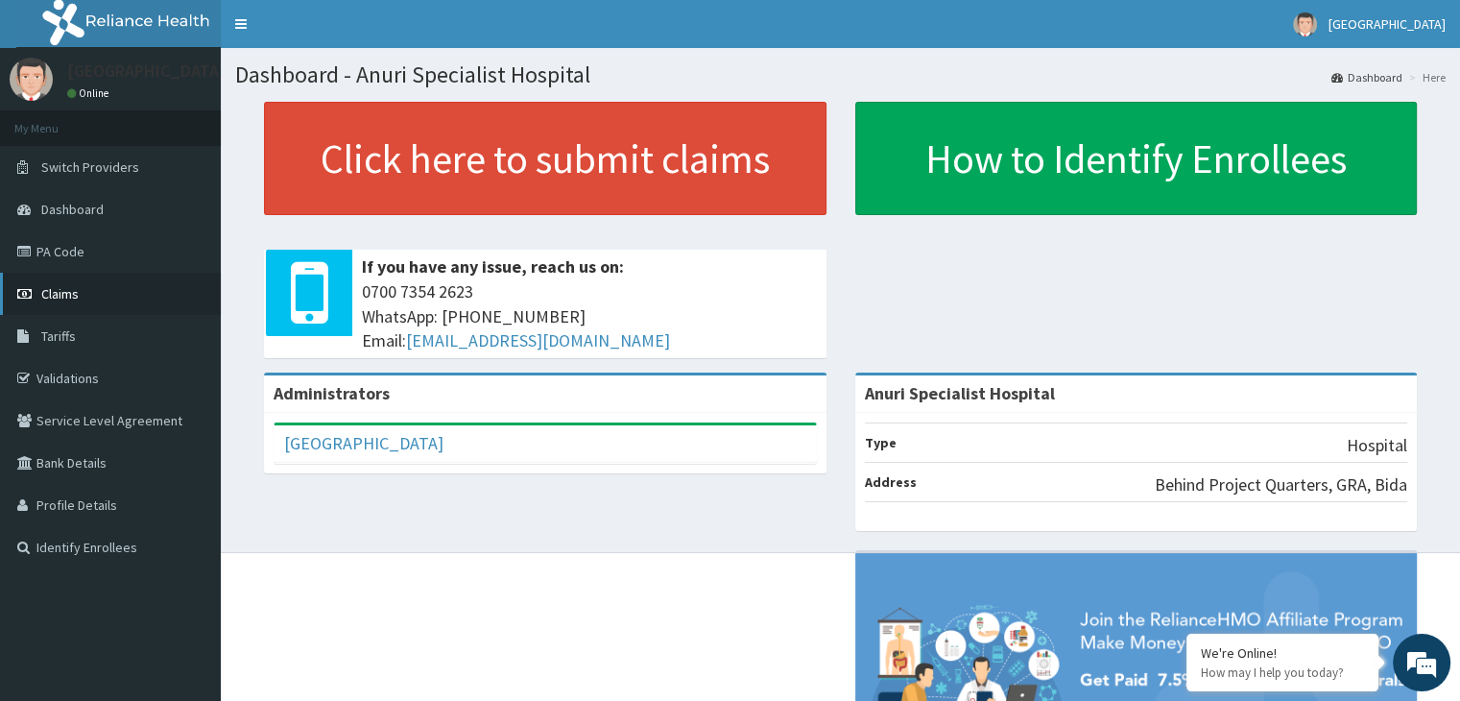
click at [77, 293] on span "Claims" at bounding box center [59, 293] width 37 height 17
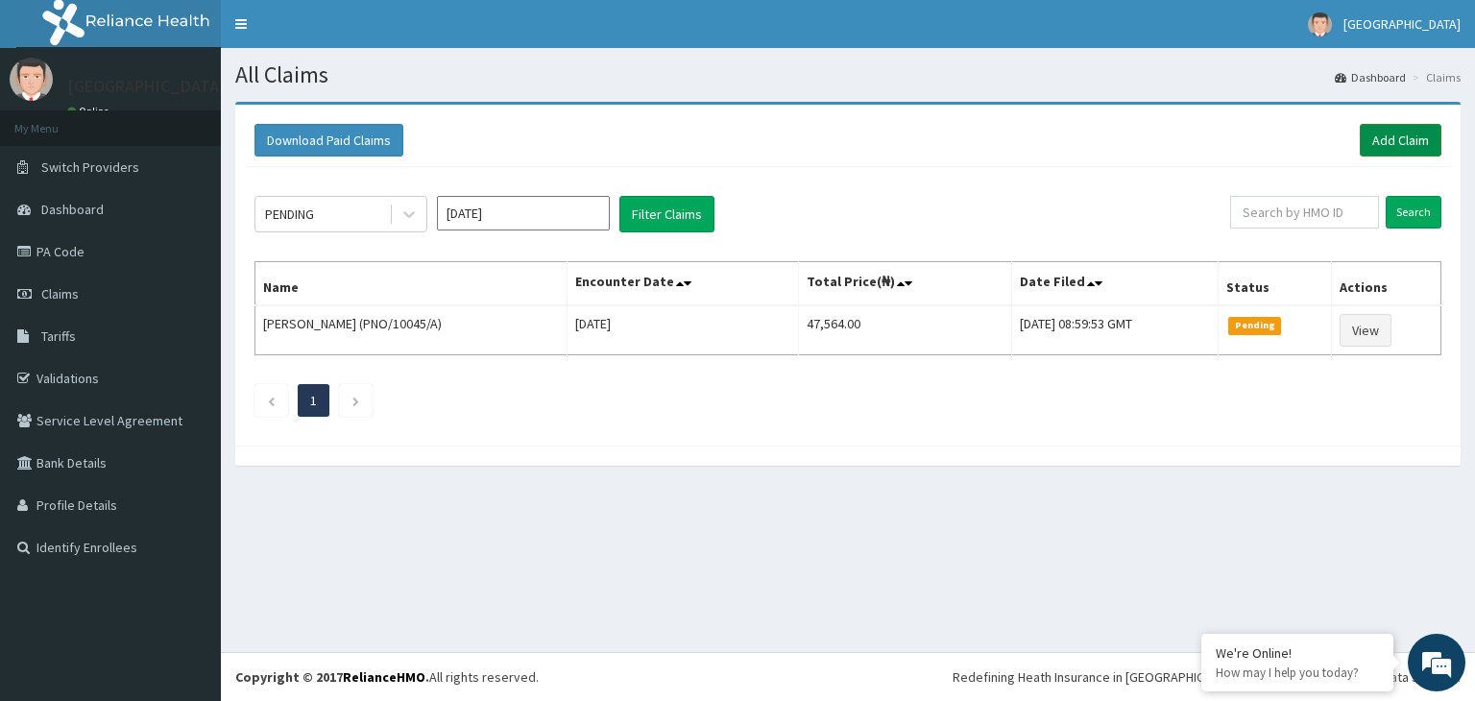
click at [1413, 134] on link "Add Claim" at bounding box center [1400, 140] width 82 height 33
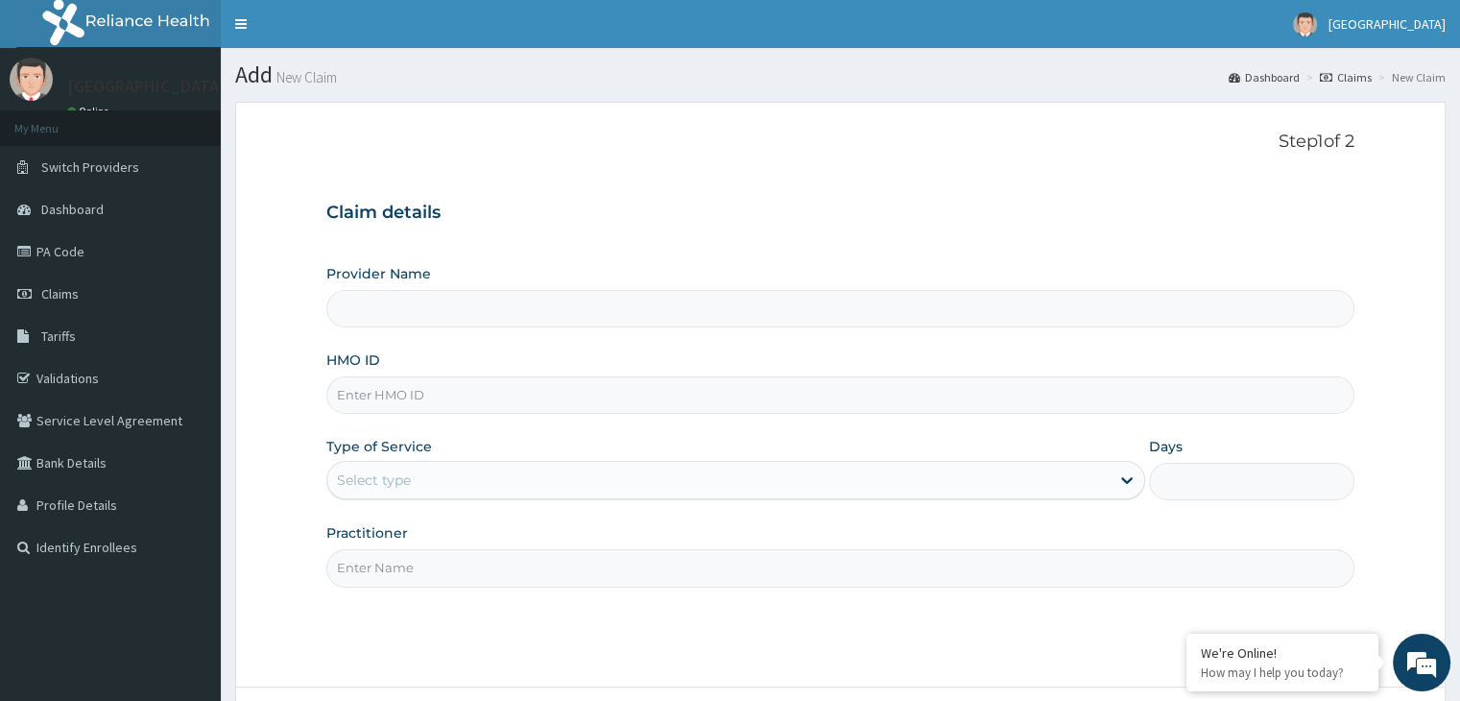
type input "Anuri Specialist Hospital"
click at [498, 388] on input "HMO ID" at bounding box center [839, 394] width 1027 height 37
type input "PNO/10045/A"
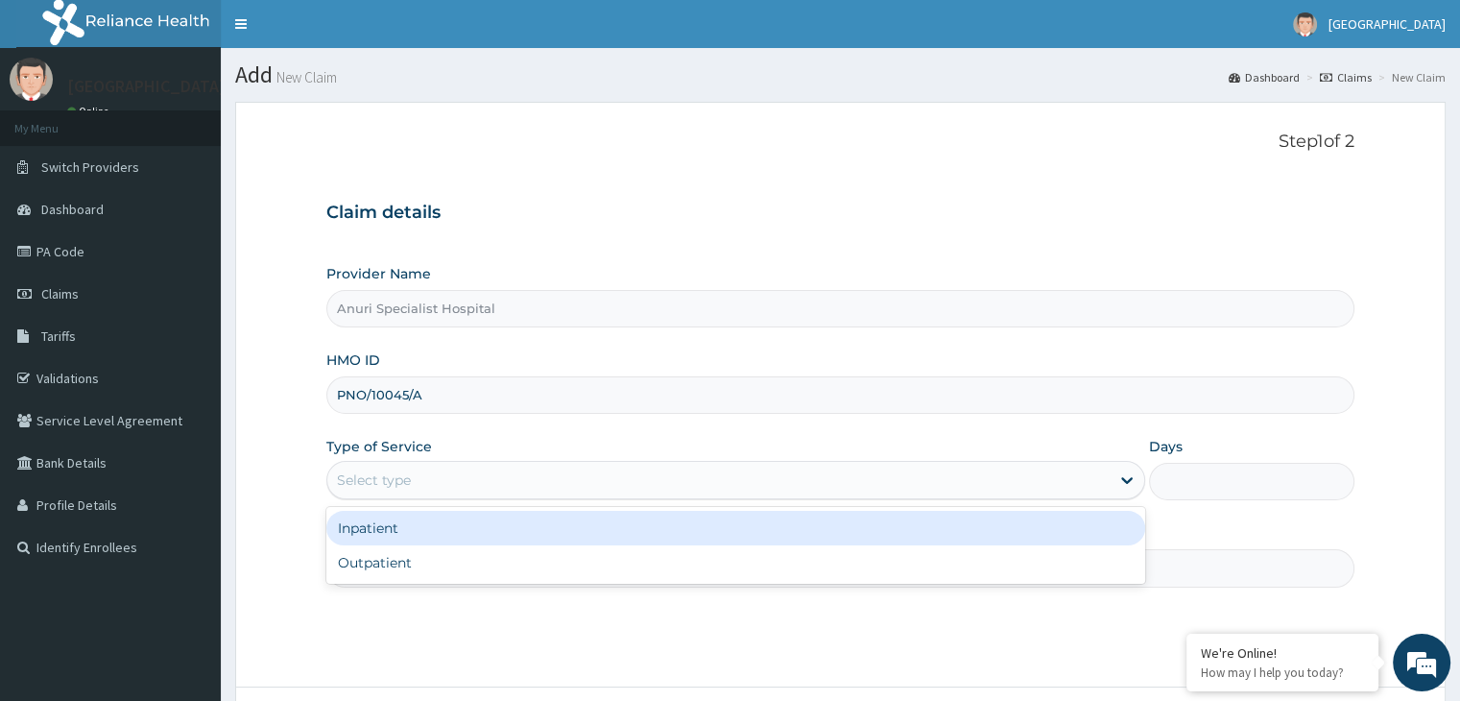
click at [459, 529] on div "Inpatient" at bounding box center [735, 528] width 819 height 35
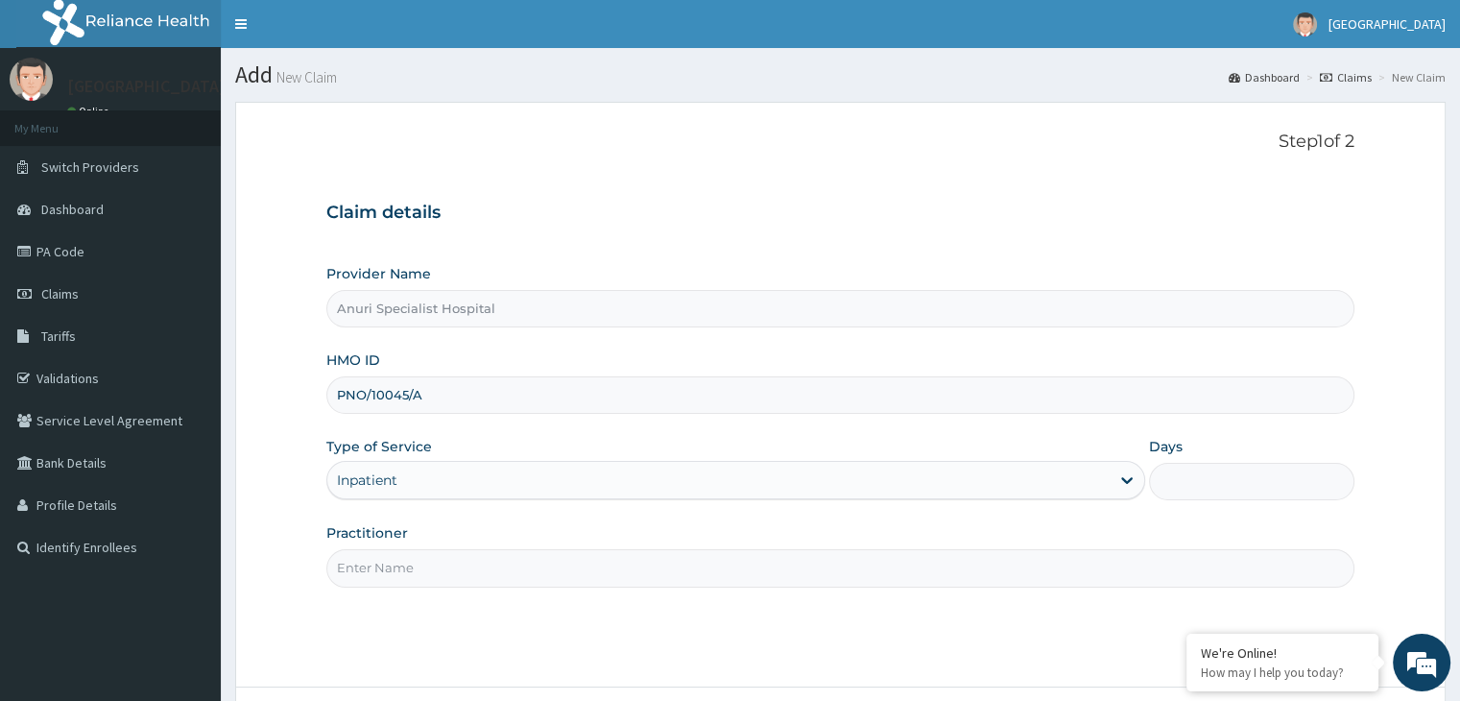
click at [1202, 484] on input "Days" at bounding box center [1251, 481] width 204 height 37
type input "2"
click at [466, 573] on input "Practitioner" at bounding box center [839, 567] width 1027 height 37
type input "Dr Yahaya"
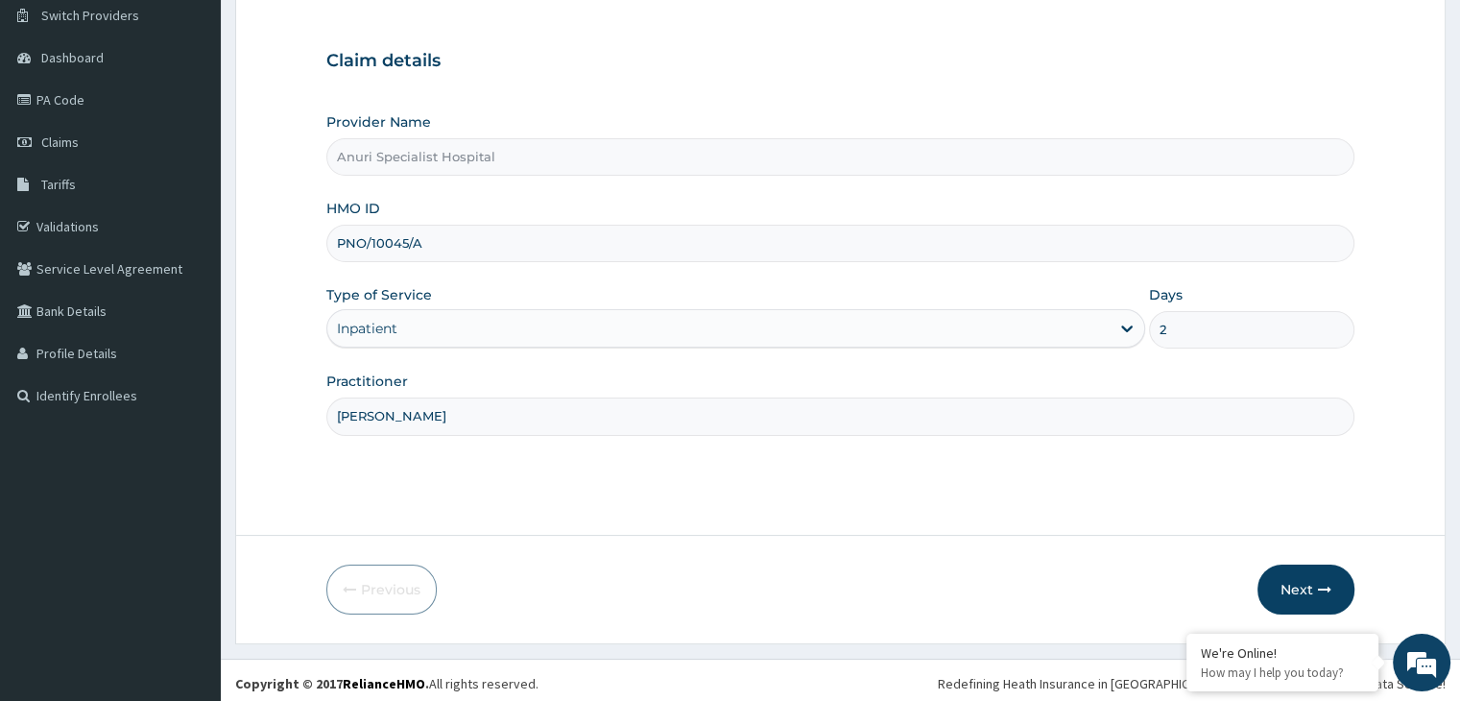
scroll to position [157, 0]
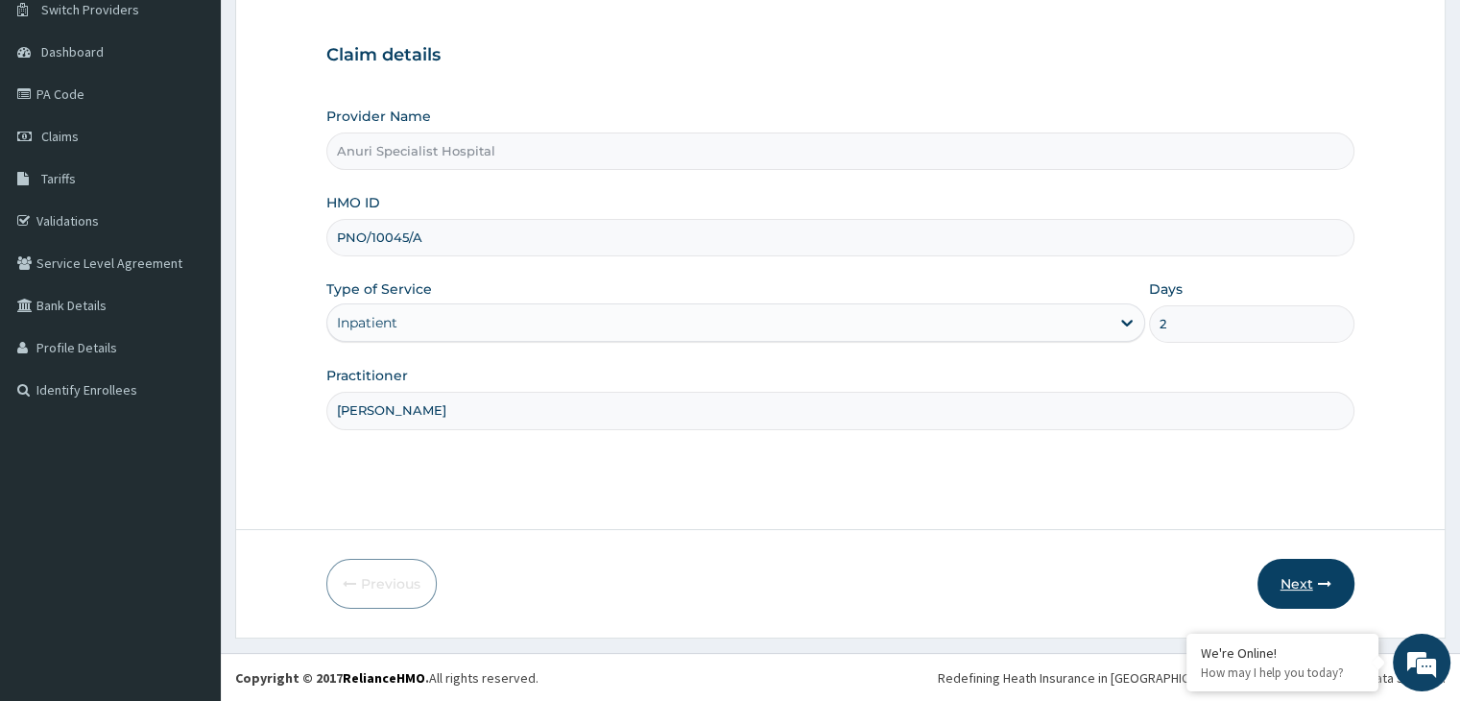
click at [1309, 588] on button "Next" at bounding box center [1306, 584] width 97 height 50
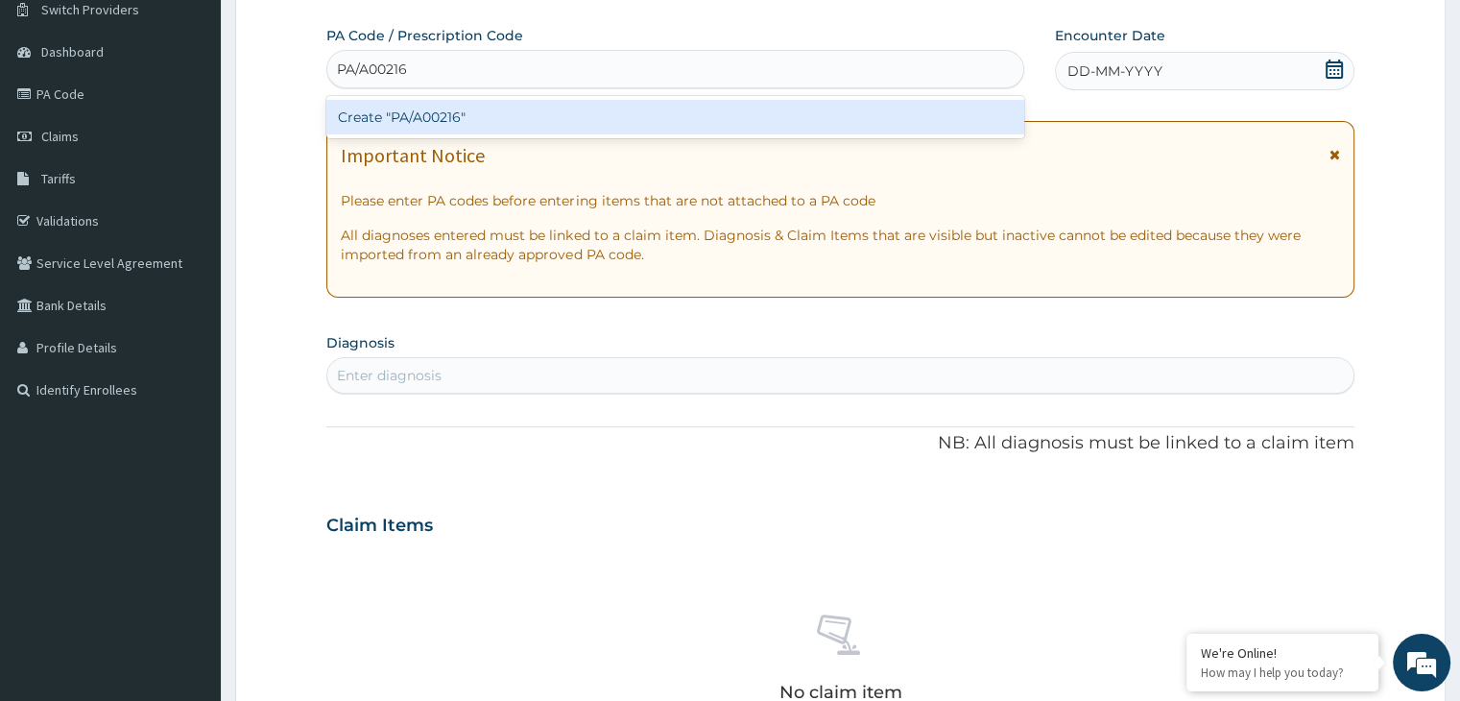
type input "PA/A00216"
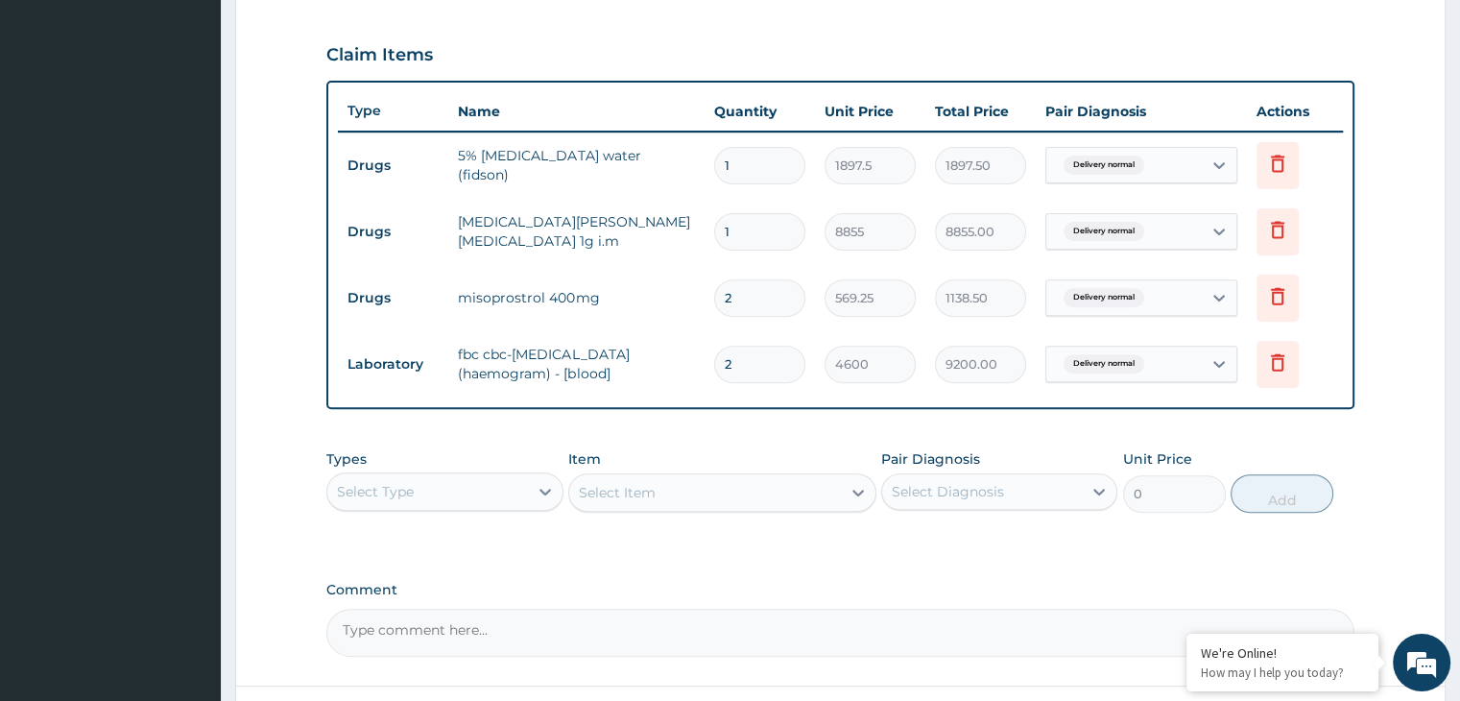
scroll to position [787, 0]
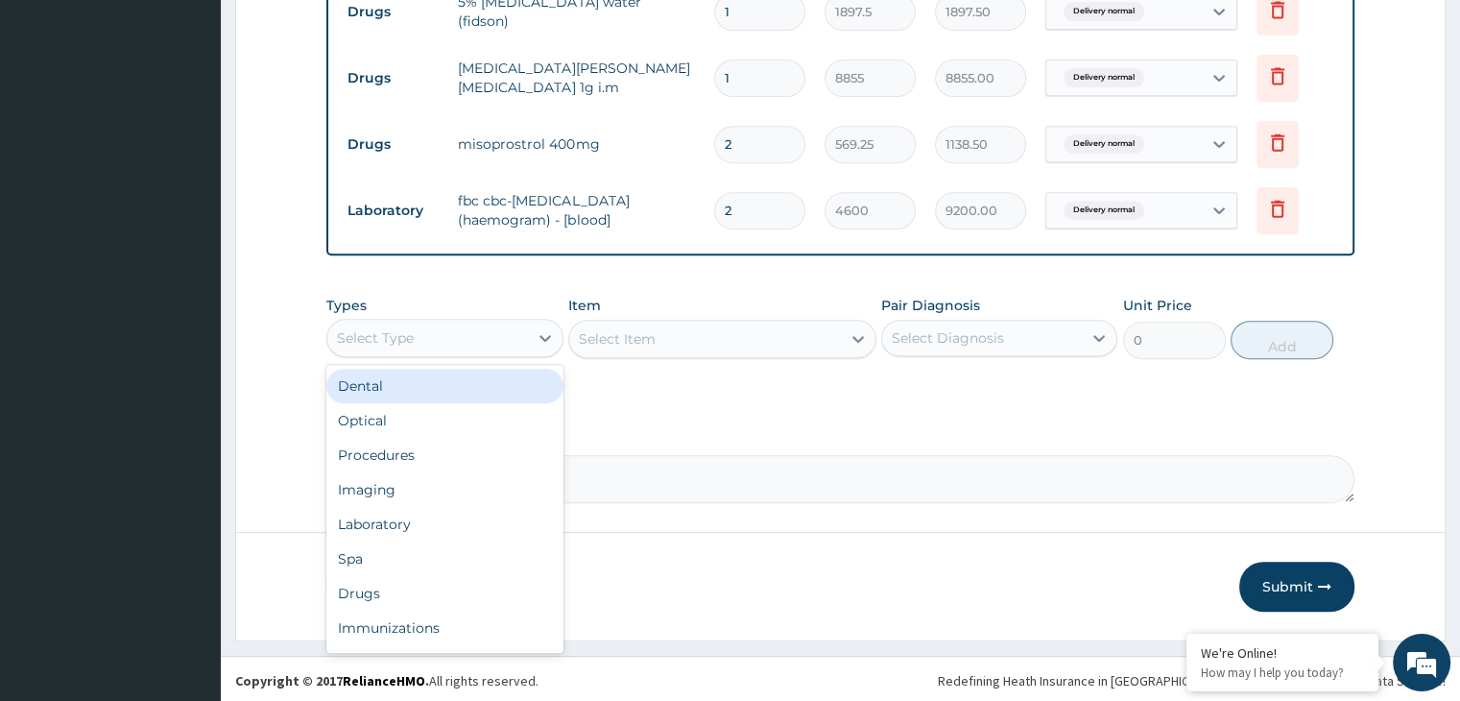
click at [459, 455] on div "Procedures" at bounding box center [444, 455] width 236 height 35
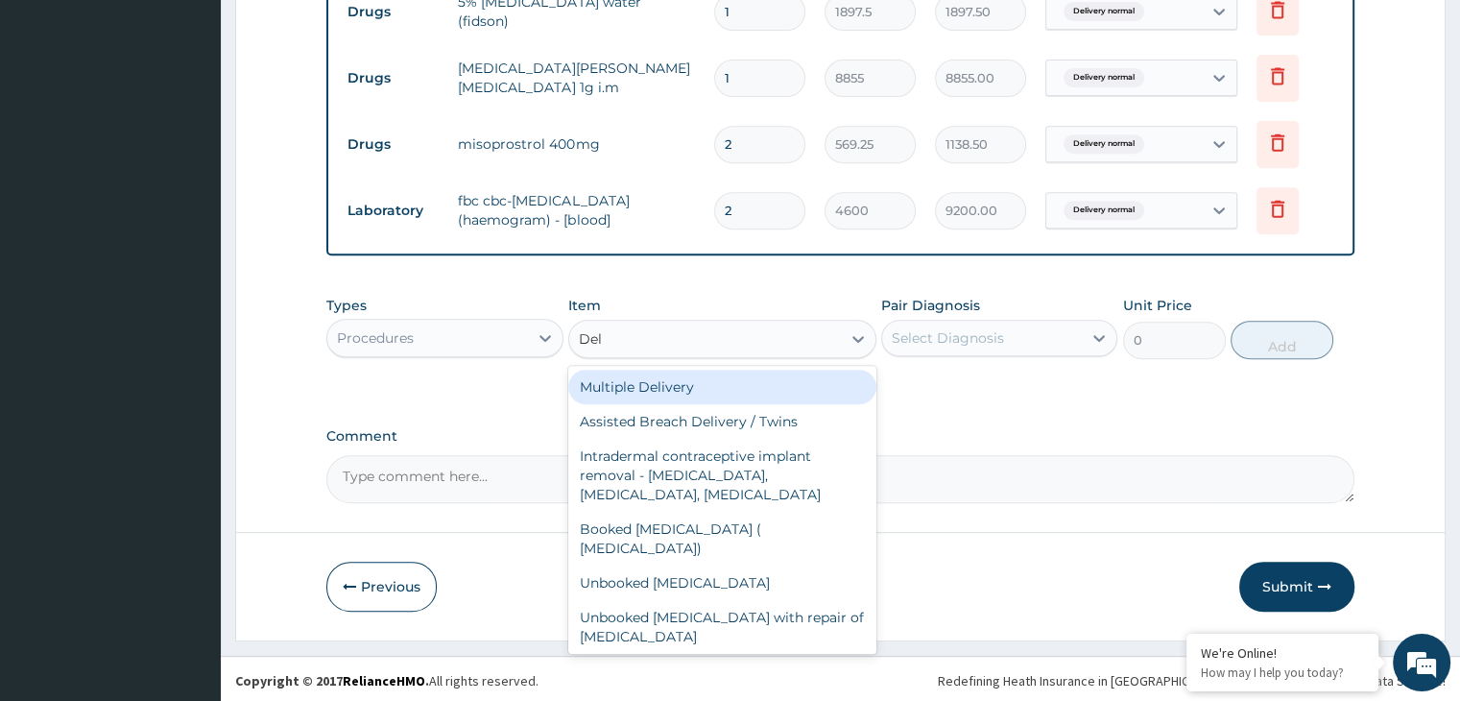
type input "Deli"
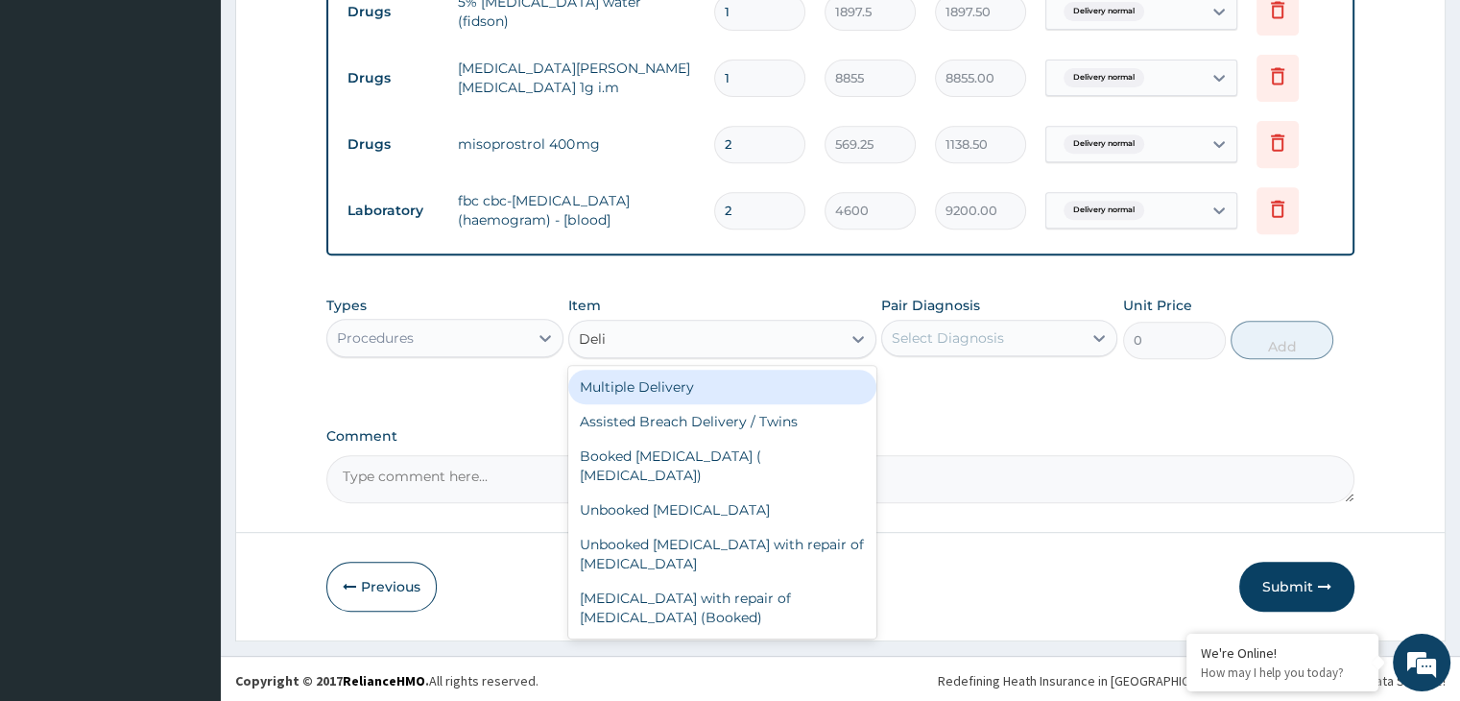
click at [809, 455] on div "Booked vaginal delivery ( Normal delivery)" at bounding box center [722, 466] width 308 height 54
type input "69000"
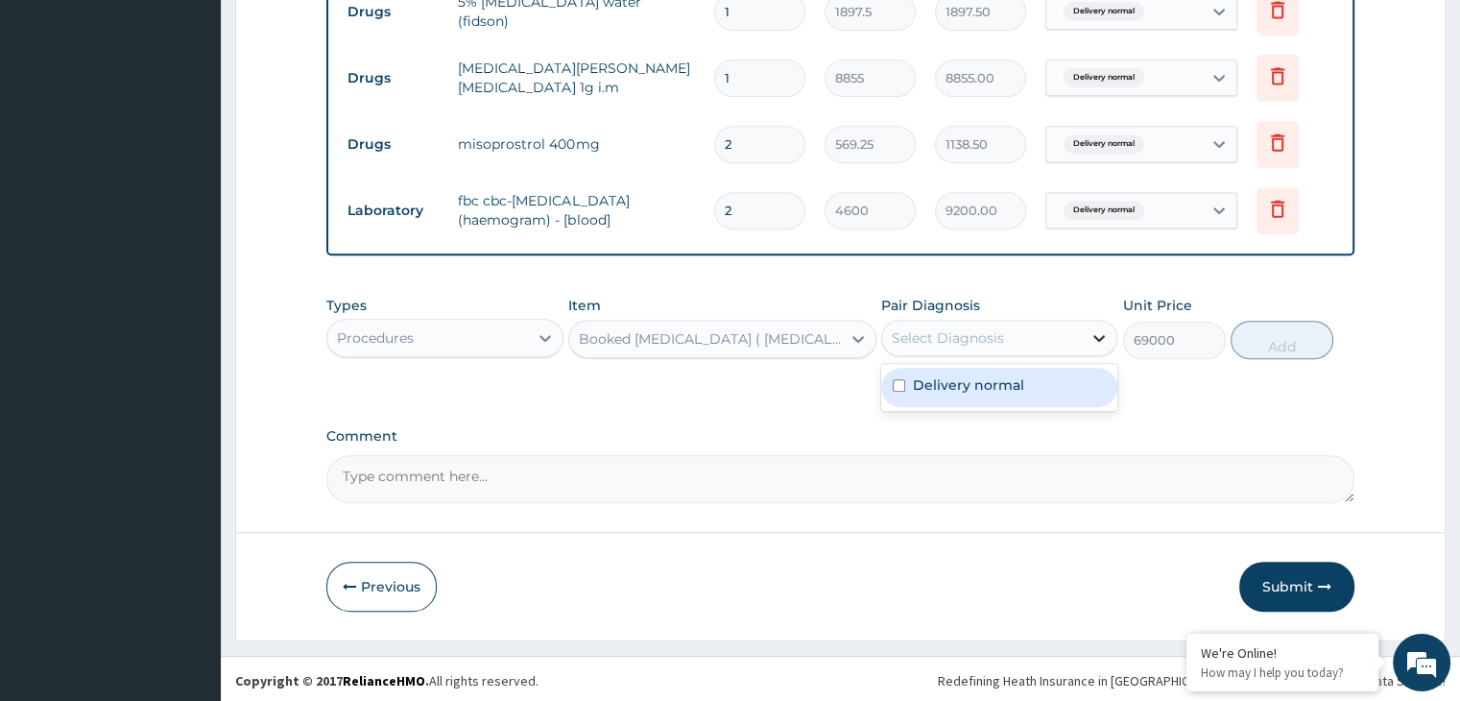
click at [1102, 339] on icon at bounding box center [1099, 337] width 19 height 19
click at [1048, 394] on div "Delivery normal" at bounding box center [999, 387] width 236 height 39
checkbox input "true"
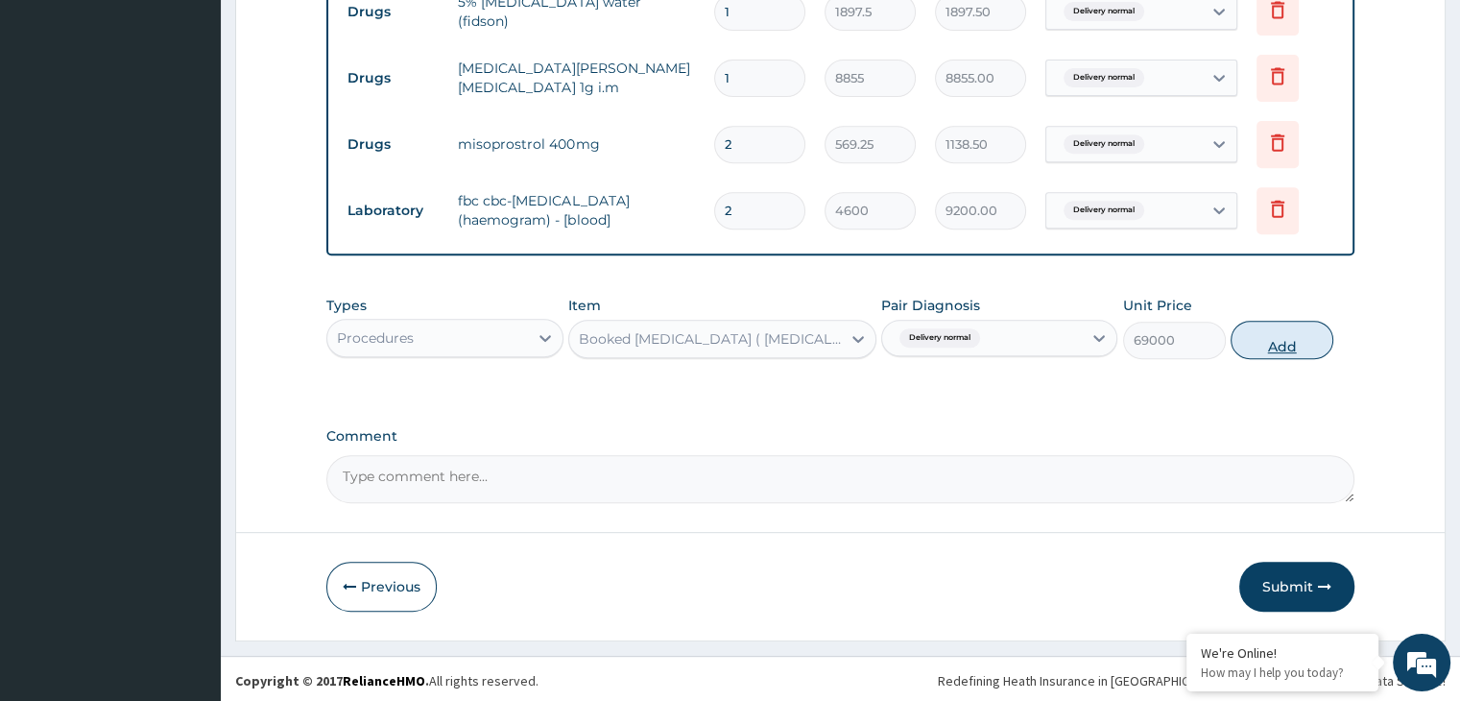
click at [1261, 338] on button "Add" at bounding box center [1282, 340] width 103 height 38
type input "0"
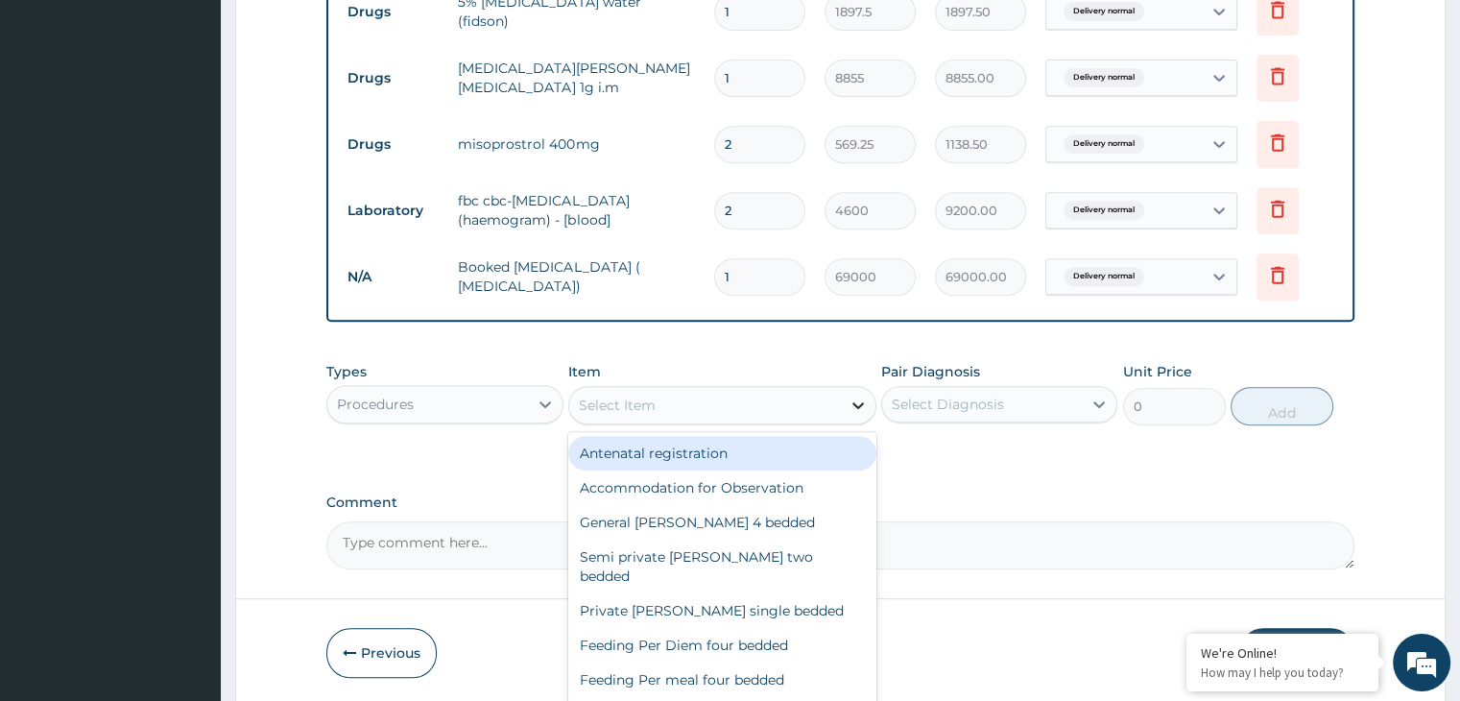
click at [860, 406] on icon at bounding box center [858, 405] width 19 height 19
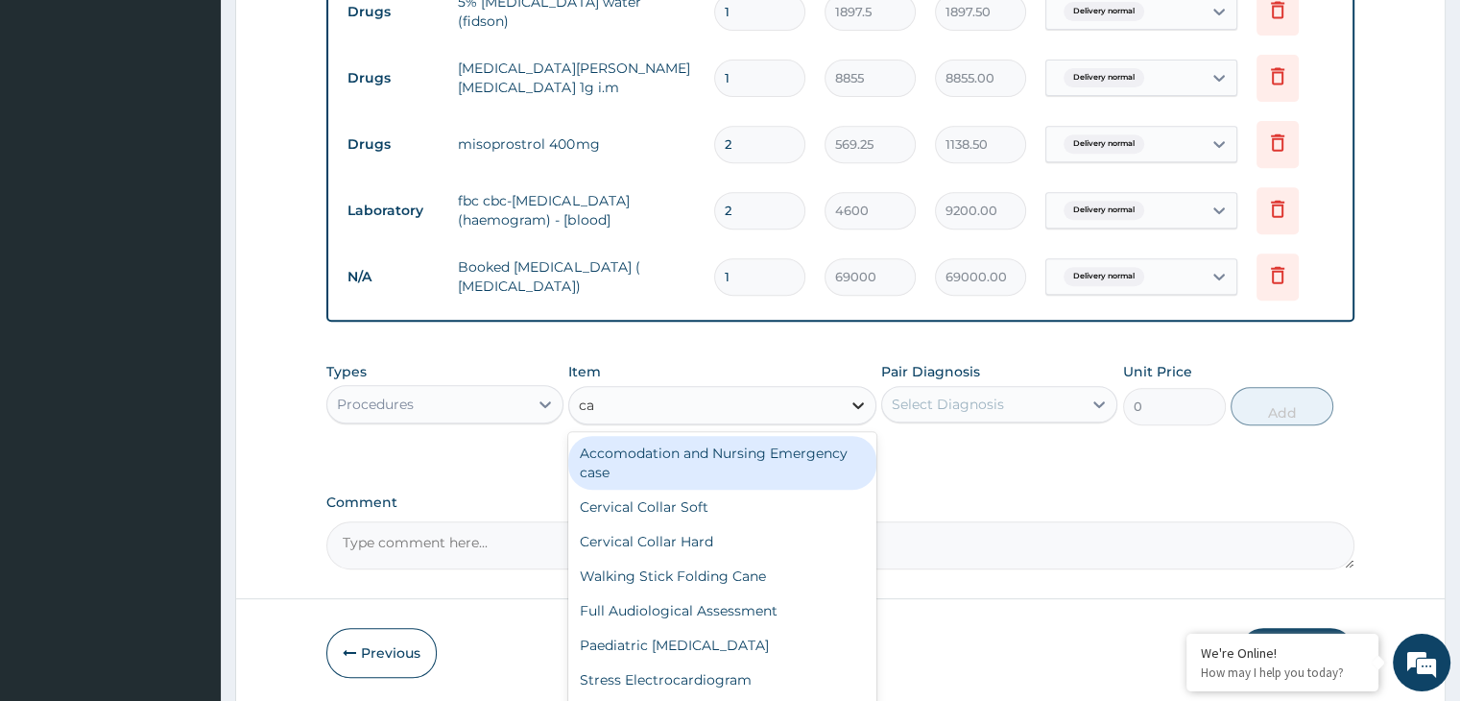
type input "cae"
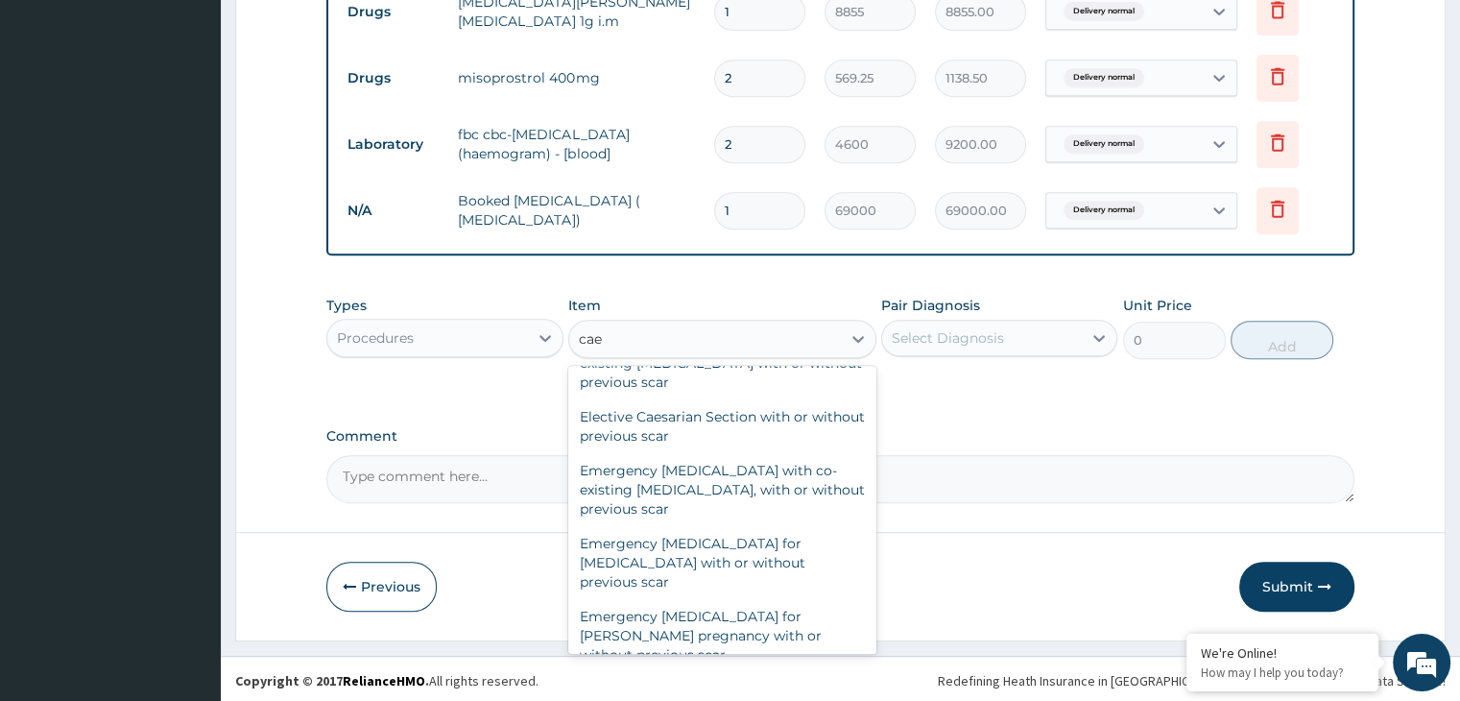
scroll to position [207, 0]
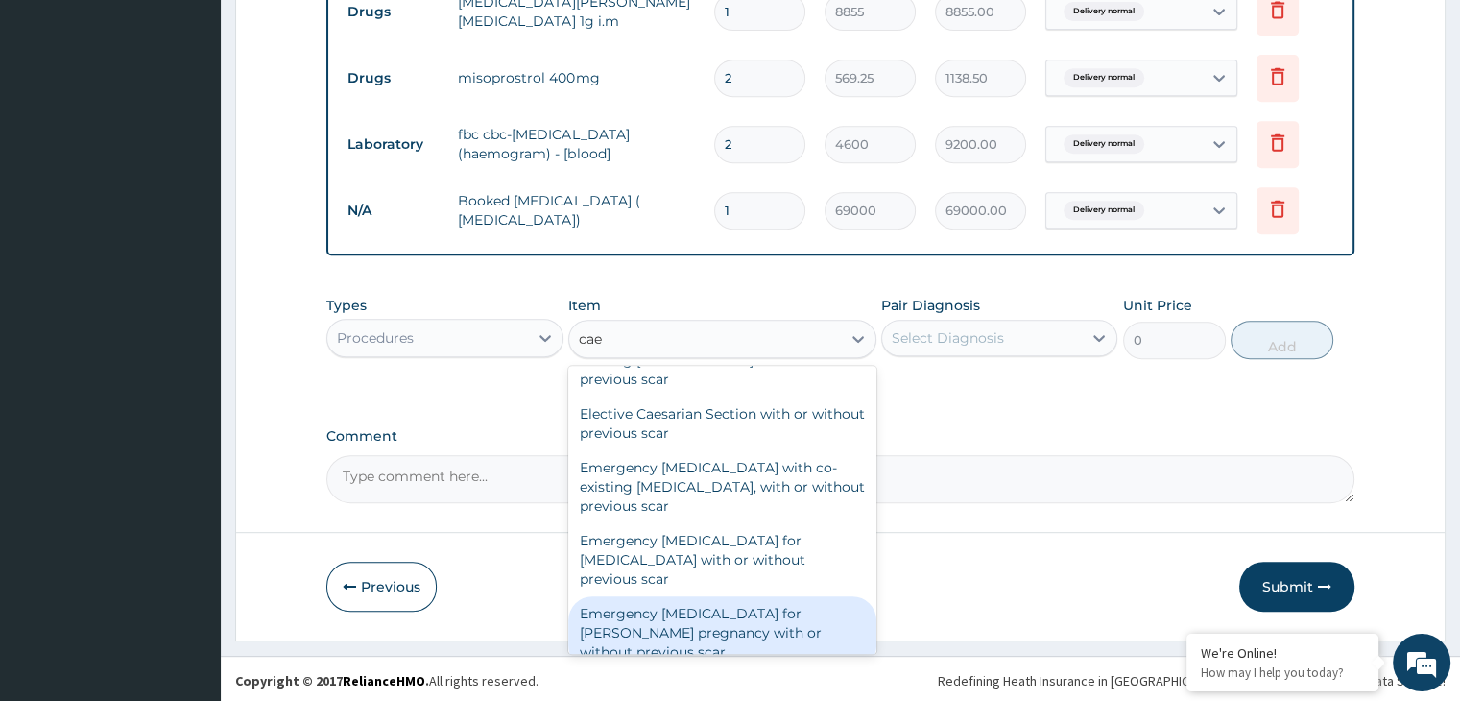
click at [730, 608] on div "Emergency Caesarean section for singleton pregnancy with or without previous sc…" at bounding box center [722, 632] width 308 height 73
type input "368000"
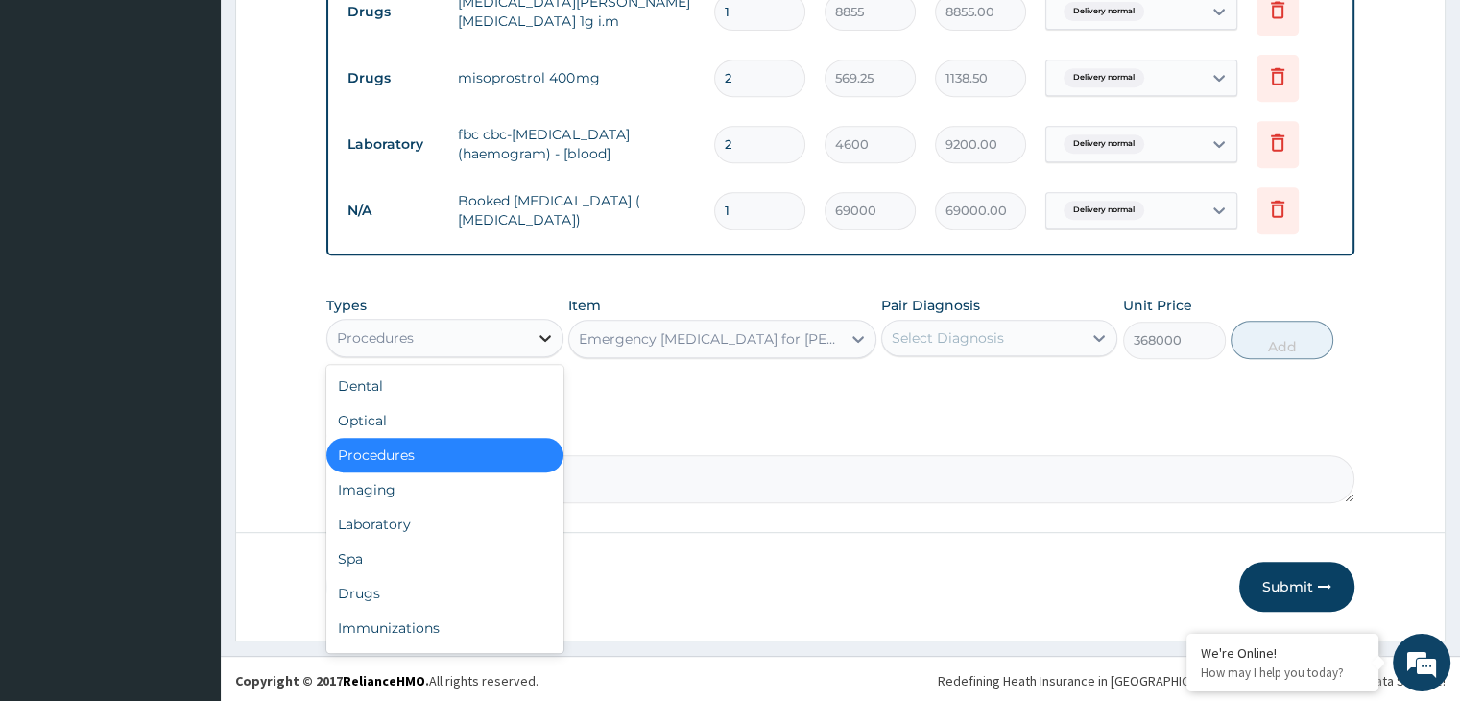
click at [544, 338] on icon at bounding box center [545, 337] width 19 height 19
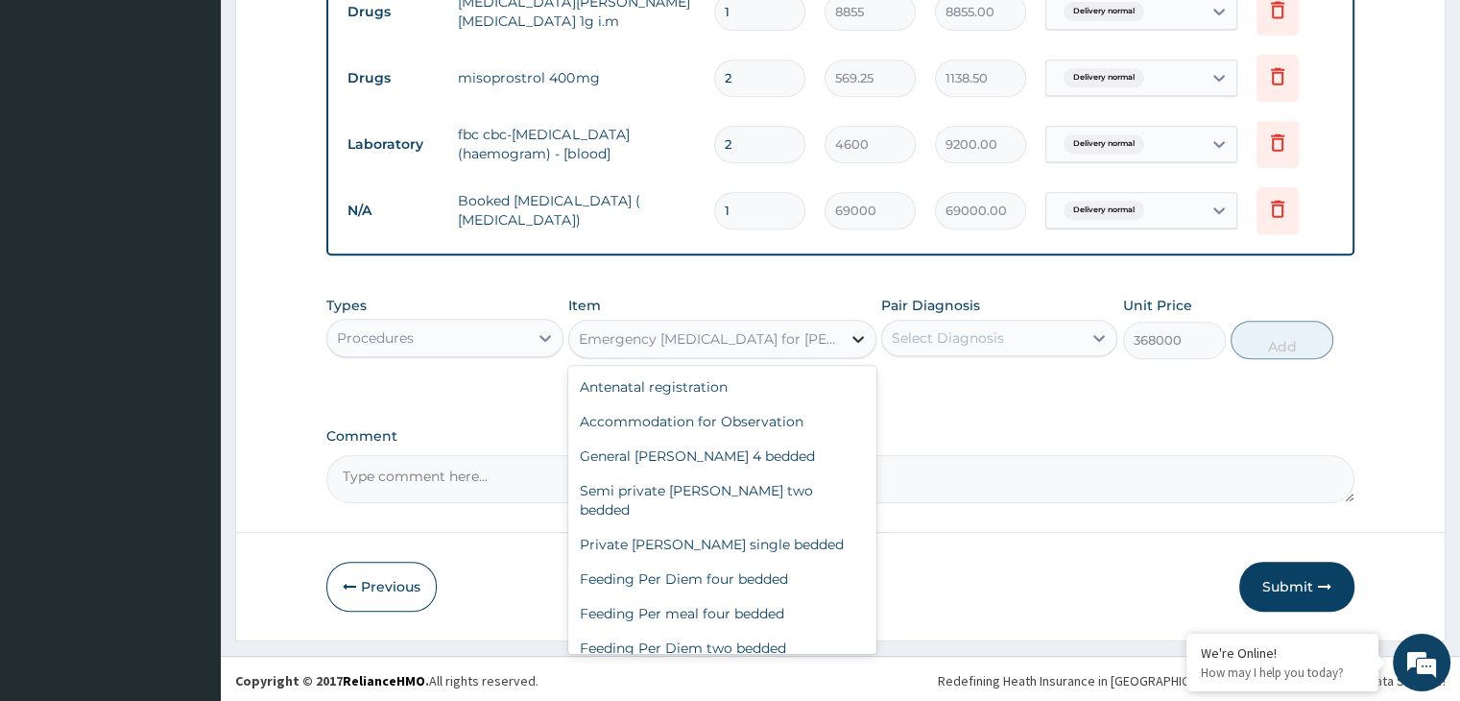
click at [860, 343] on icon at bounding box center [858, 338] width 19 height 19
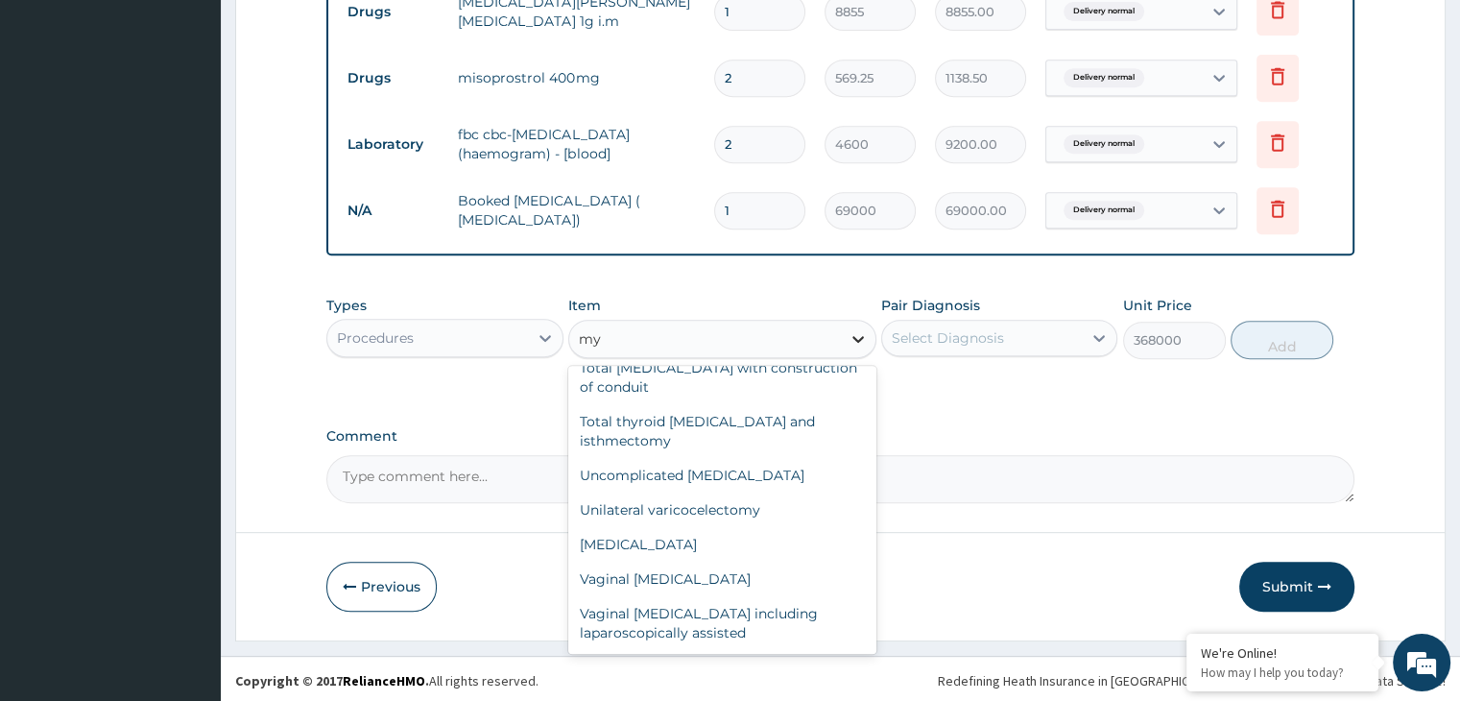
scroll to position [3706, 0]
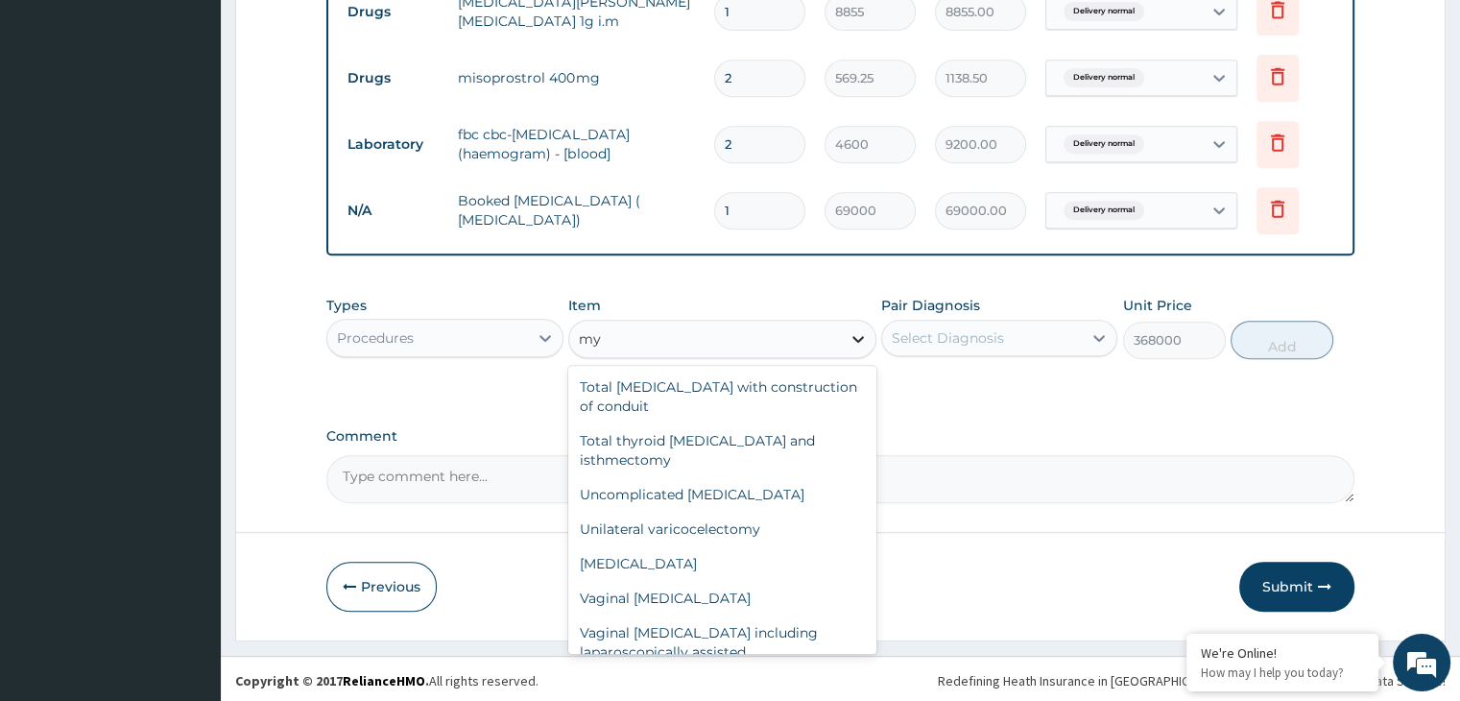
type input "myo"
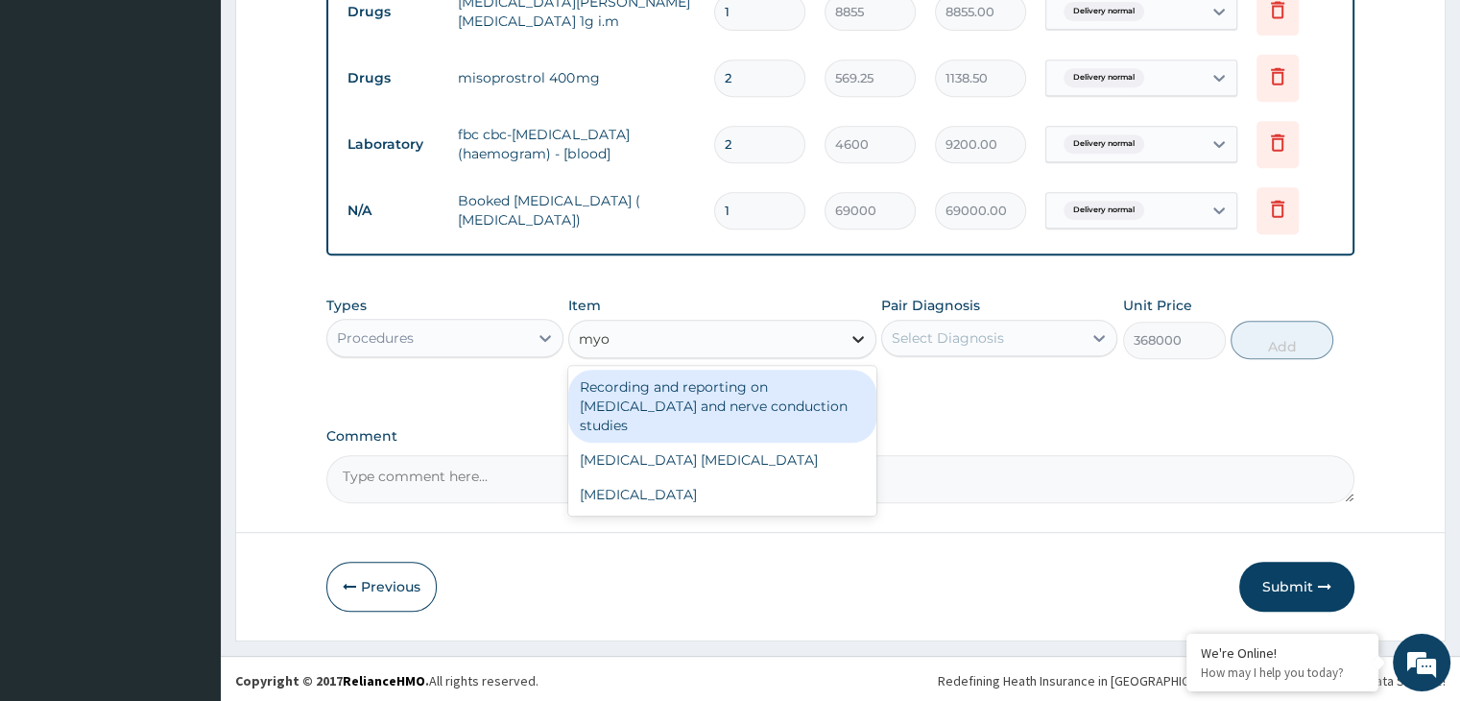
scroll to position [0, 0]
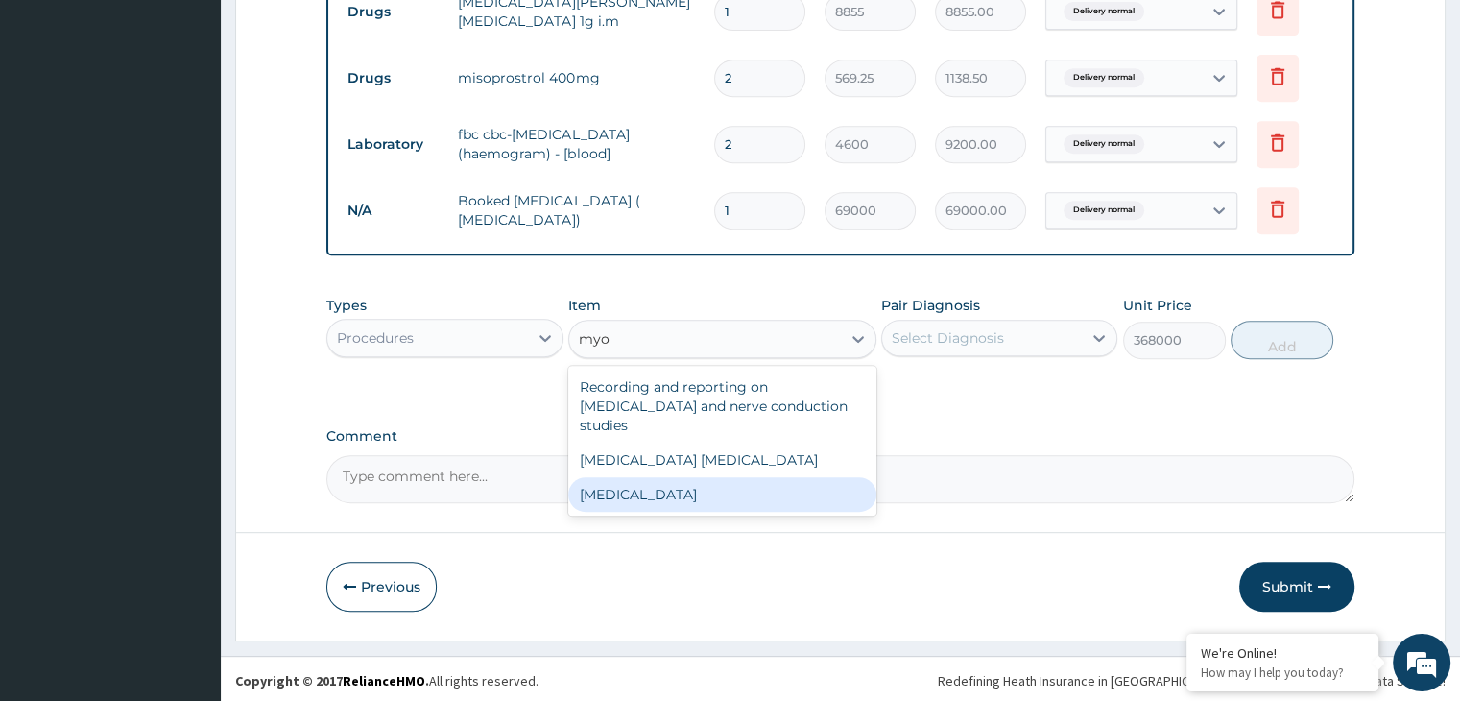
click at [810, 492] on div "Myomectomy" at bounding box center [722, 494] width 308 height 35
type input "460000"
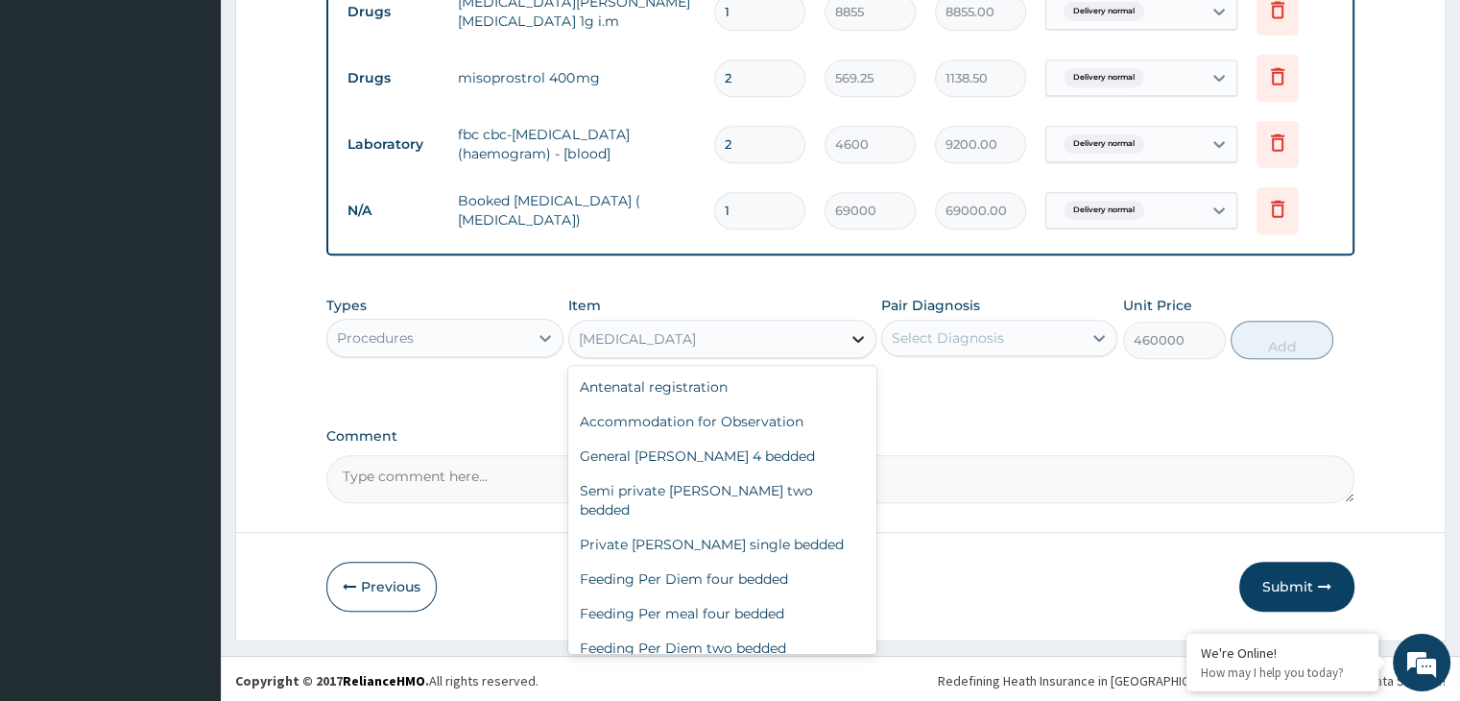
click at [859, 339] on icon at bounding box center [858, 338] width 19 height 19
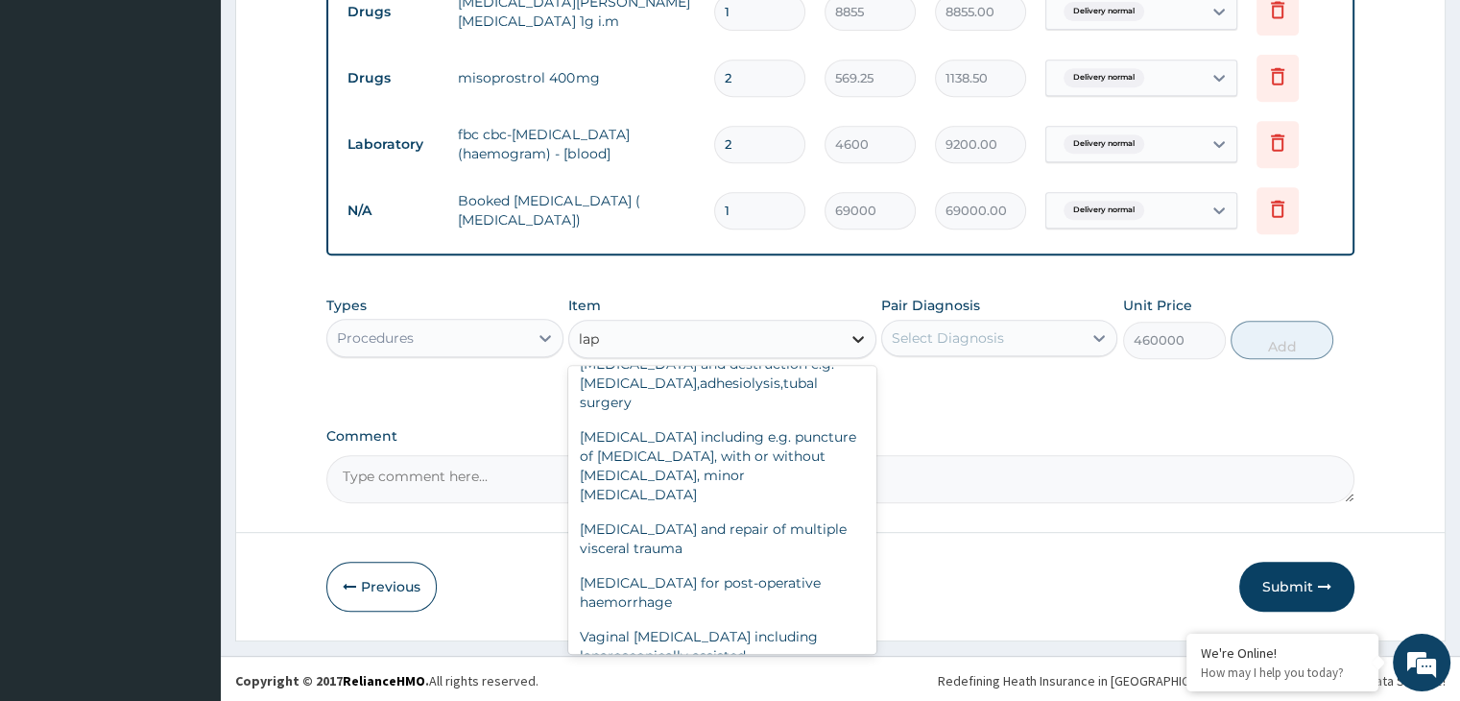
type input "lapa"
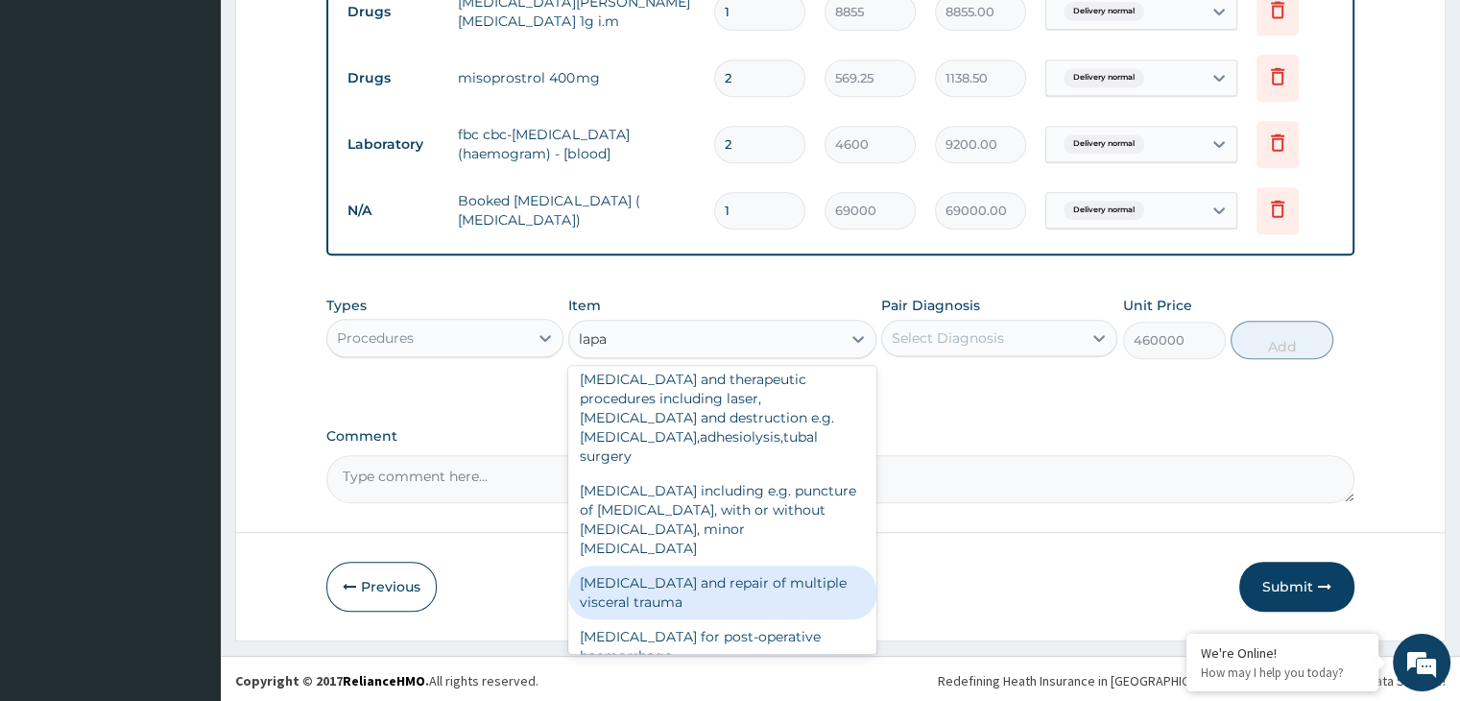
click at [773, 565] on div "Laparotomy and repair of multiple visceral trauma" at bounding box center [722, 592] width 308 height 54
type input "253000"
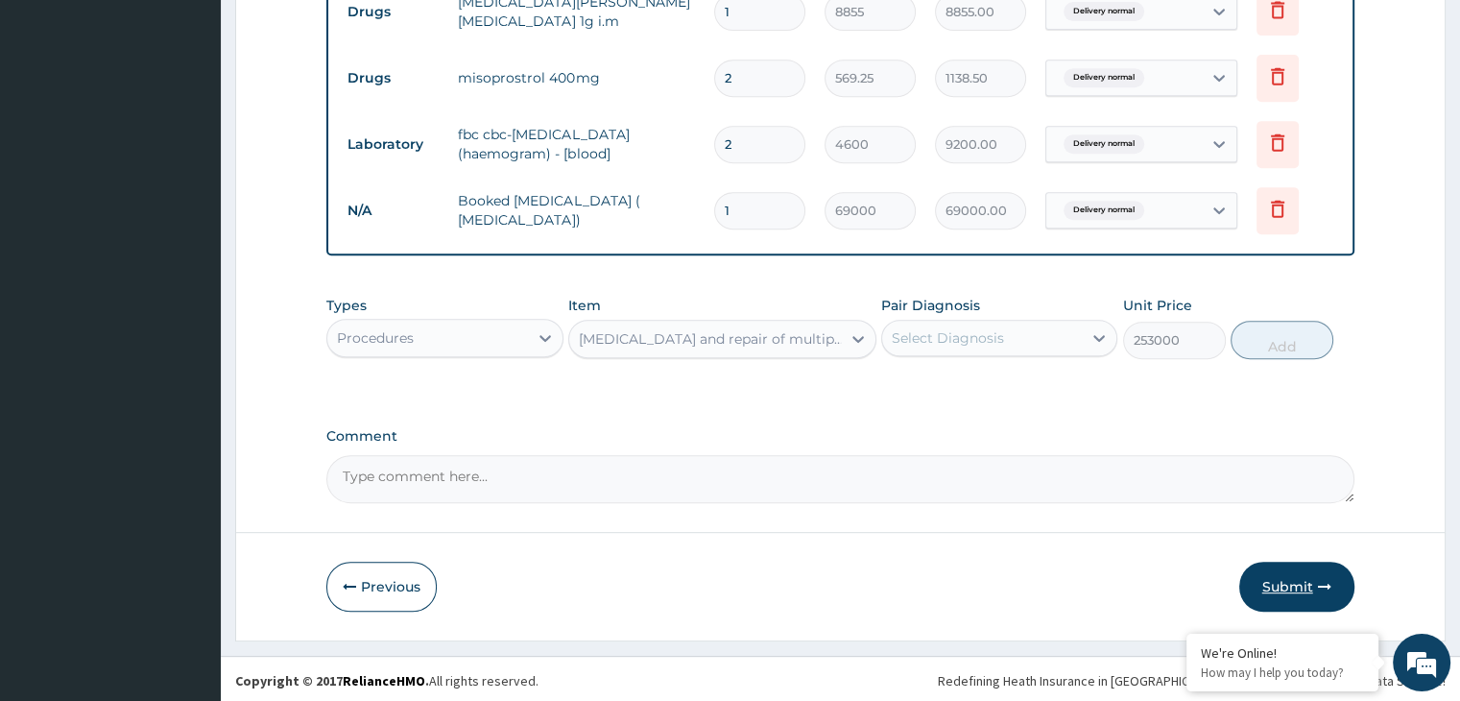
click at [1294, 579] on button "Submit" at bounding box center [1296, 587] width 115 height 50
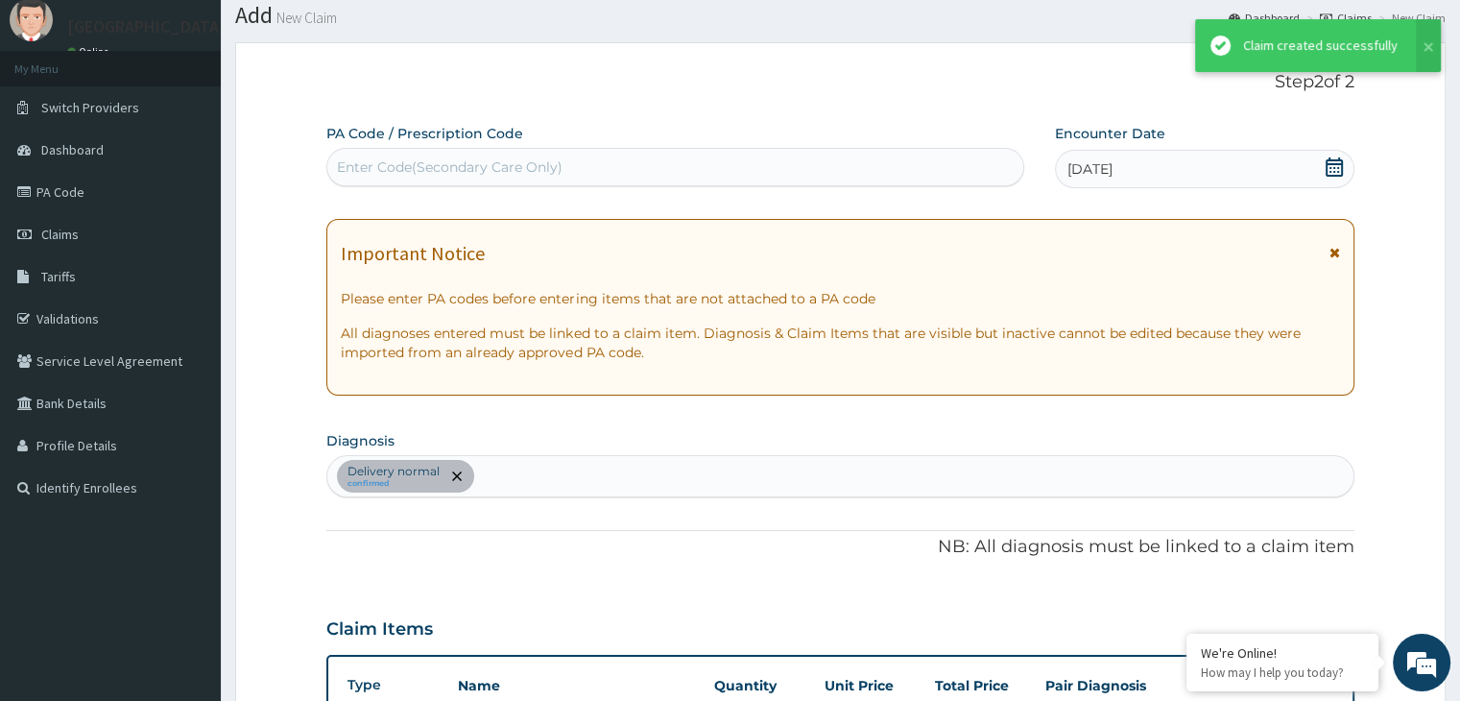
scroll to position [853, 0]
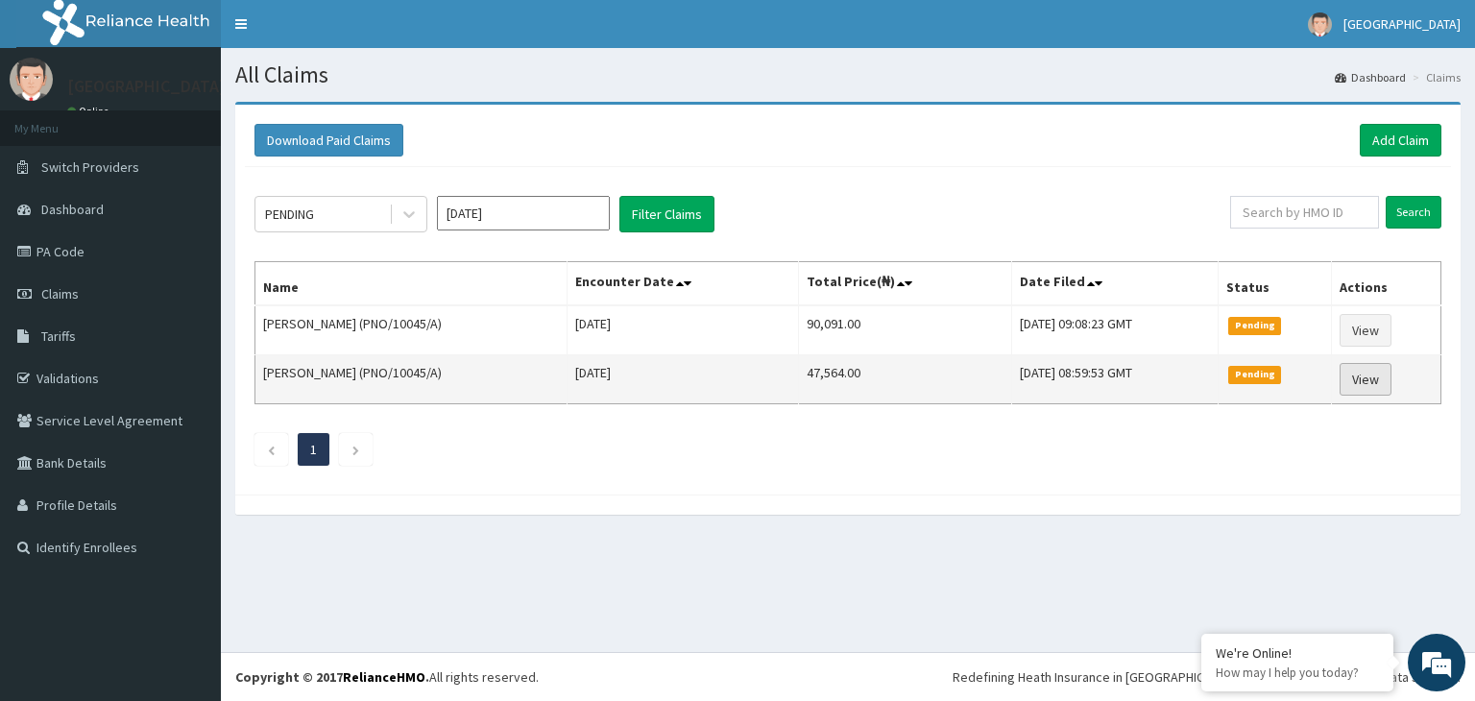
click at [1360, 378] on link "View" at bounding box center [1365, 379] width 52 height 33
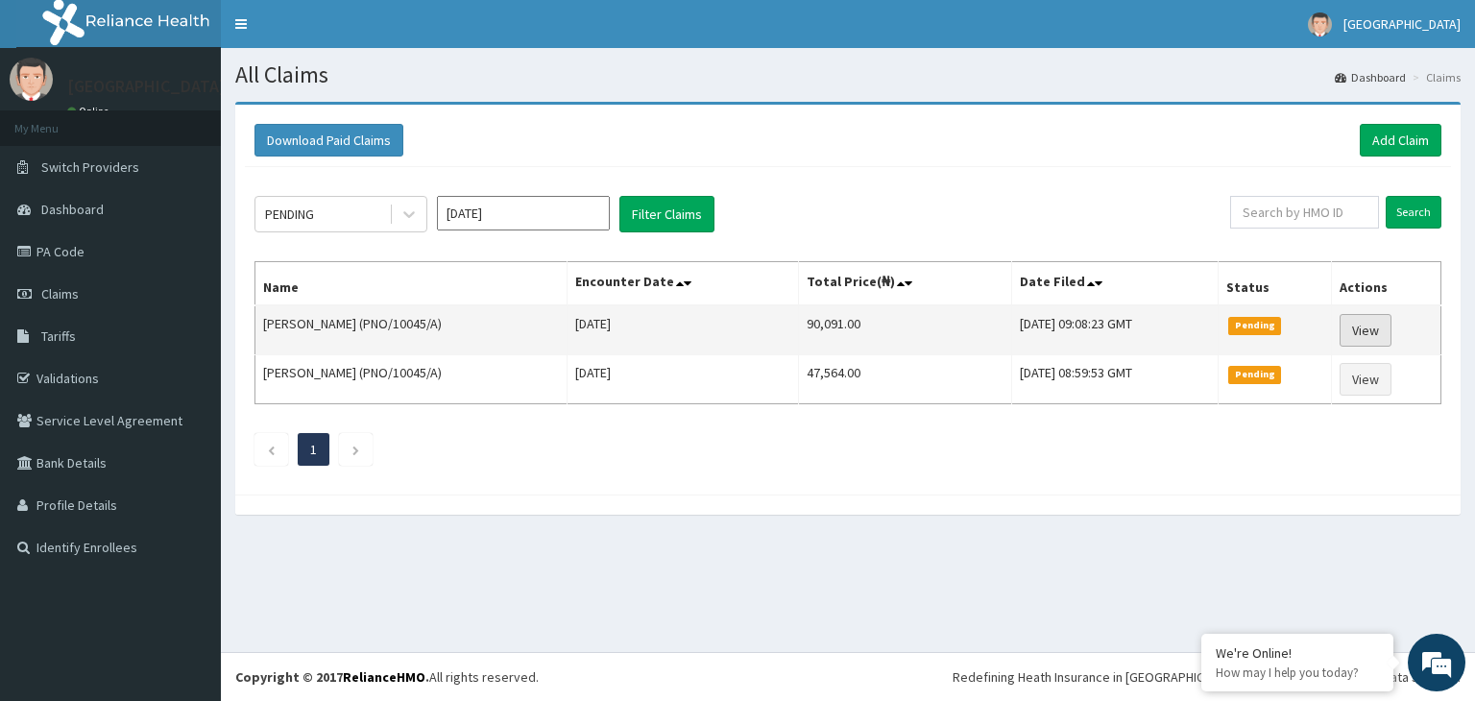
click at [1375, 327] on link "View" at bounding box center [1365, 330] width 52 height 33
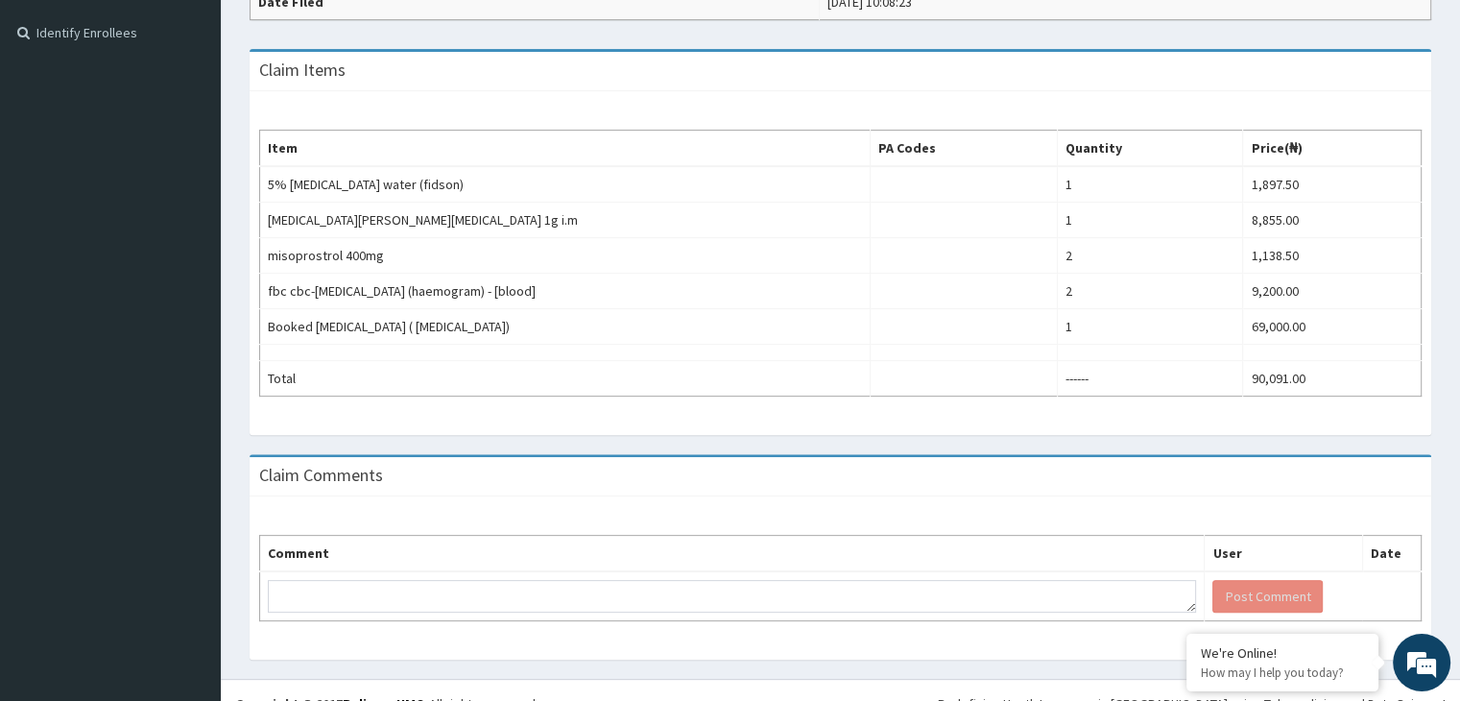
scroll to position [537, 0]
